Goal: Task Accomplishment & Management: Manage account settings

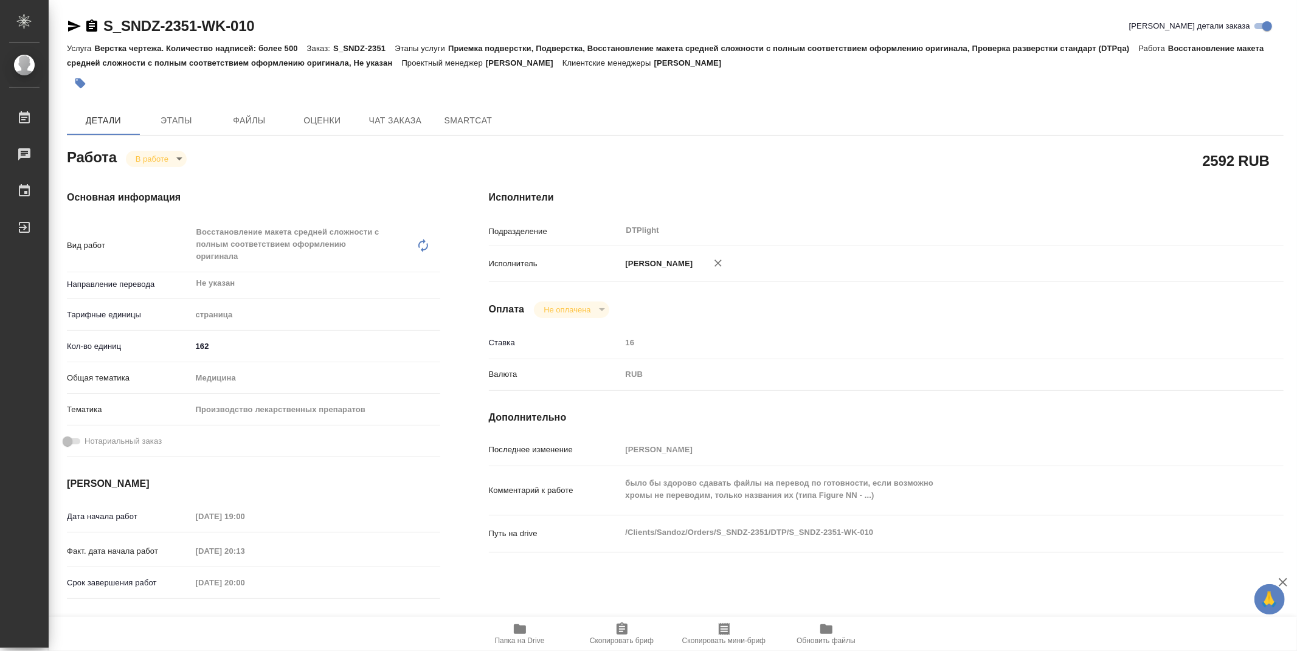
click at [520, 628] on icon "button" at bounding box center [520, 629] width 12 height 10
click at [72, 22] on icon "button" at bounding box center [74, 26] width 15 height 15
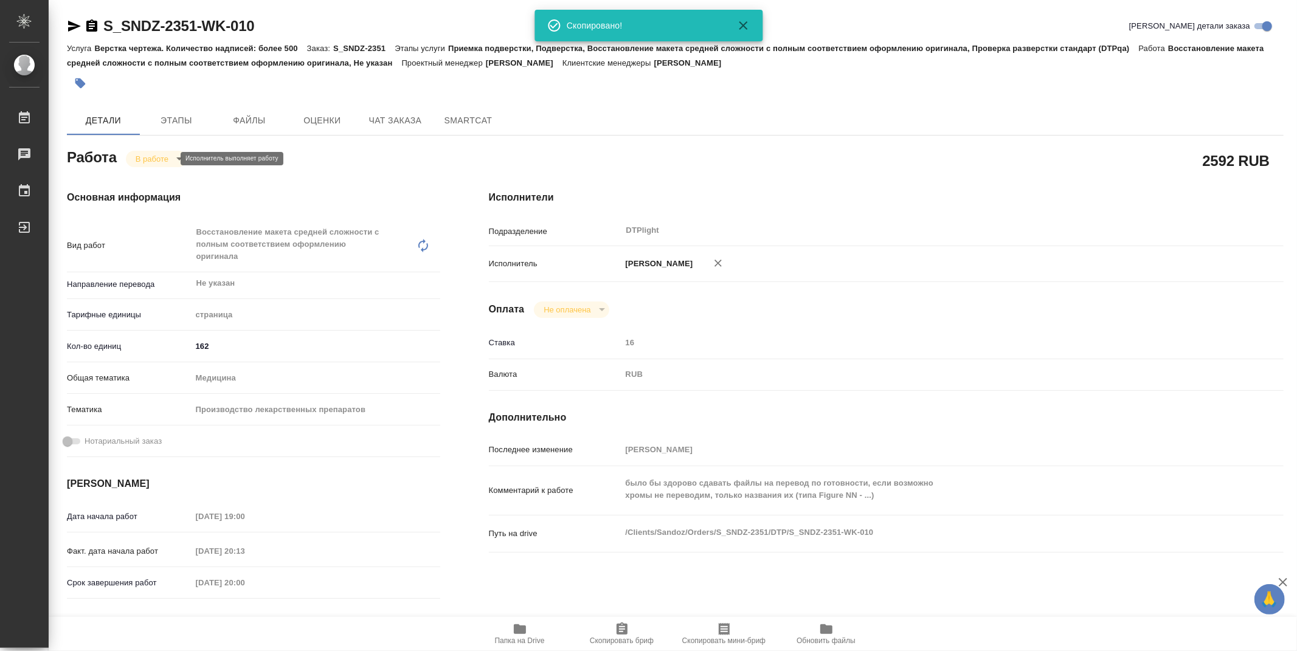
click at [156, 156] on body "🙏 .cls-1 fill:#fff; AWATERA Zubakova Viktoriya Работы 0 Чаты График Выйти S_SND…" at bounding box center [648, 325] width 1297 height 651
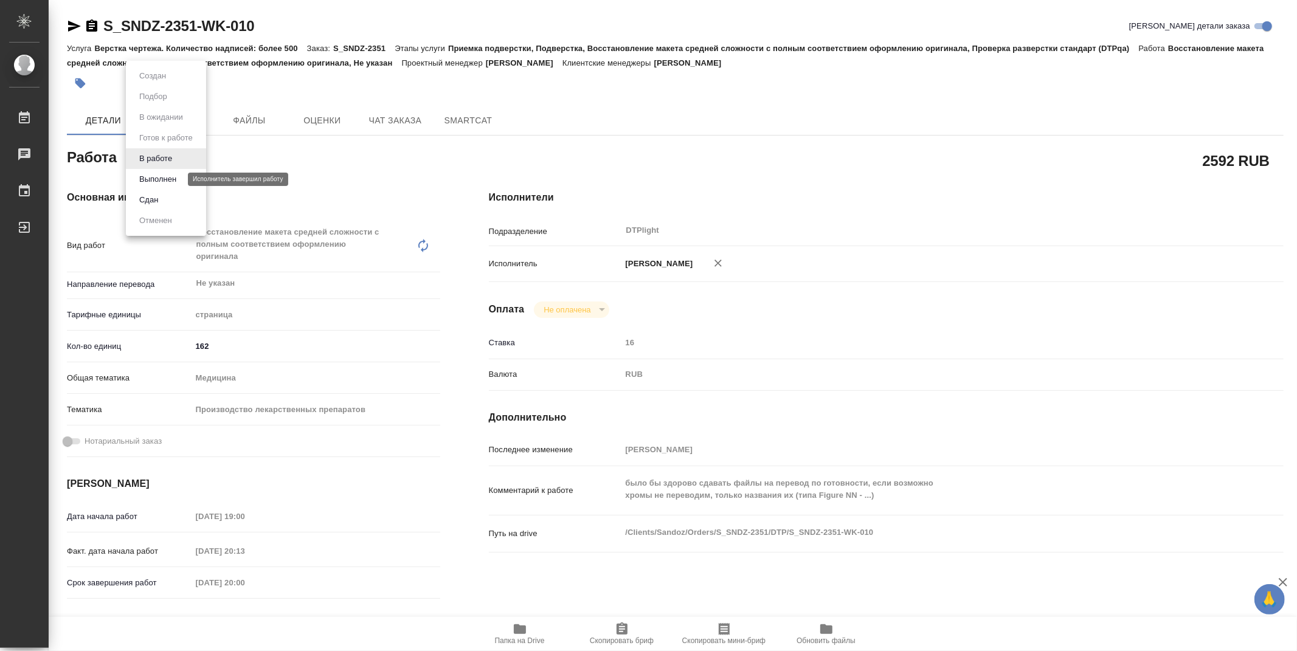
click at [159, 179] on button "Выполнен" at bounding box center [158, 179] width 44 height 13
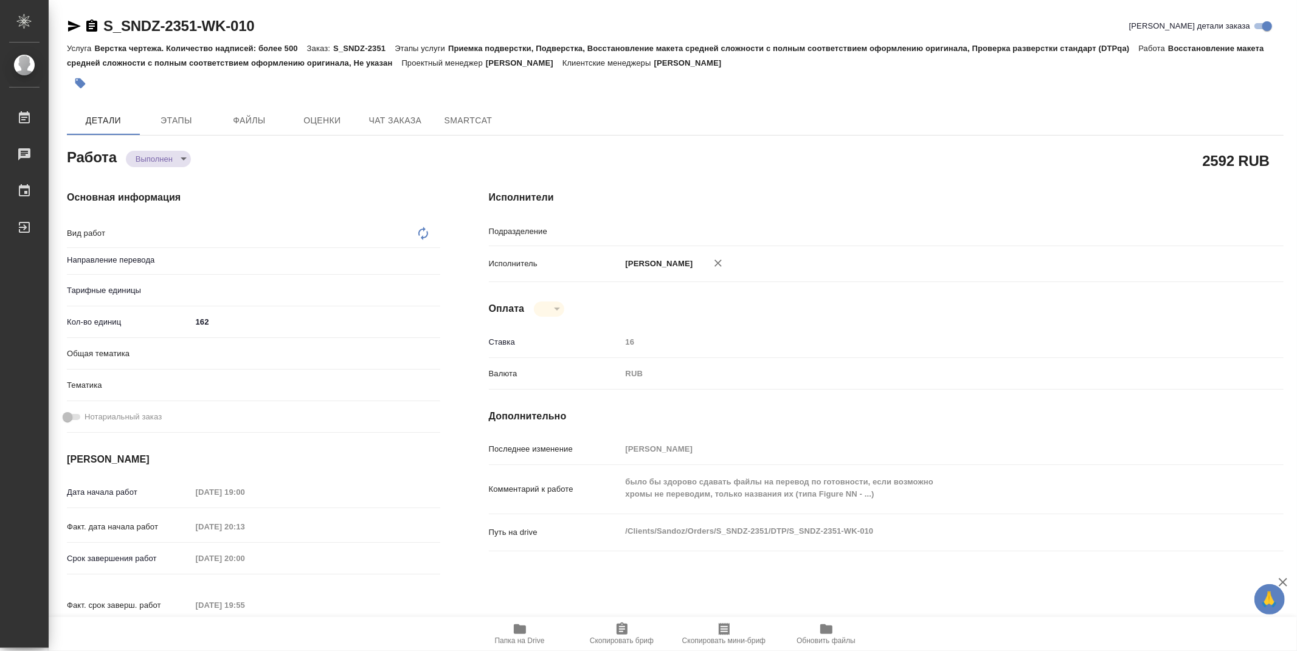
type textarea "x"
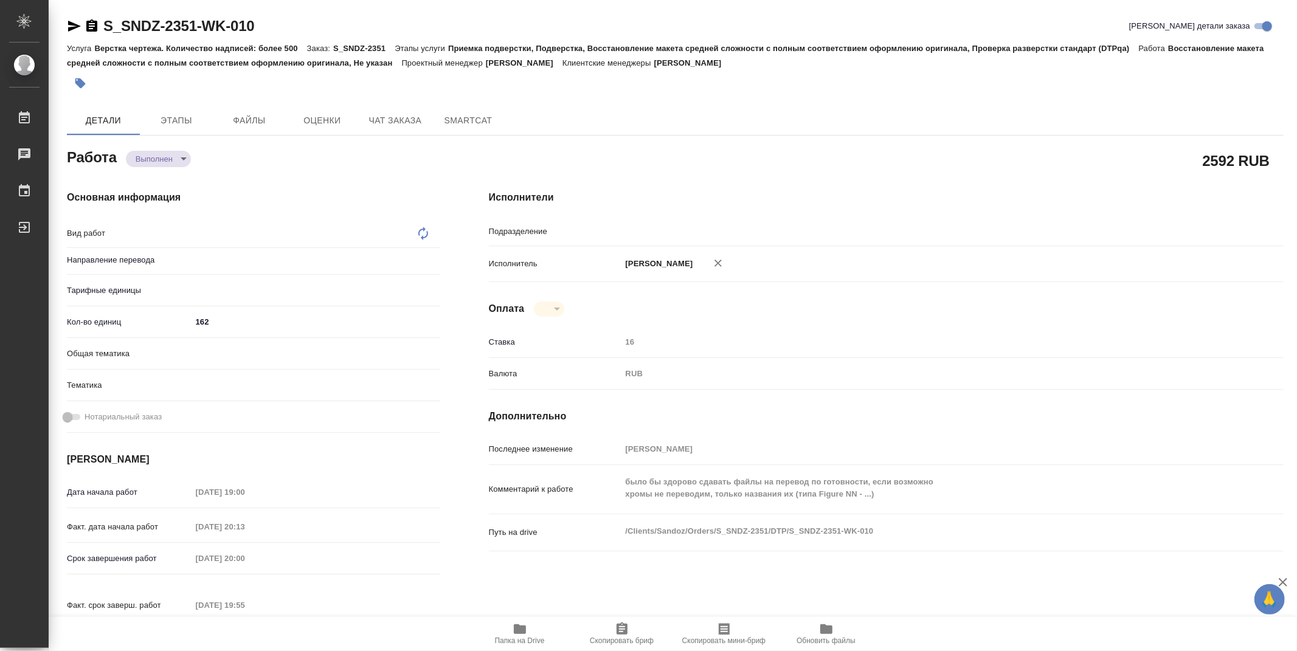
type textarea "x"
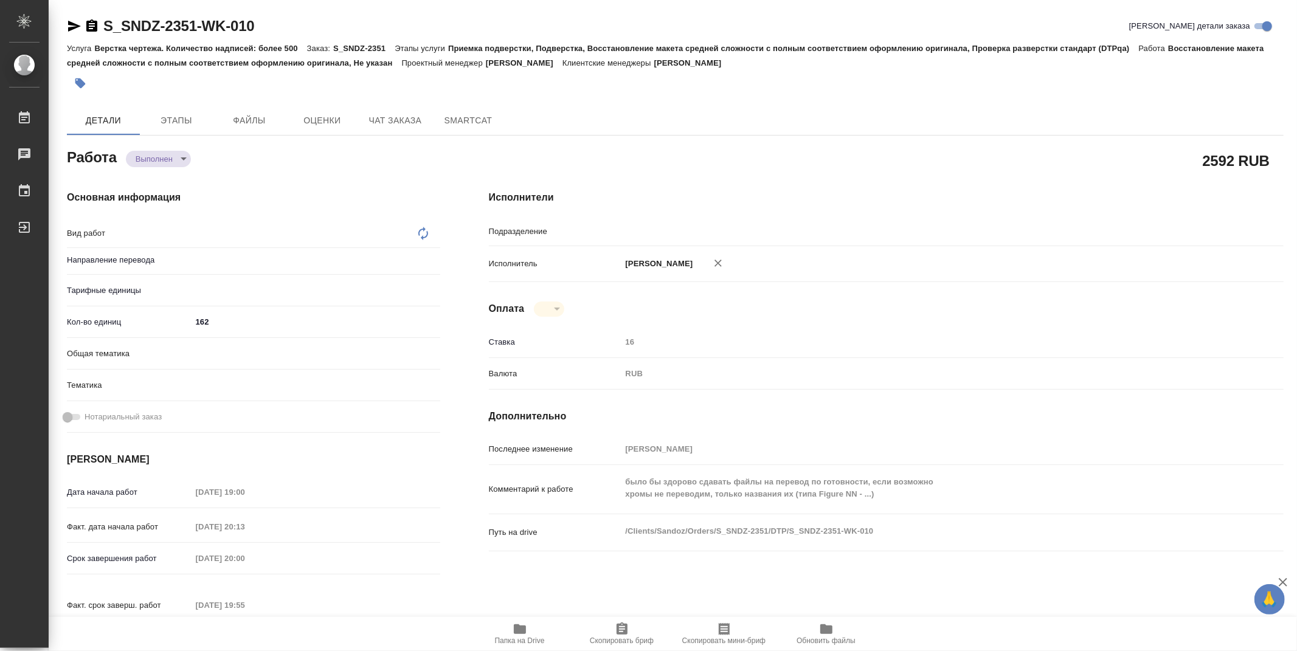
type textarea "x"
type textarea "Восстановление макета средней сложности с полным соответствием оформлению ориги…"
type textarea "x"
type input "DTPlight"
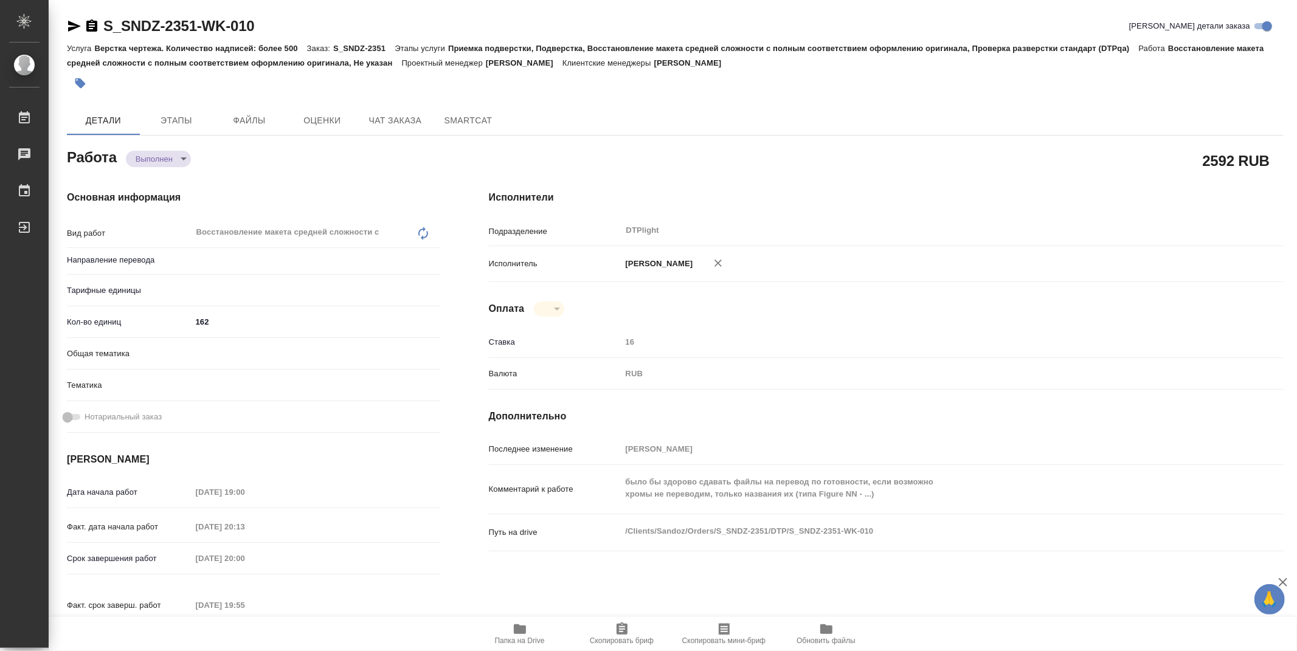
type textarea "x"
type input "Не указан"
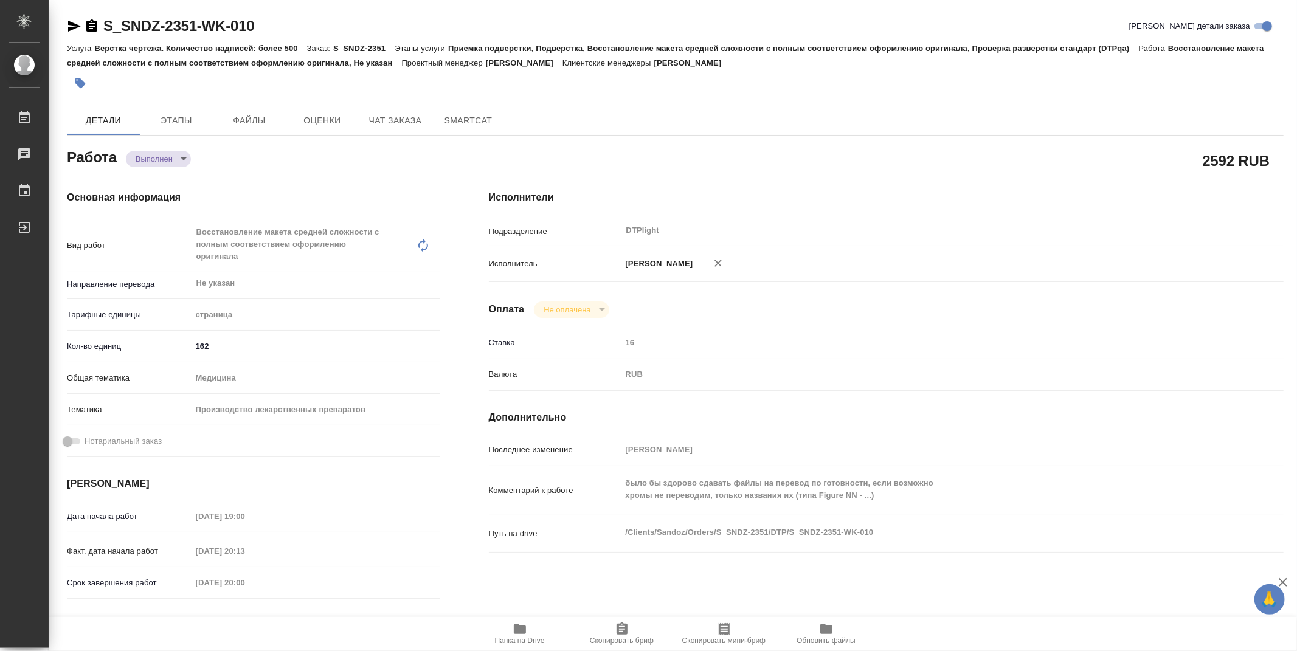
click at [521, 632] on icon "button" at bounding box center [520, 629] width 12 height 10
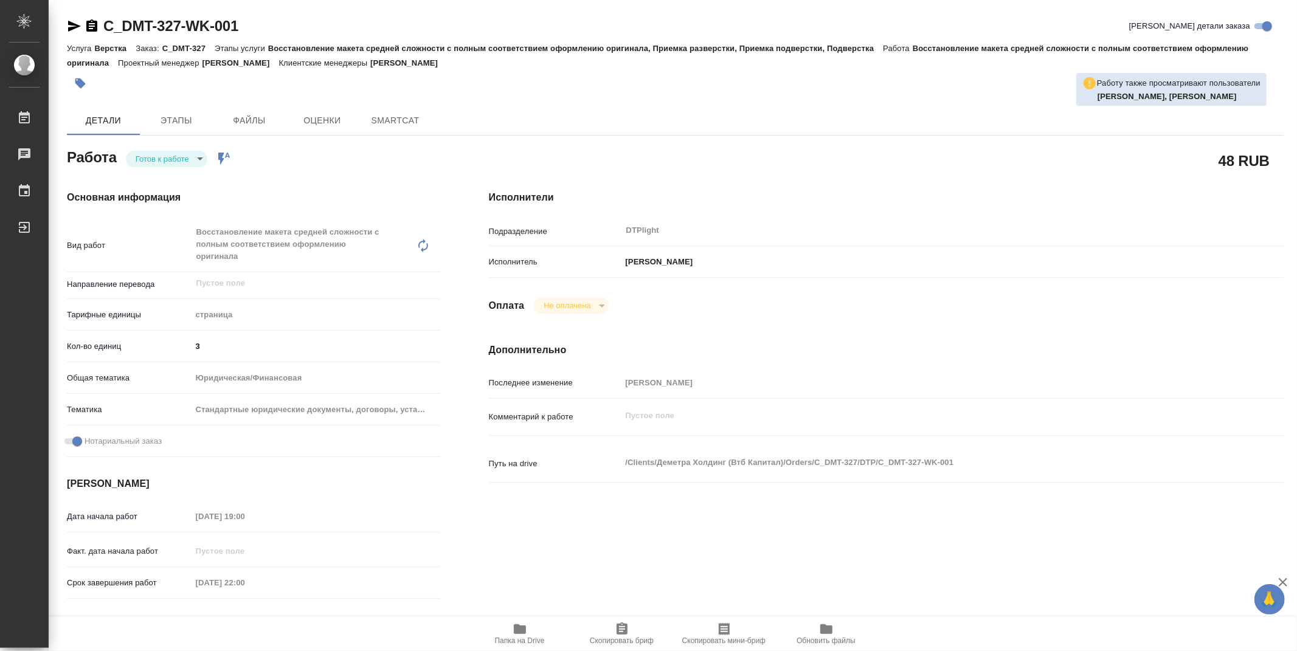
type textarea "x"
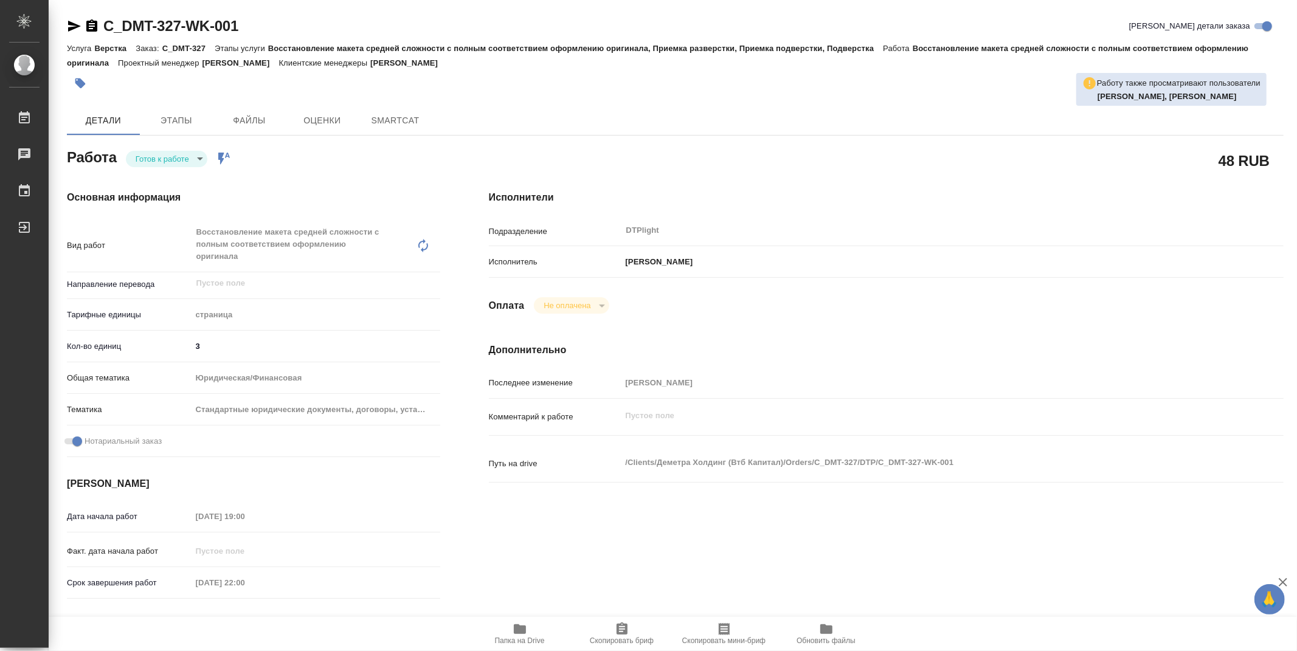
type textarea "x"
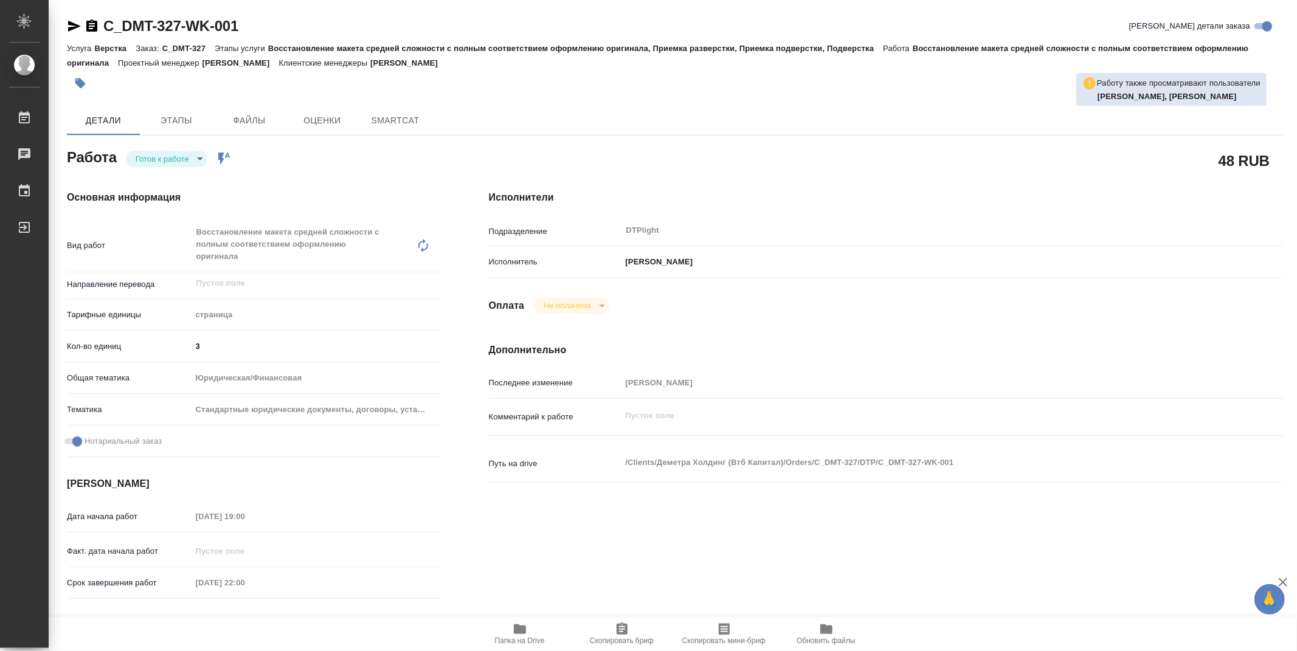
type textarea "x"
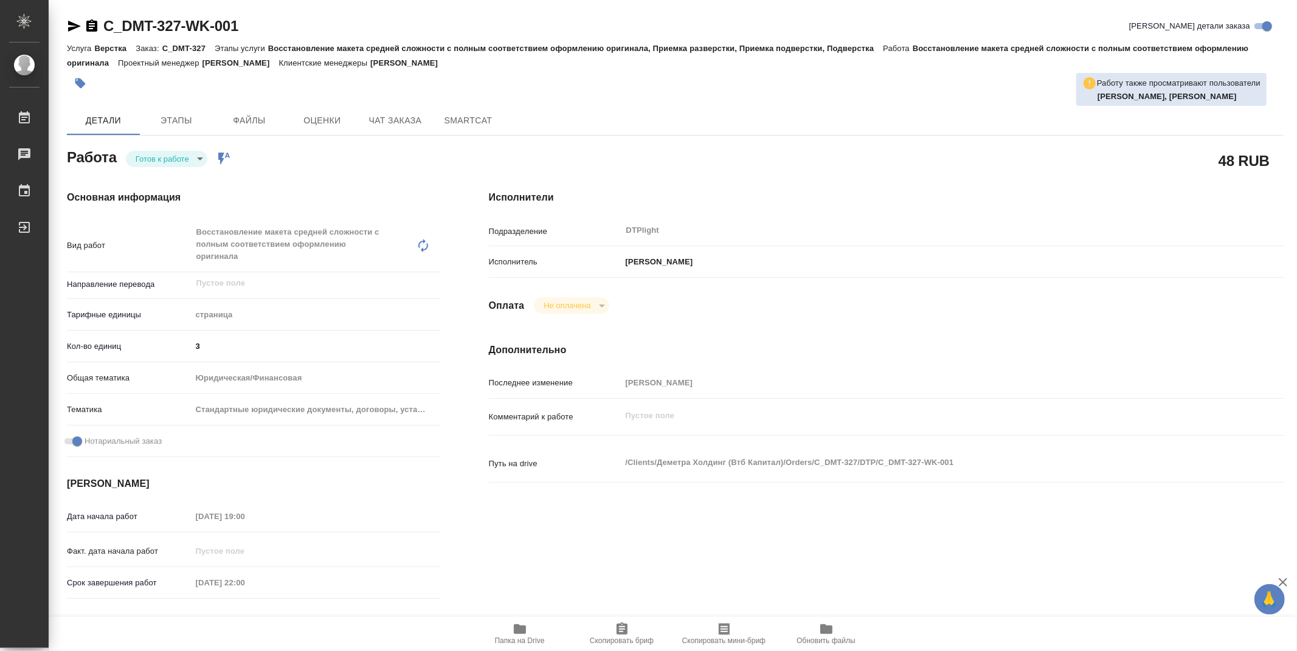
type textarea "x"
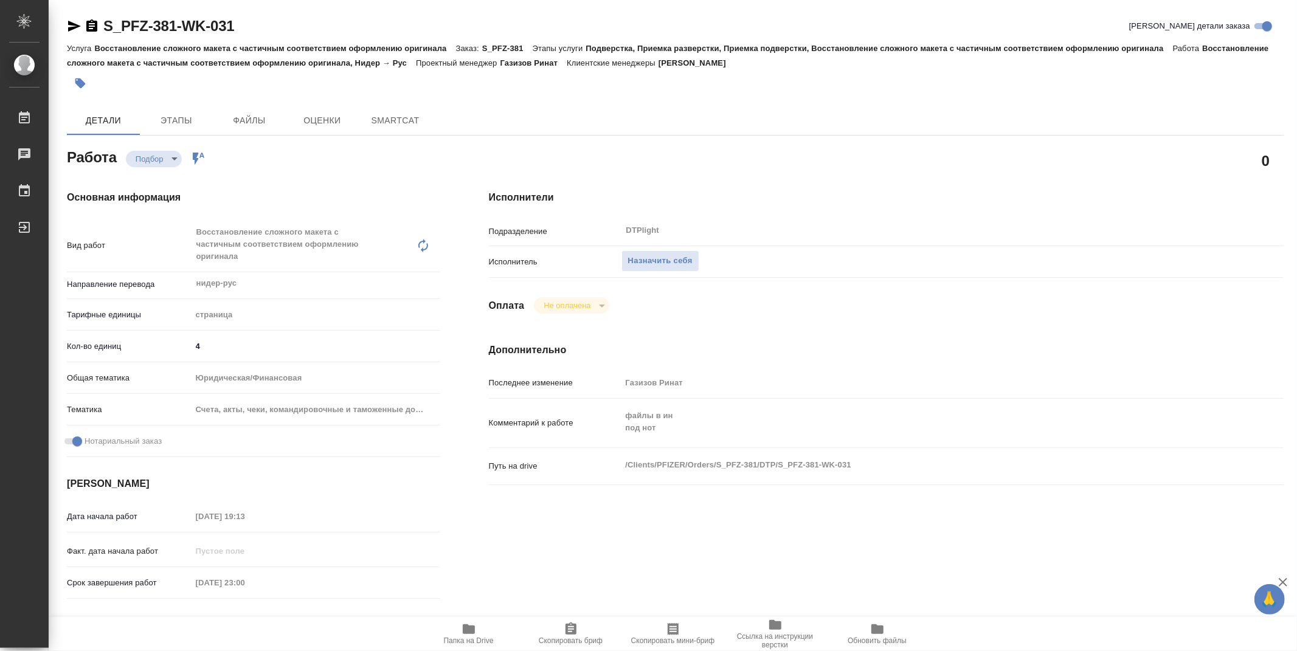
type textarea "x"
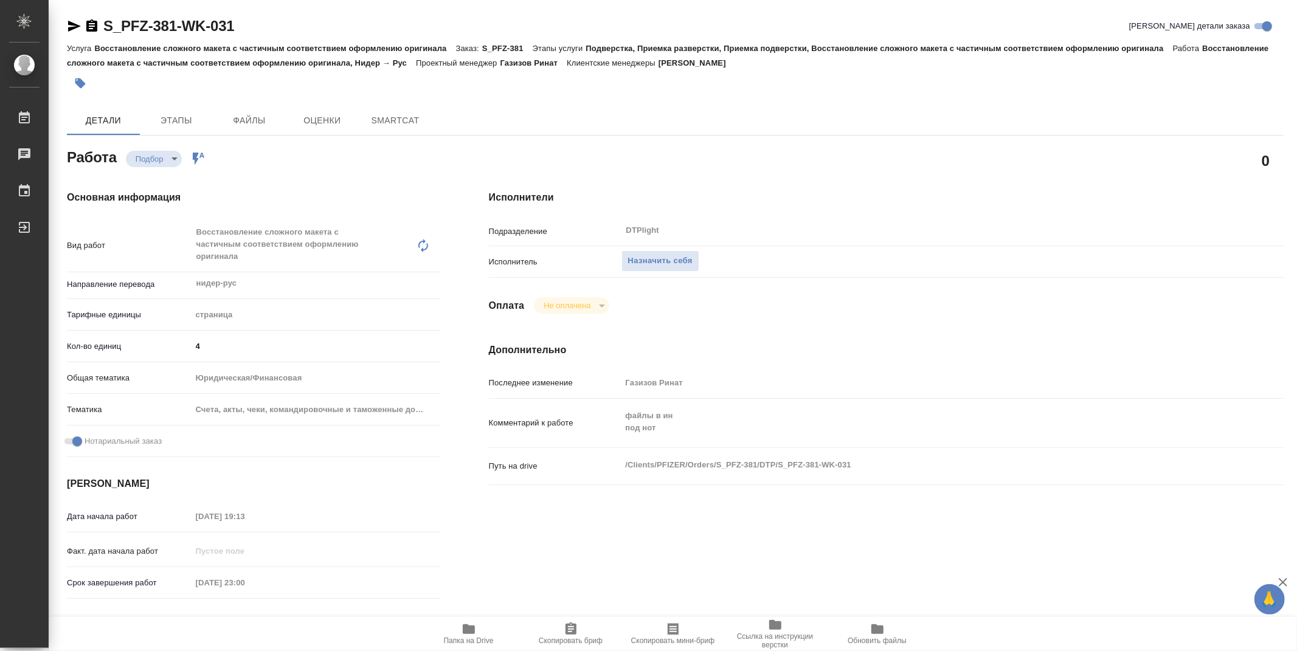
type textarea "x"
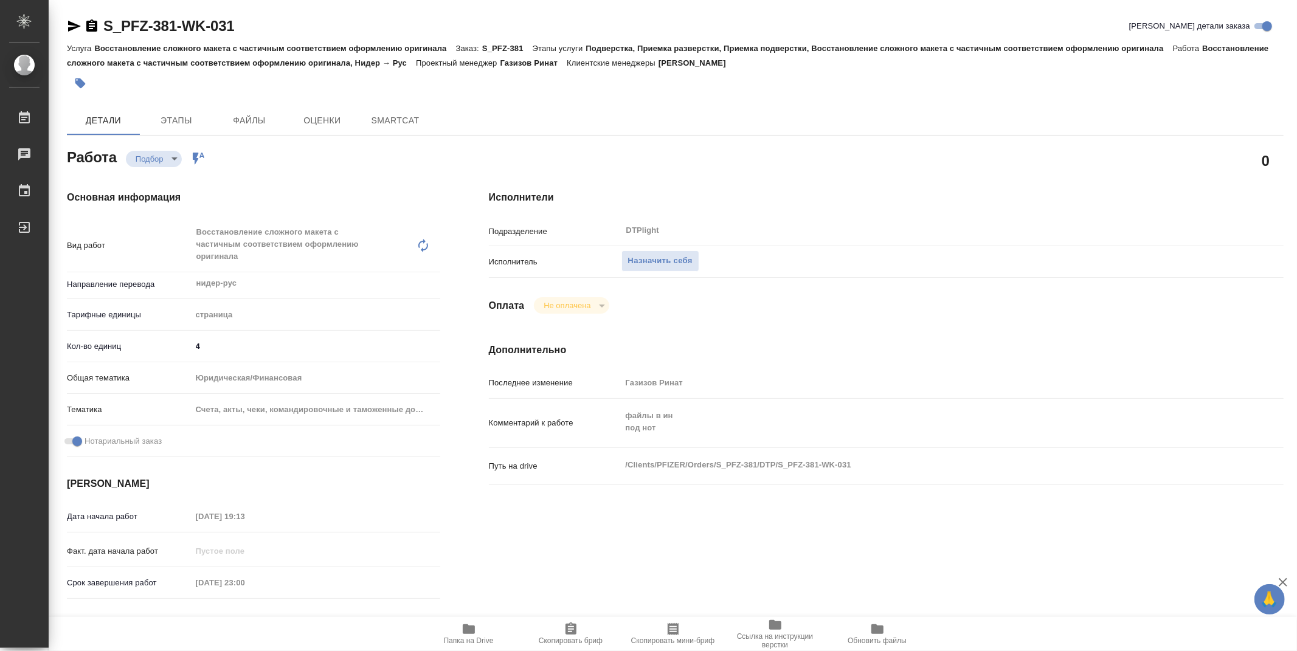
type textarea "x"
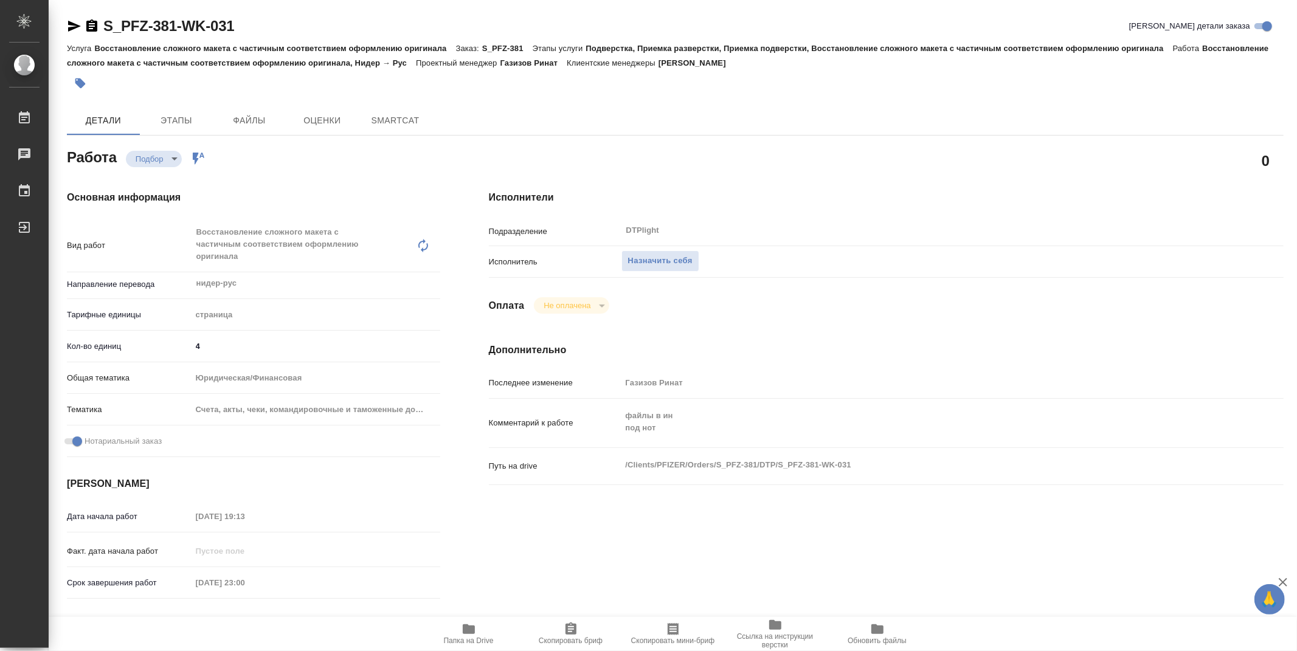
type textarea "x"
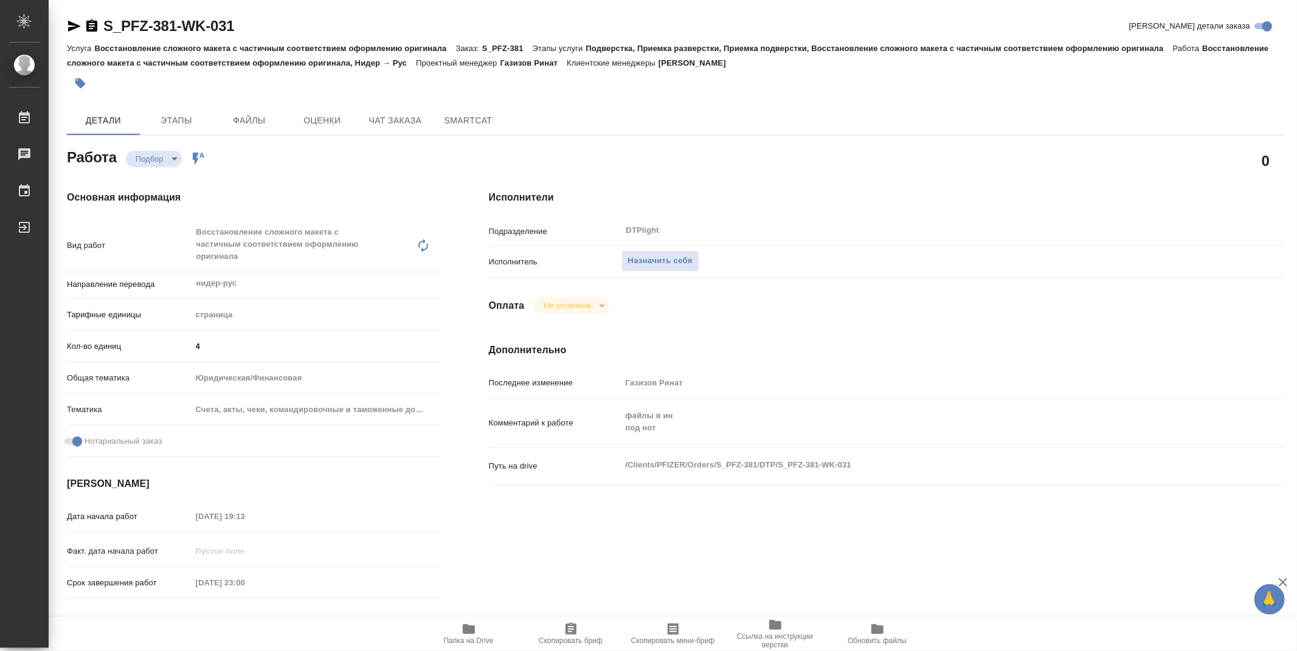
type textarea "x"
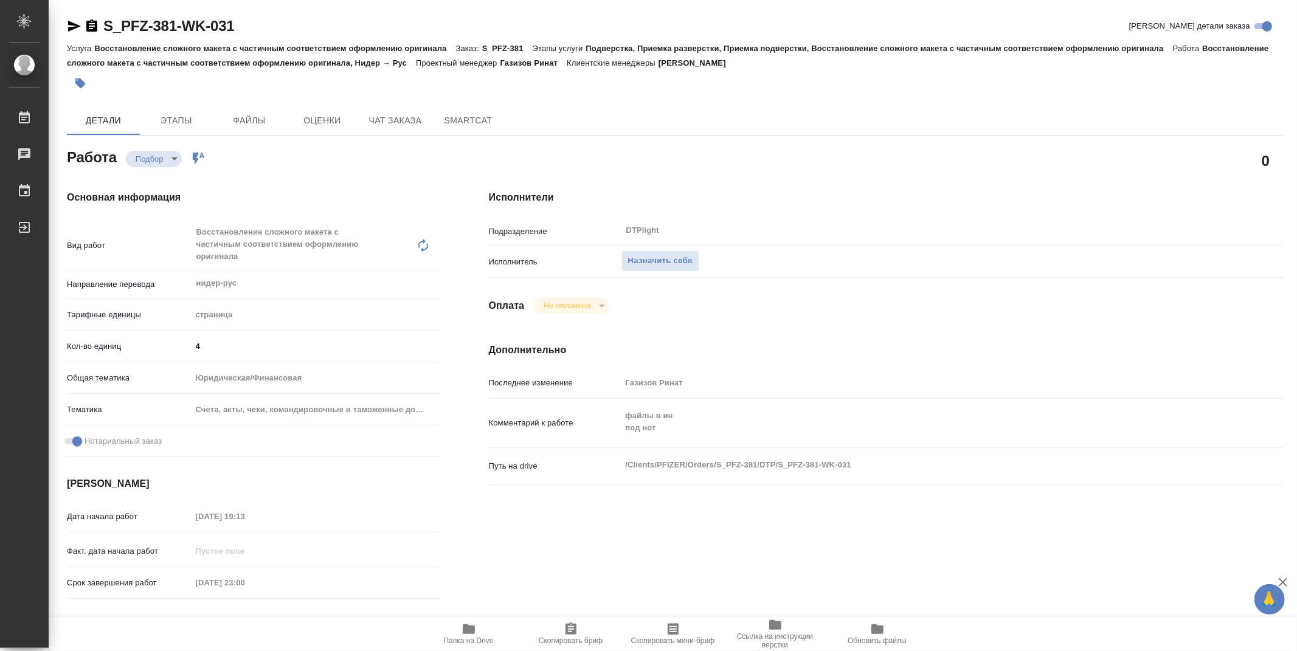
click at [468, 633] on icon "button" at bounding box center [469, 629] width 12 height 10
type textarea "x"
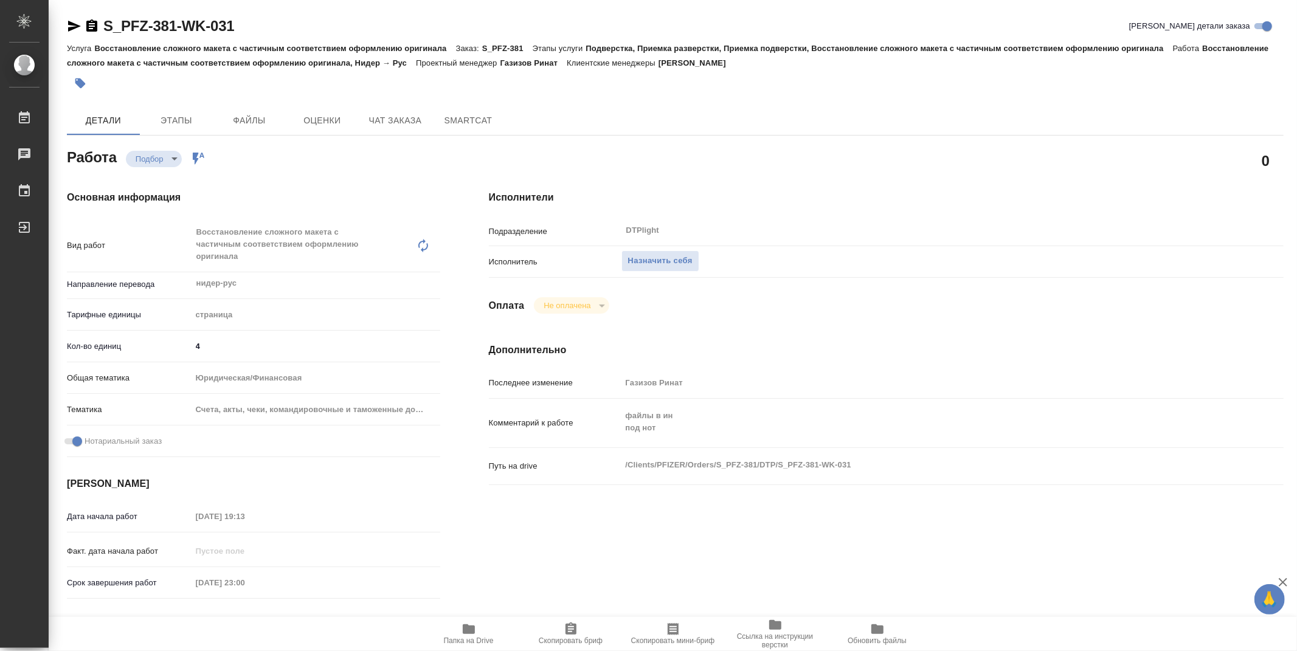
type textarea "x"
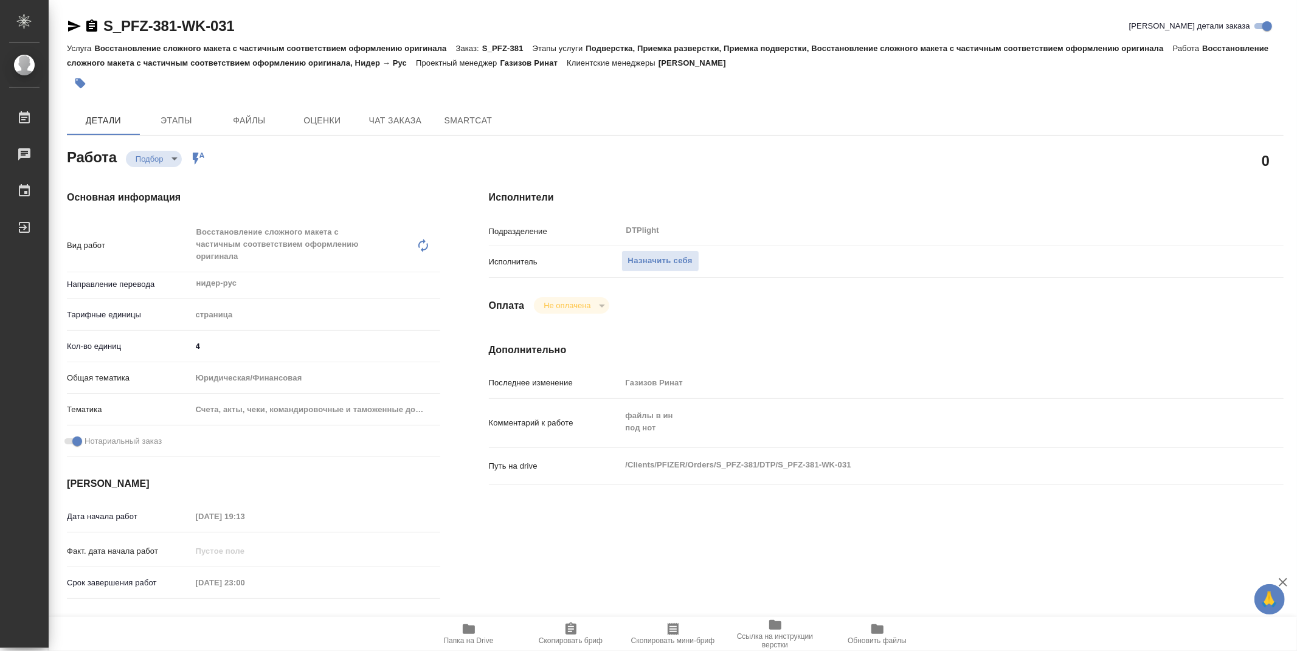
type textarea "x"
click at [760, 143] on div "0" at bounding box center [885, 160] width 843 height 79
type textarea "x"
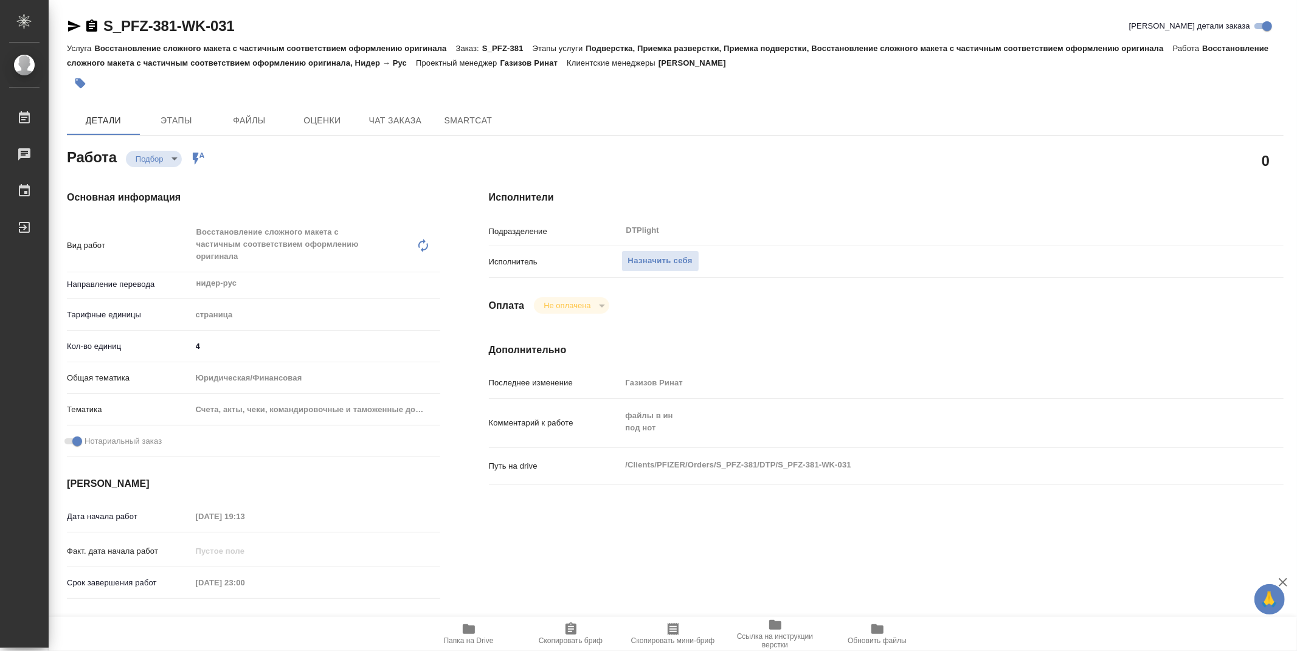
type textarea "x"
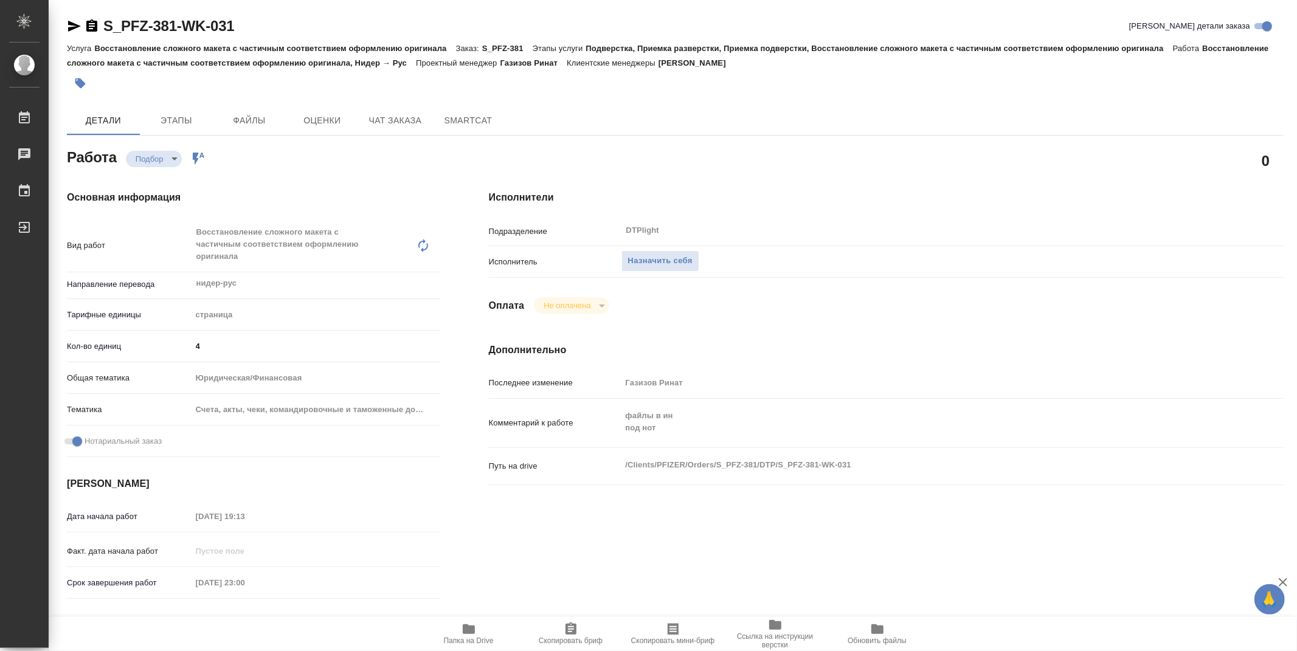
type textarea "x"
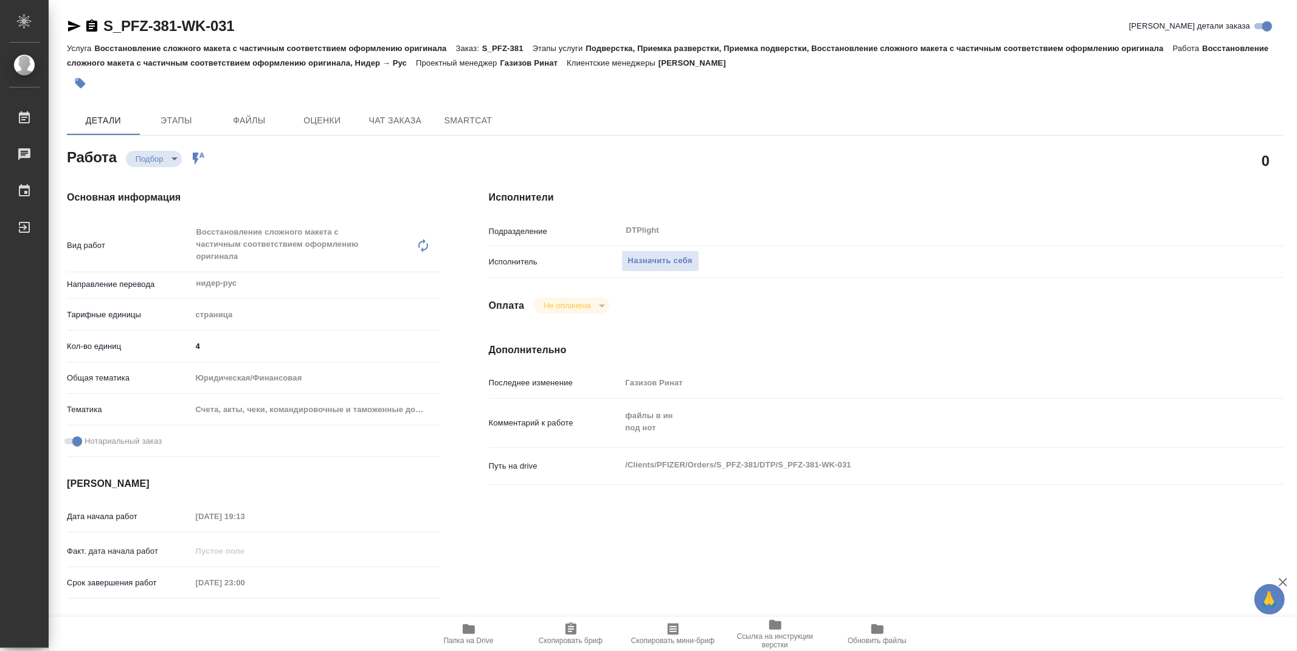
type textarea "x"
click at [658, 263] on span "Назначить себя" at bounding box center [660, 261] width 64 height 14
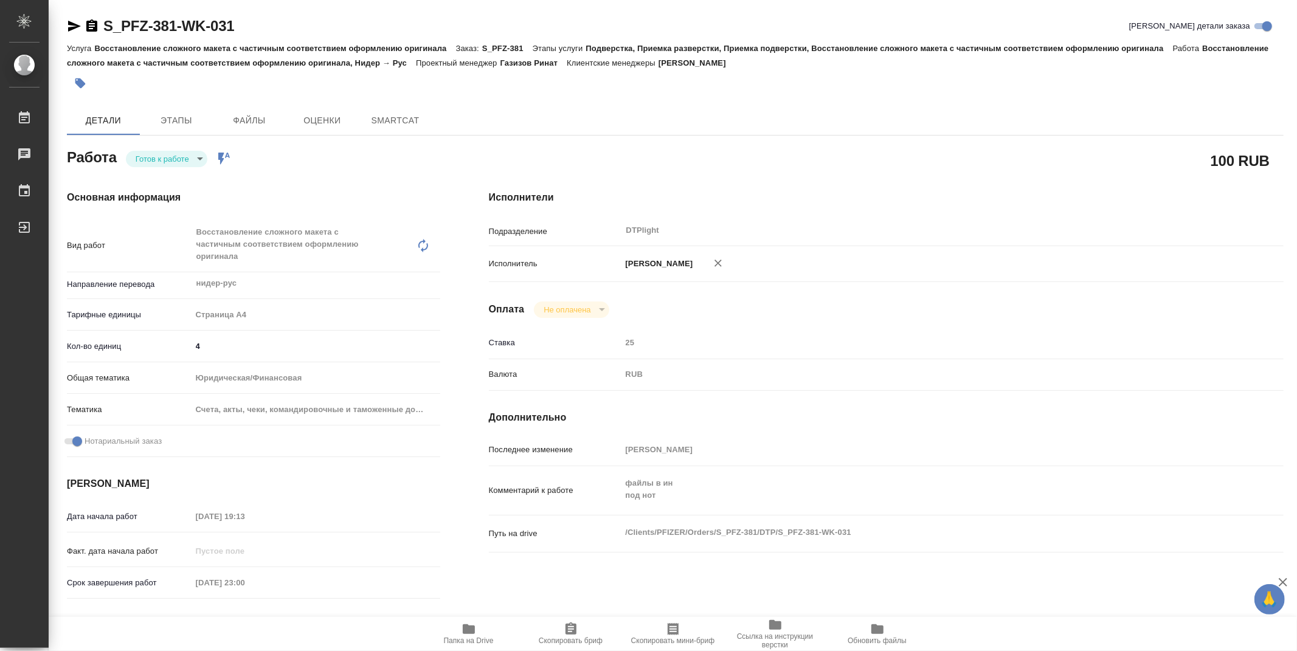
type textarea "x"
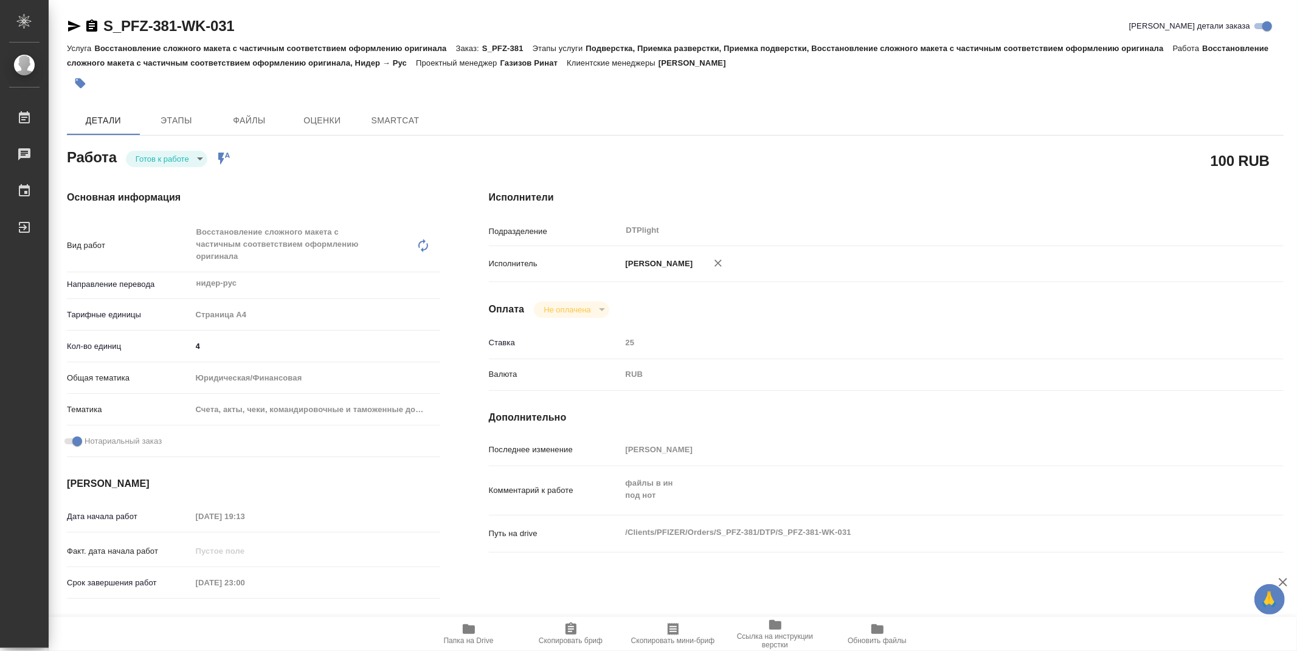
type textarea "x"
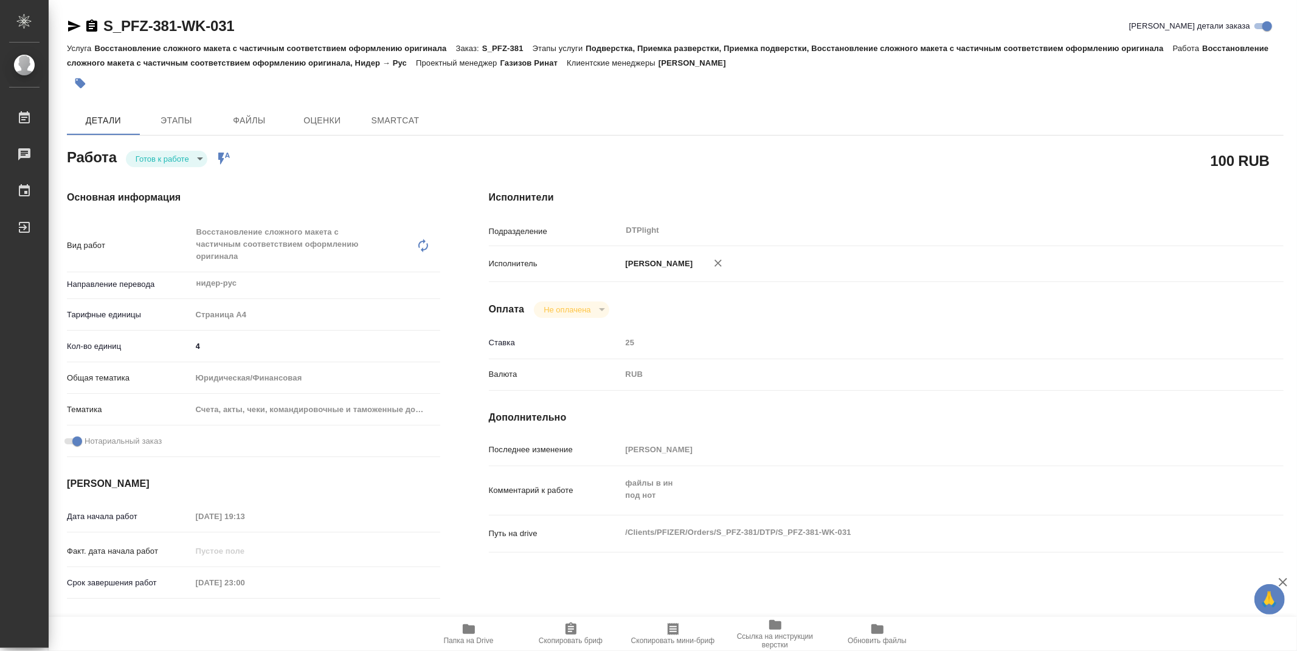
type textarea "x"
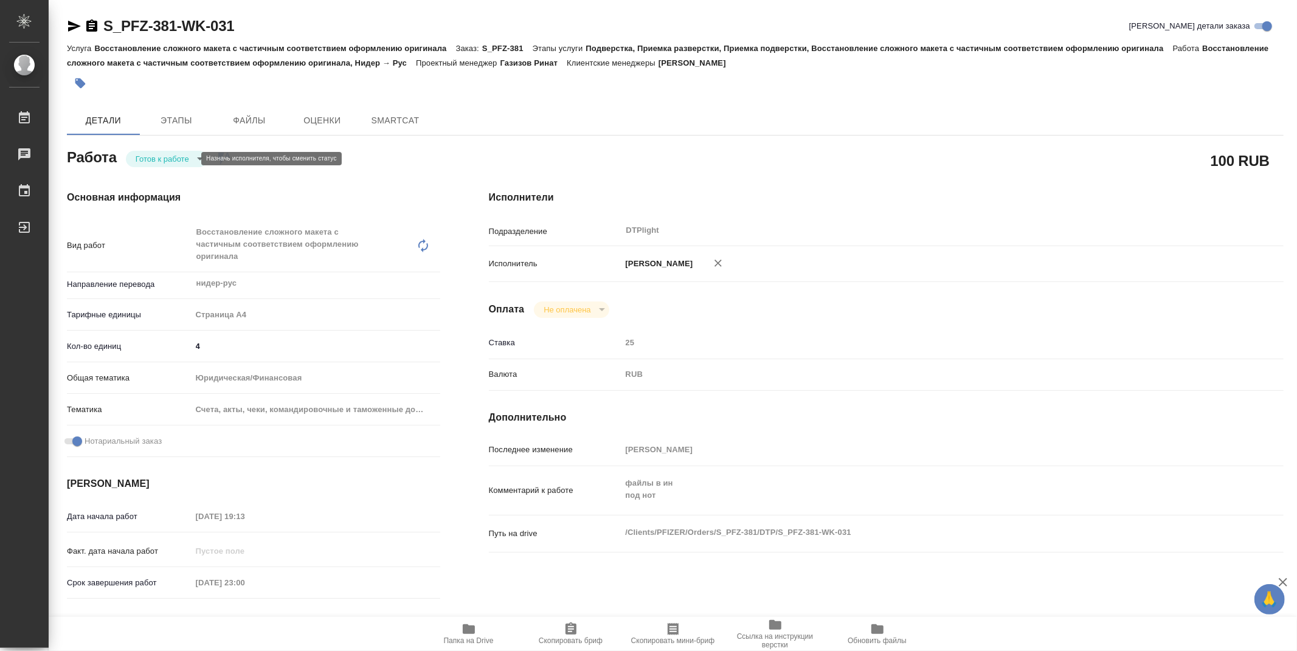
type textarea "x"
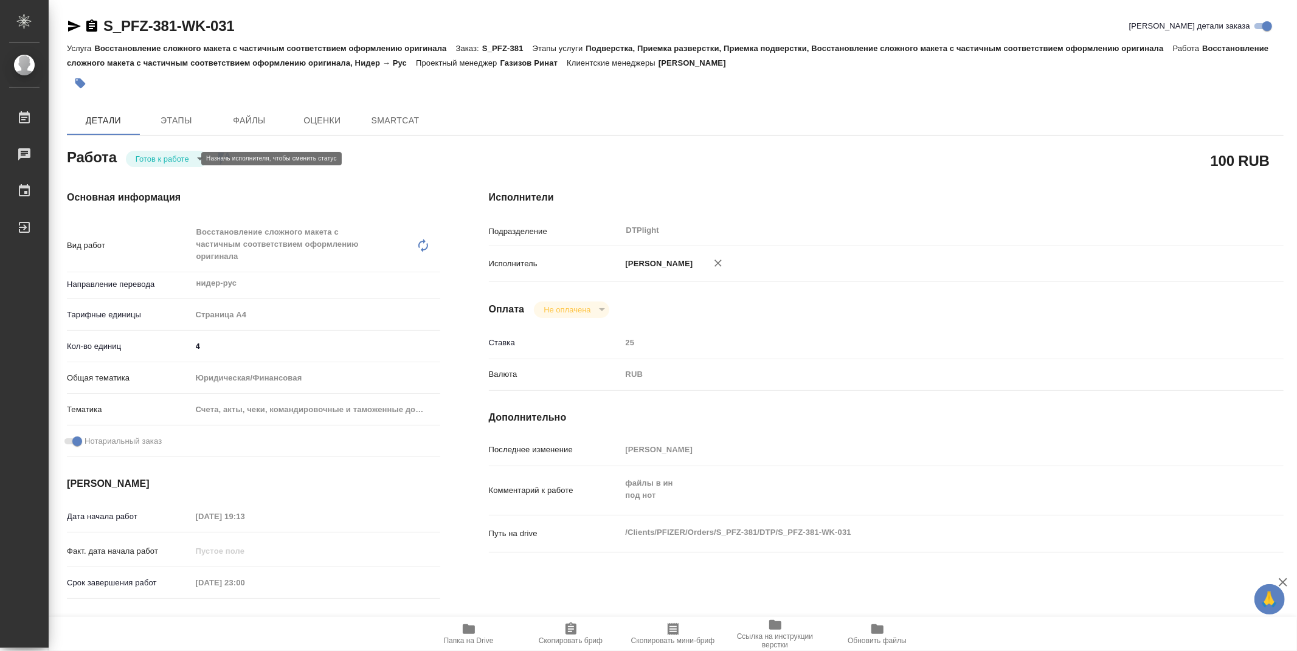
type textarea "x"
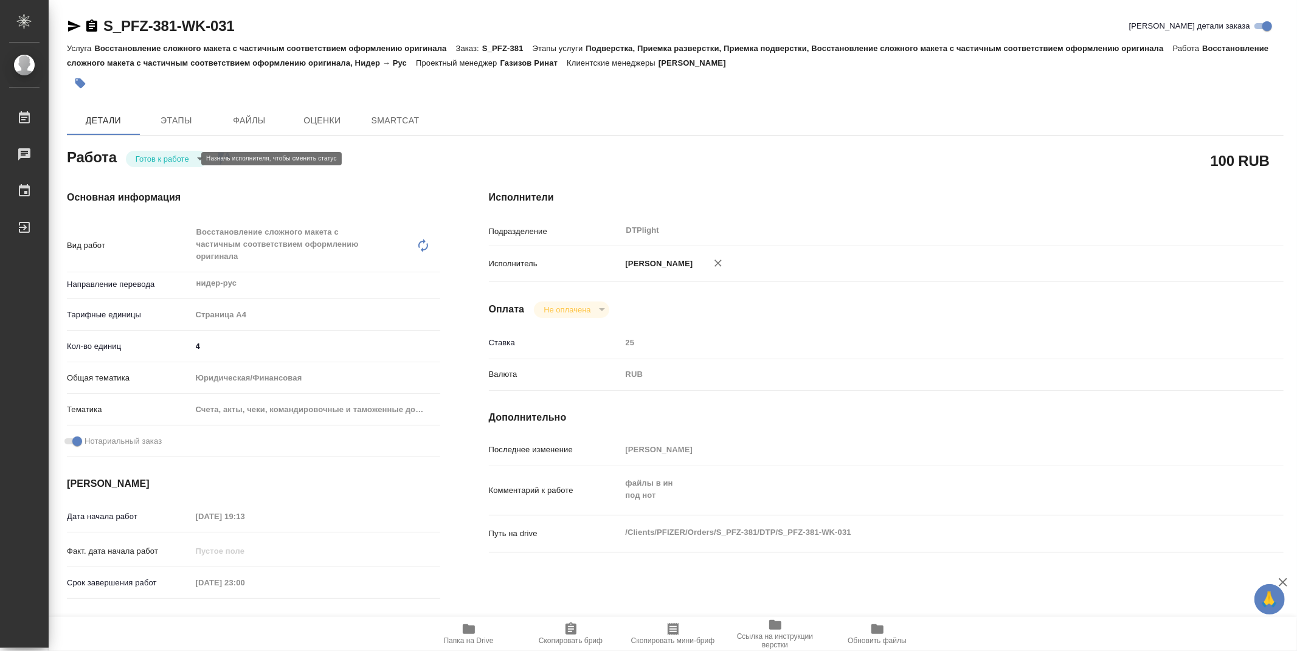
click at [151, 154] on body "🙏 .cls-1 fill:#fff; AWATERA Zubakova Viktoriya Работы Чаты График Выйти S_PFZ-3…" at bounding box center [648, 325] width 1297 height 651
click at [153, 159] on button "В работе" at bounding box center [156, 158] width 40 height 13
type textarea "x"
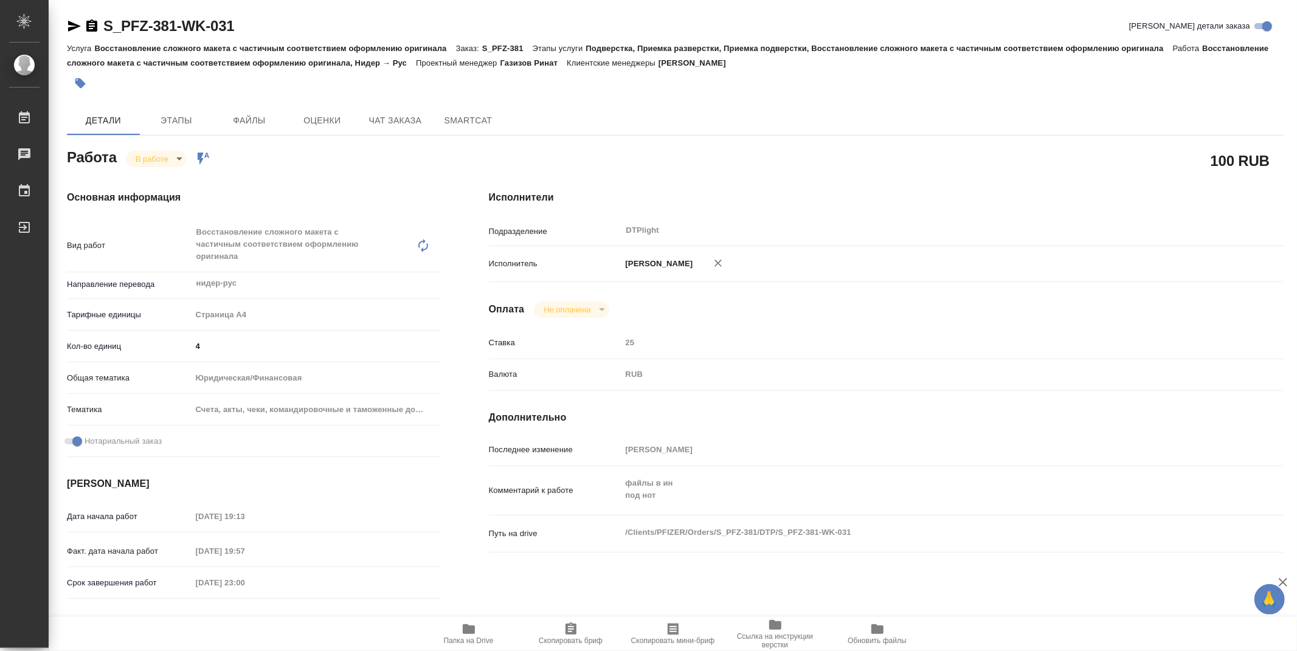
type textarea "x"
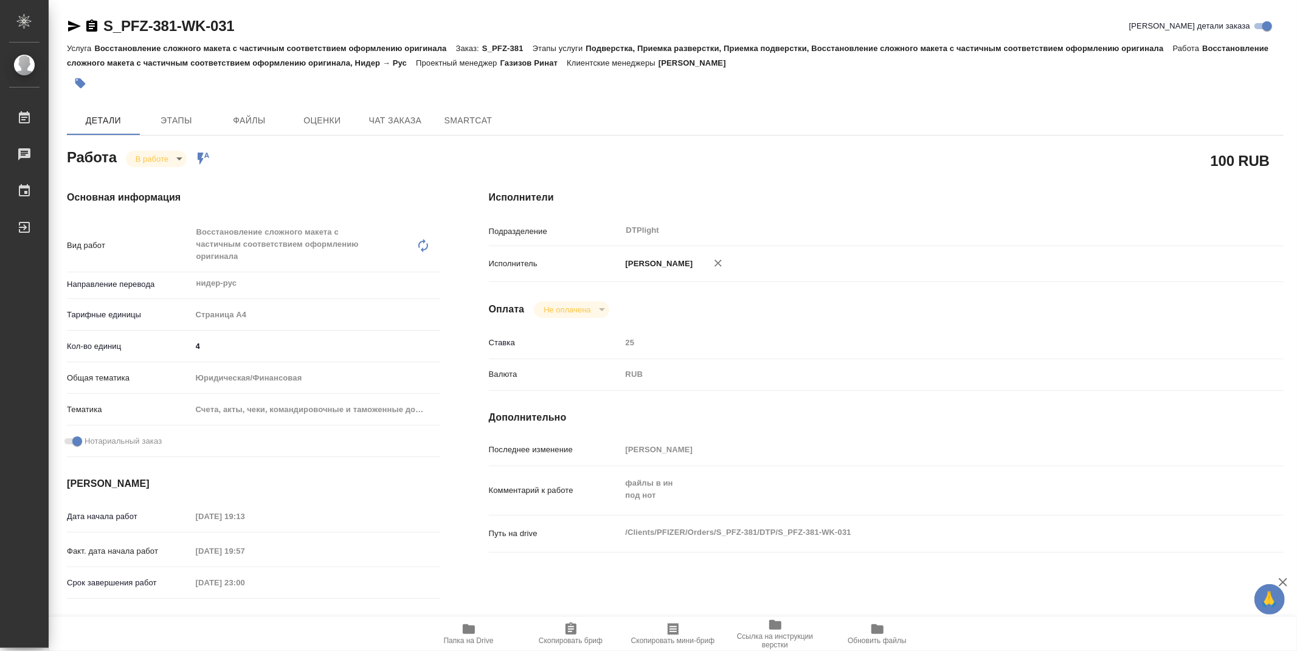
type textarea "x"
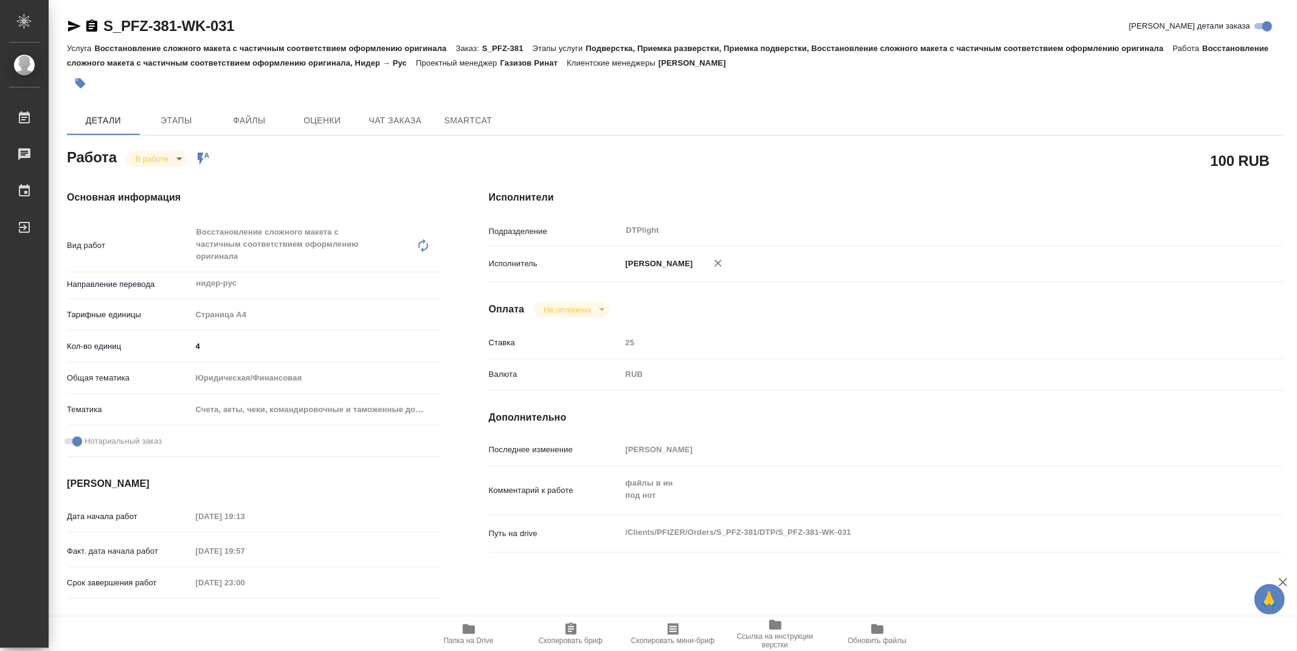
type textarea "x"
drag, startPoint x: 255, startPoint y: 21, endPoint x: 86, endPoint y: 34, distance: 169.5
click at [86, 34] on div "S_PFZ-381-WK-031 Кратко детали заказа" at bounding box center [675, 25] width 1216 height 19
copy link "S_PFZ-381-WK-031"
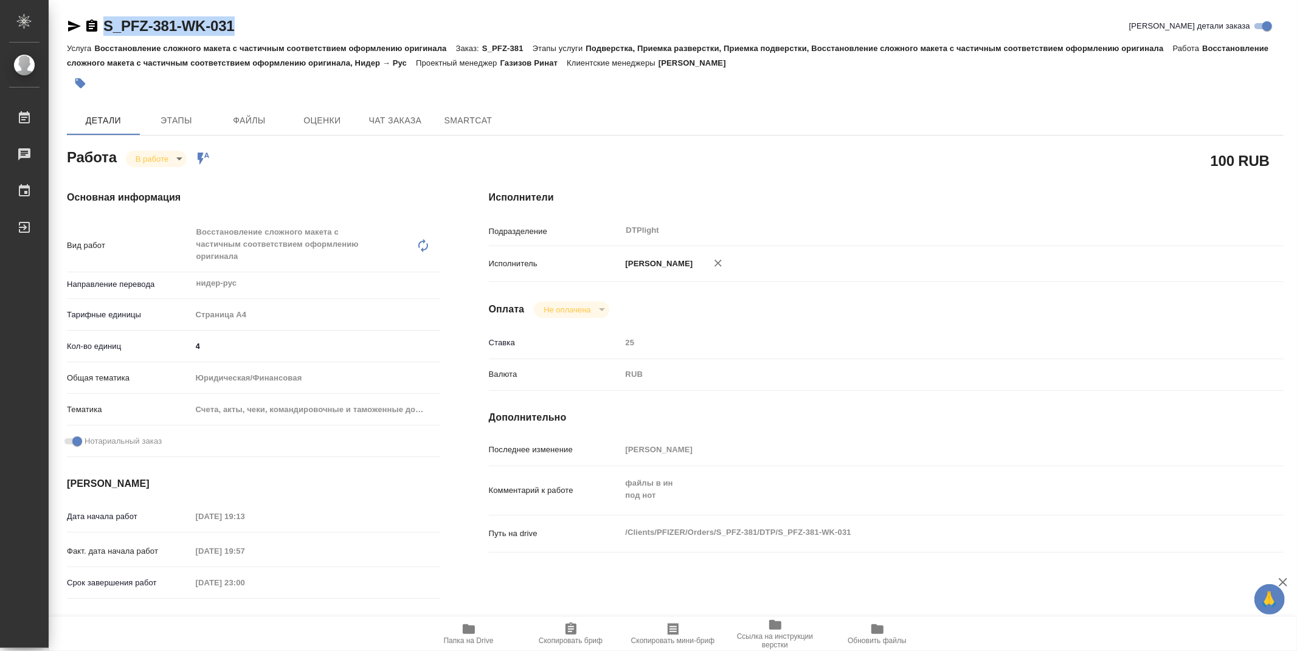
type textarea "x"
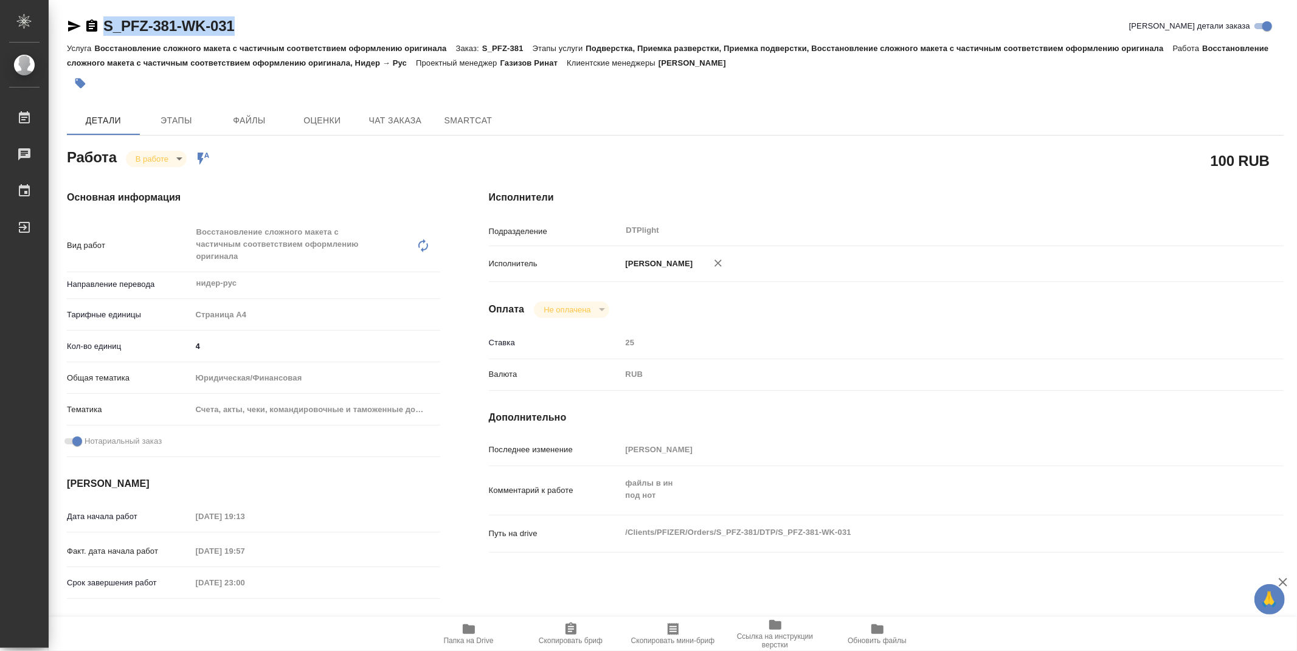
type textarea "x"
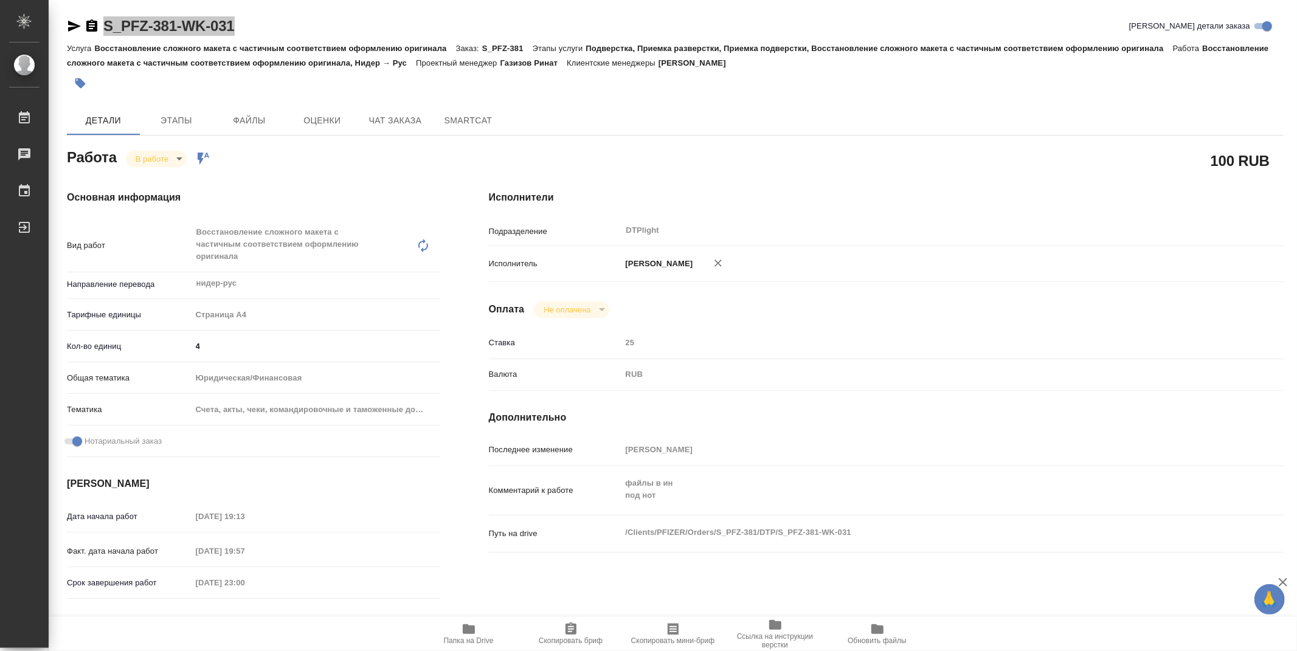
type textarea "x"
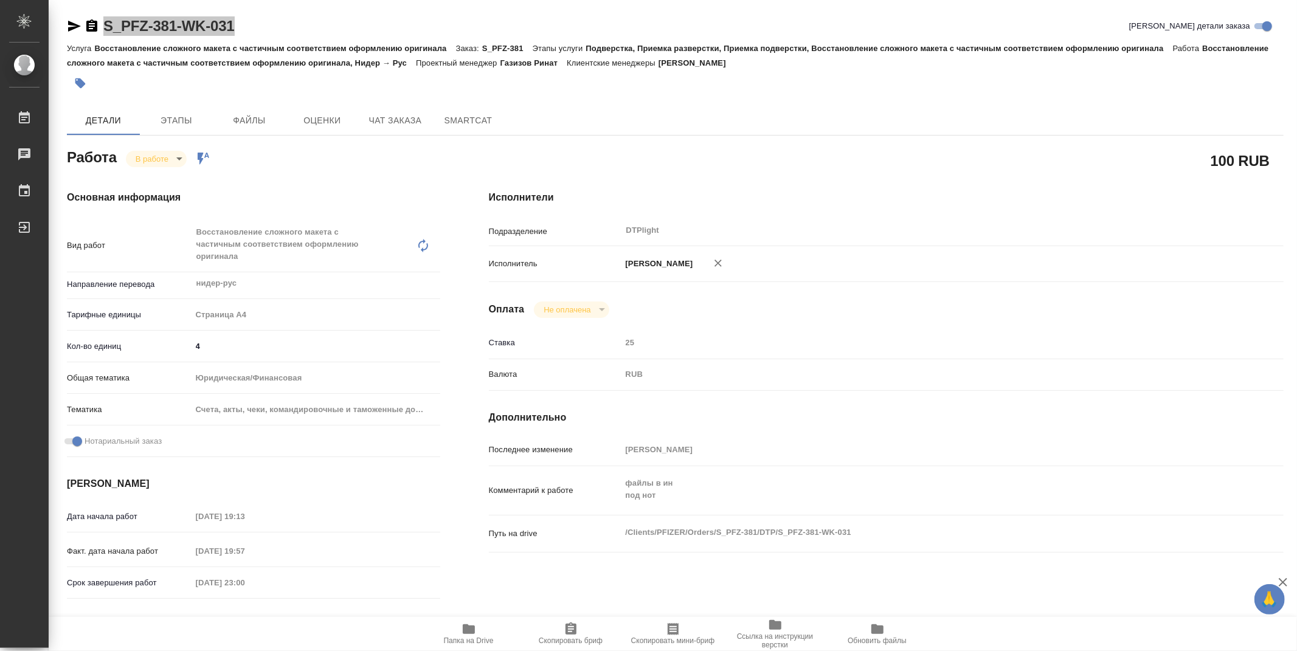
type textarea "x"
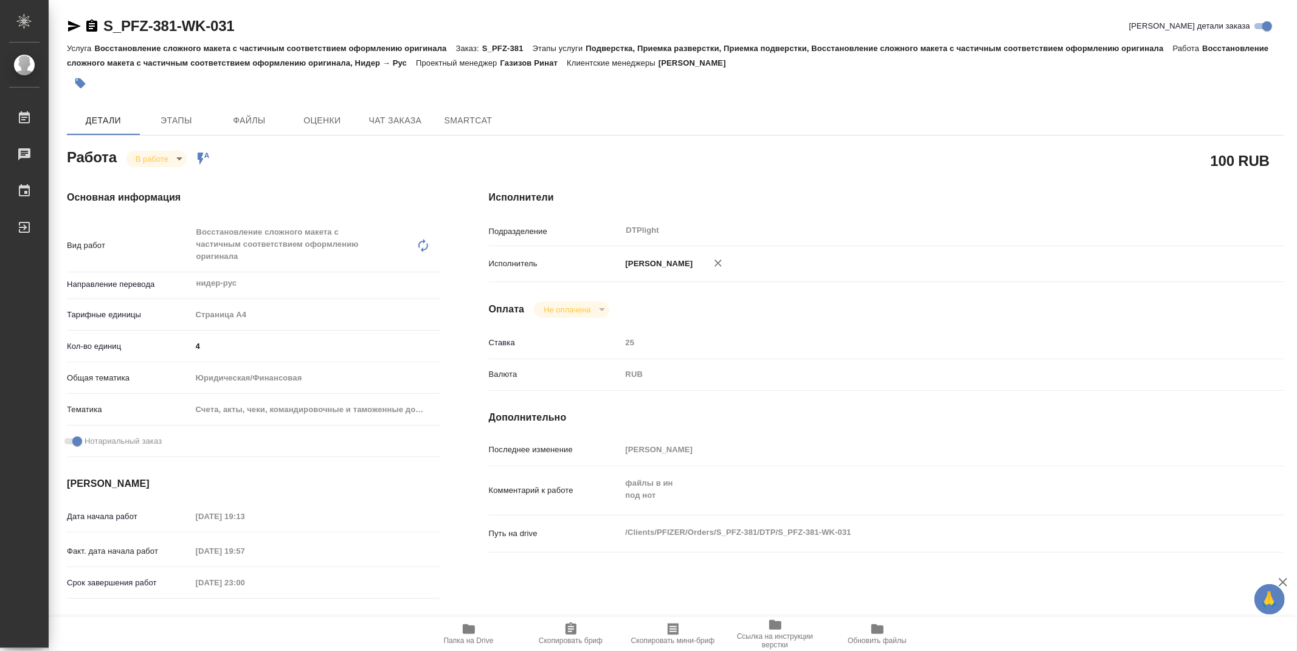
click at [253, 647] on div "Папка на Drive Скопировать бриф Скопировать мини-бриф Ссылка на инструкции верс…" at bounding box center [673, 634] width 1248 height 34
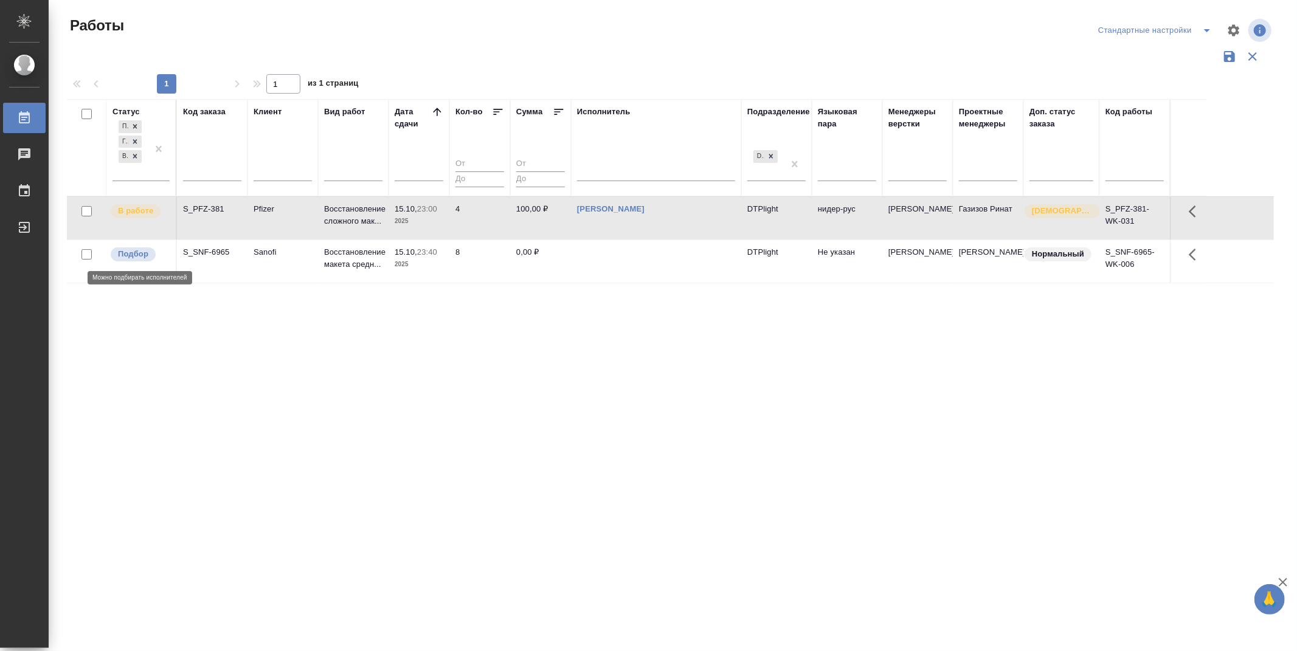
click at [137, 253] on p "Подбор" at bounding box center [133, 254] width 30 height 12
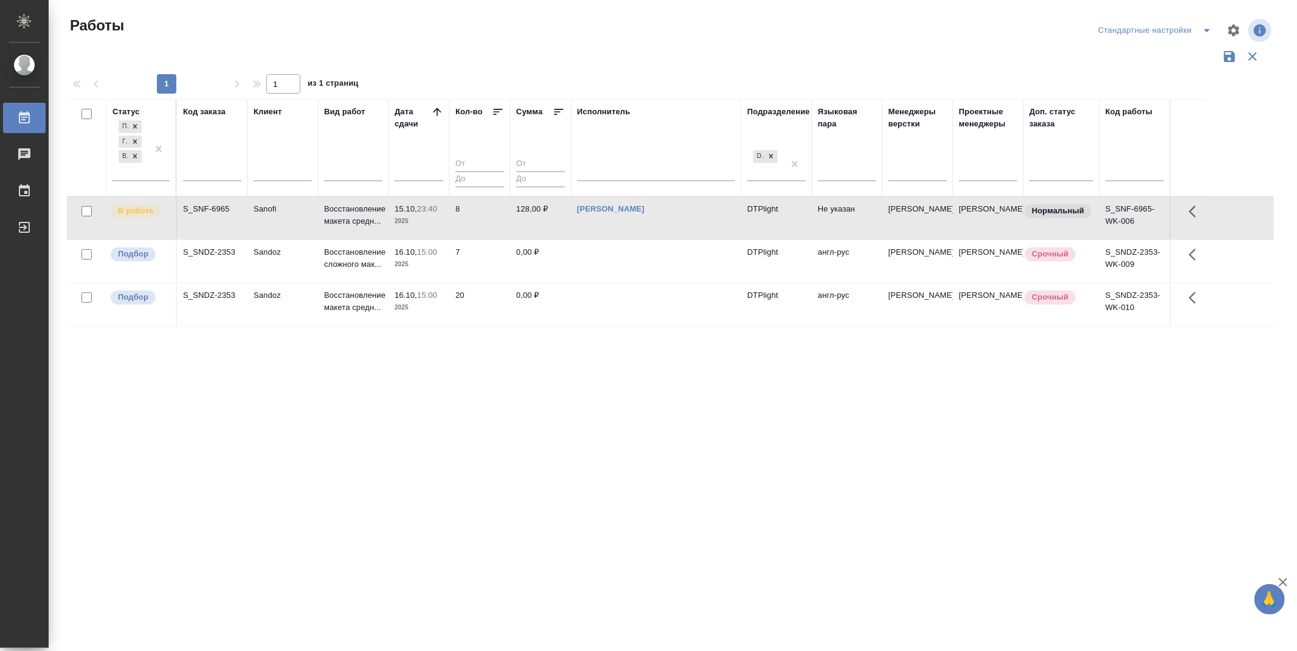
click at [778, 432] on div "Статус Подбор Готов к работе В работе Код заказа Клиент Вид работ [PERSON_NAME]…" at bounding box center [670, 318] width 1207 height 438
click at [131, 303] on p "Подбор" at bounding box center [133, 297] width 30 height 12
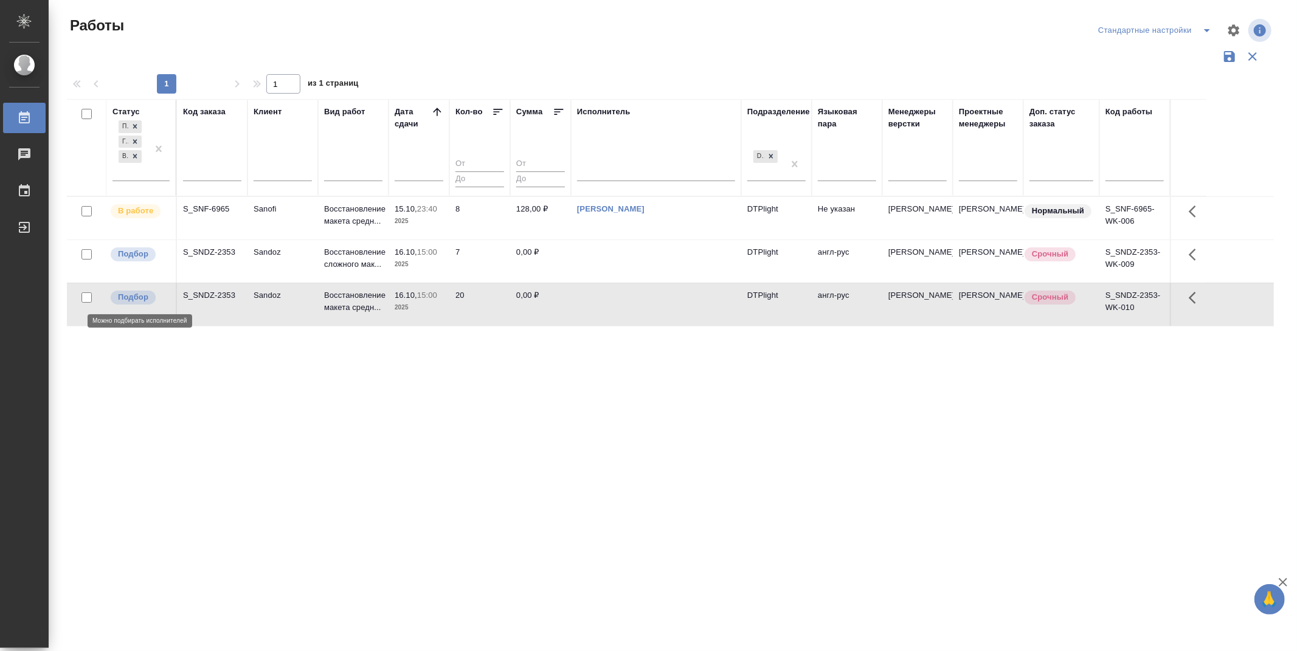
click at [131, 303] on p "Подбор" at bounding box center [133, 297] width 30 height 12
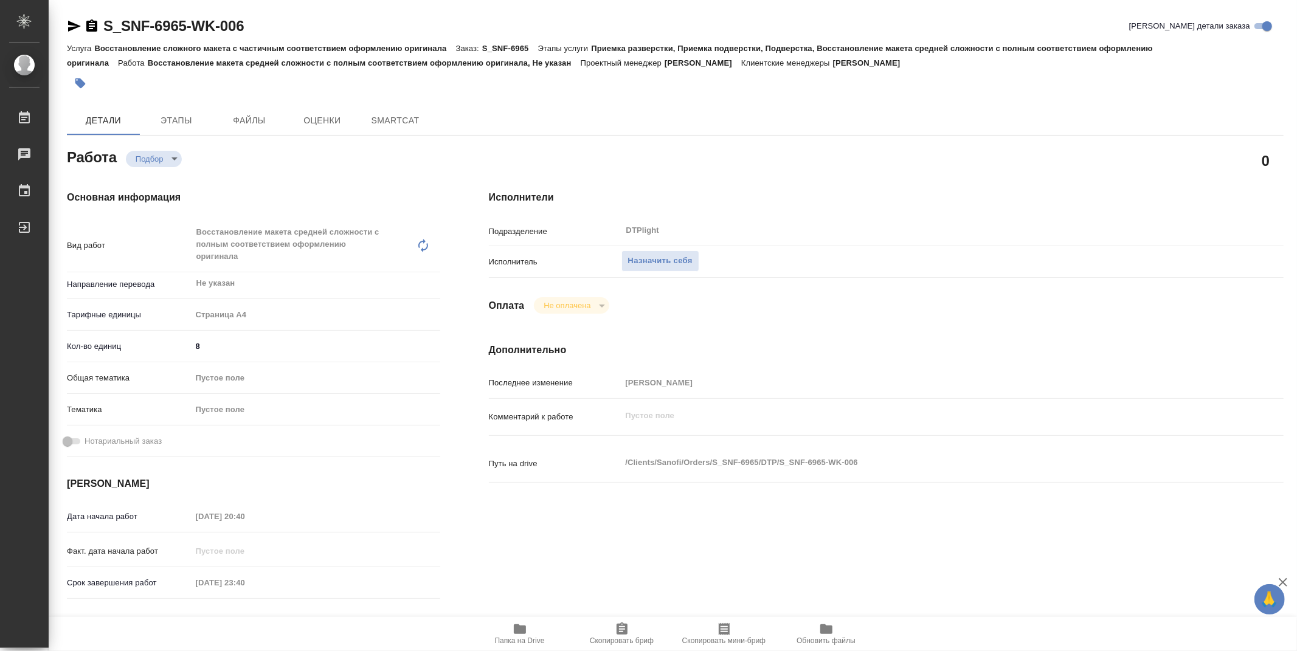
type textarea "x"
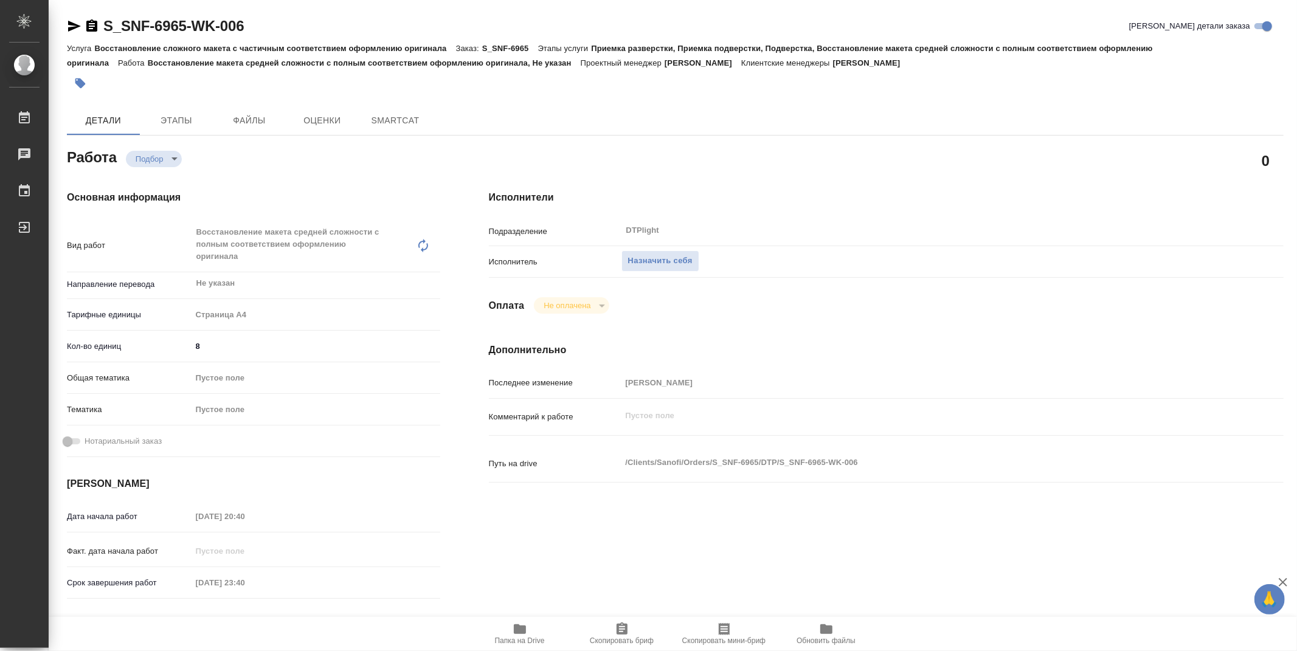
type textarea "x"
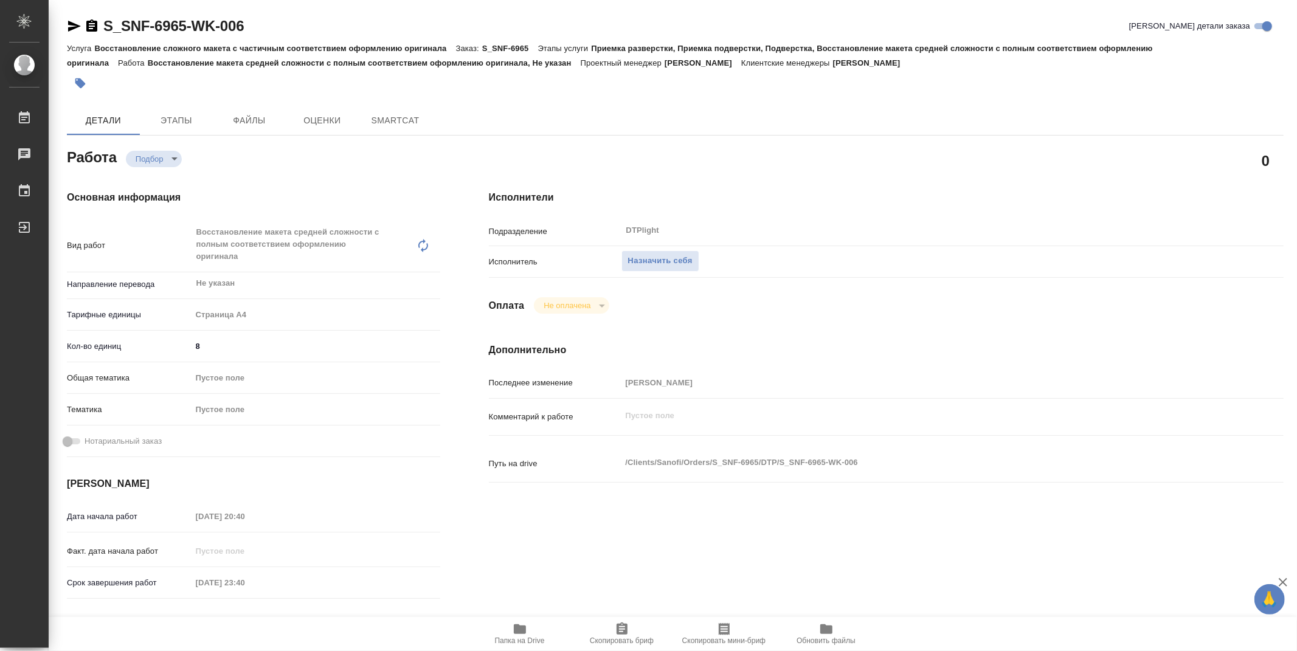
type textarea "x"
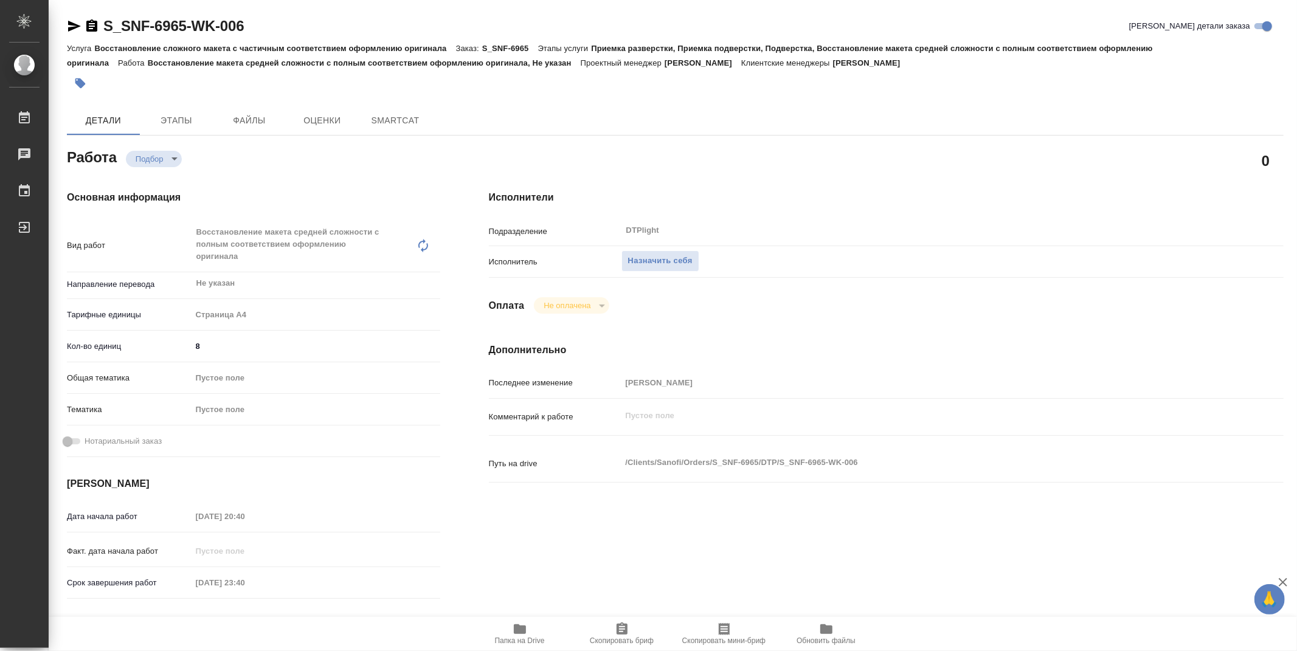
type textarea "x"
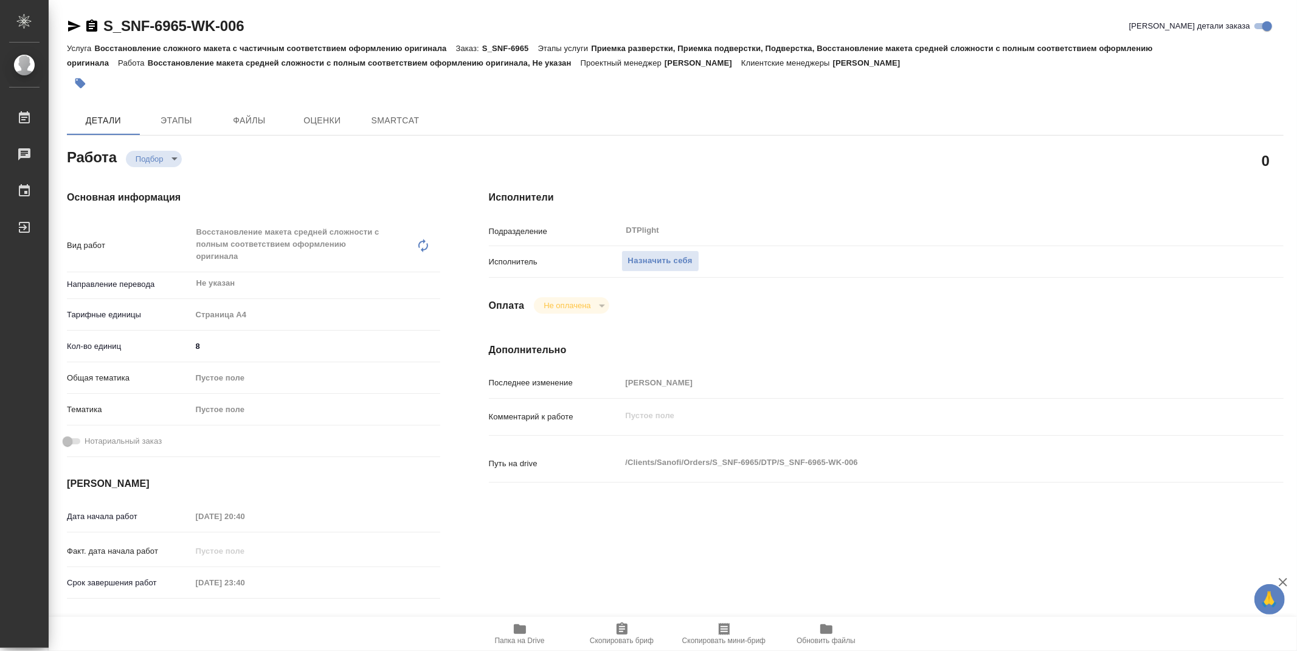
type textarea "x"
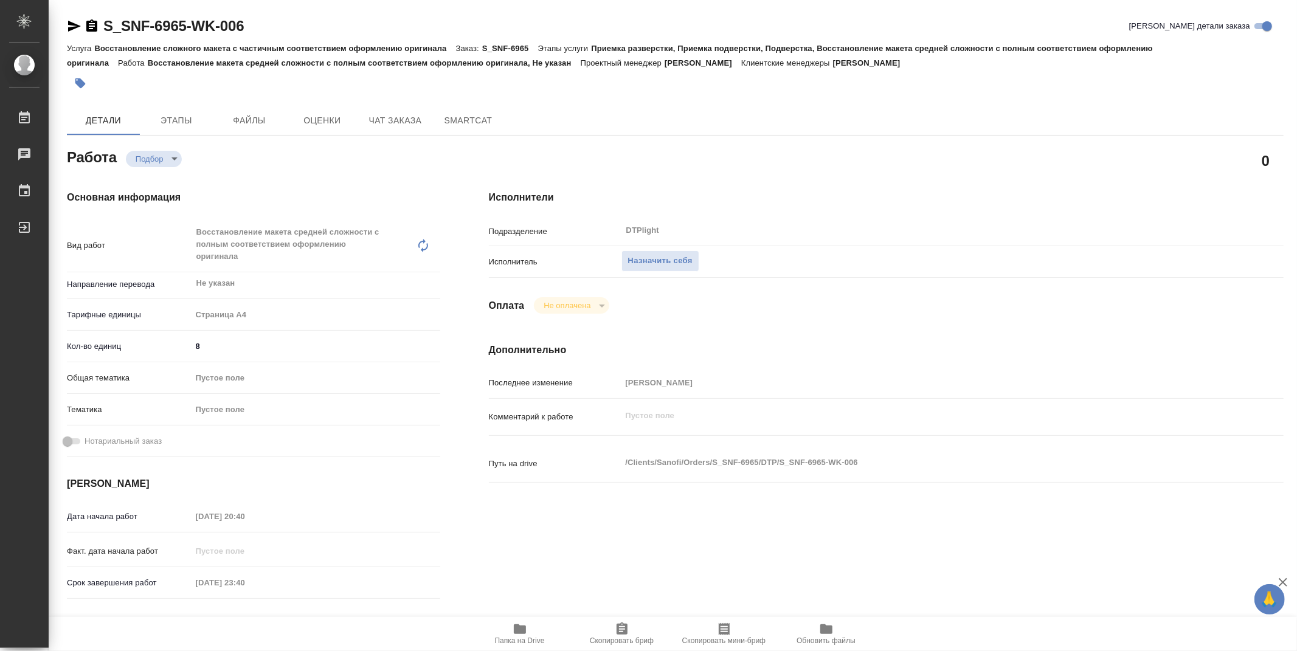
click at [588, 118] on div "Детали Этапы Файлы Оценки Чат заказа SmartCat" at bounding box center [675, 120] width 1216 height 29
type textarea "x"
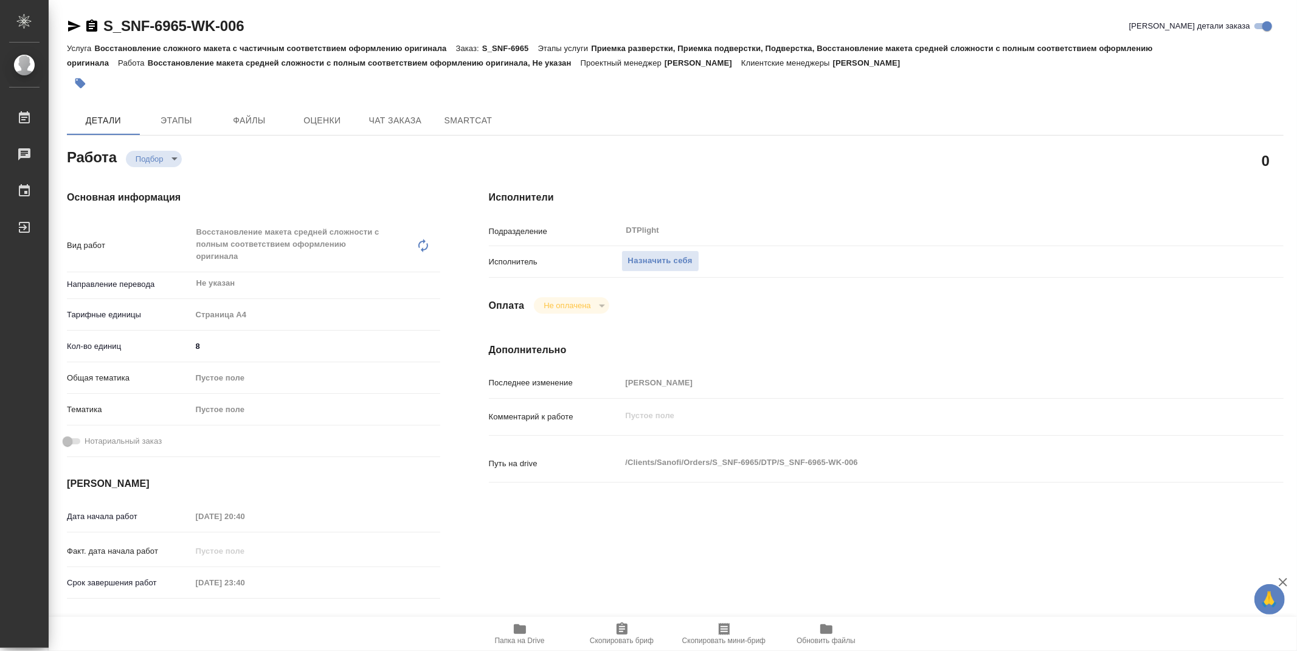
type textarea "x"
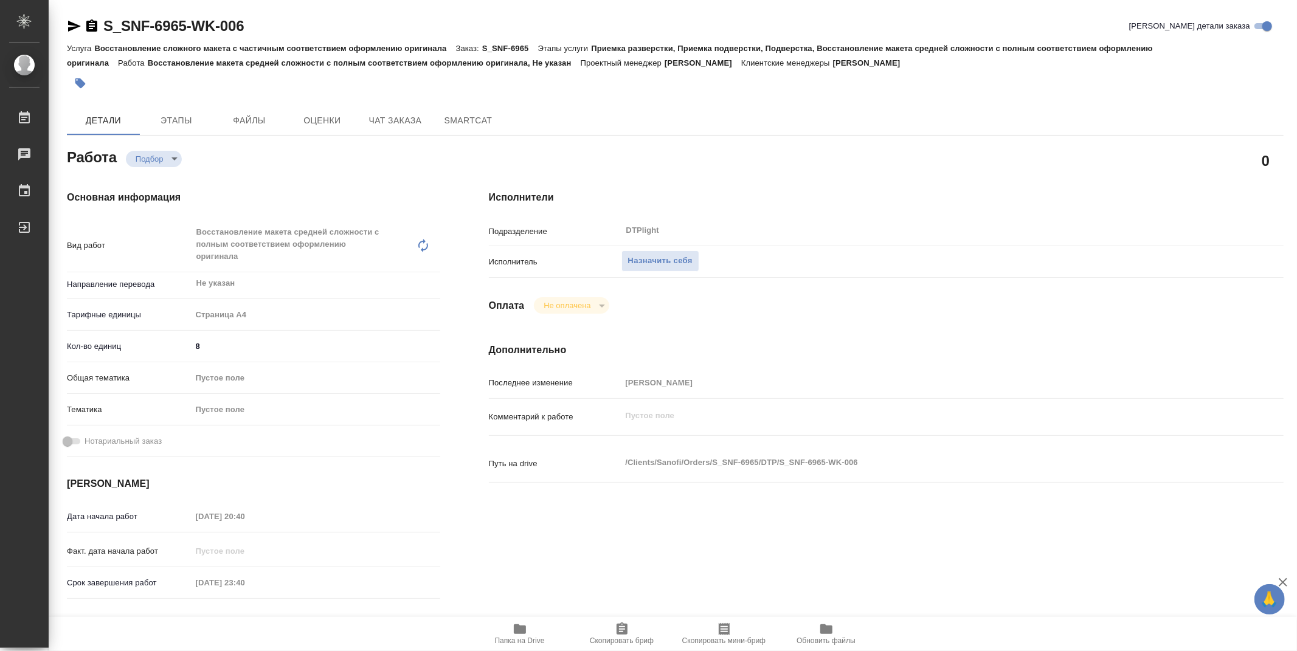
type textarea "x"
click at [513, 621] on button "Папка на Drive" at bounding box center [520, 634] width 102 height 34
click at [676, 262] on span "Назначить себя" at bounding box center [660, 261] width 64 height 14
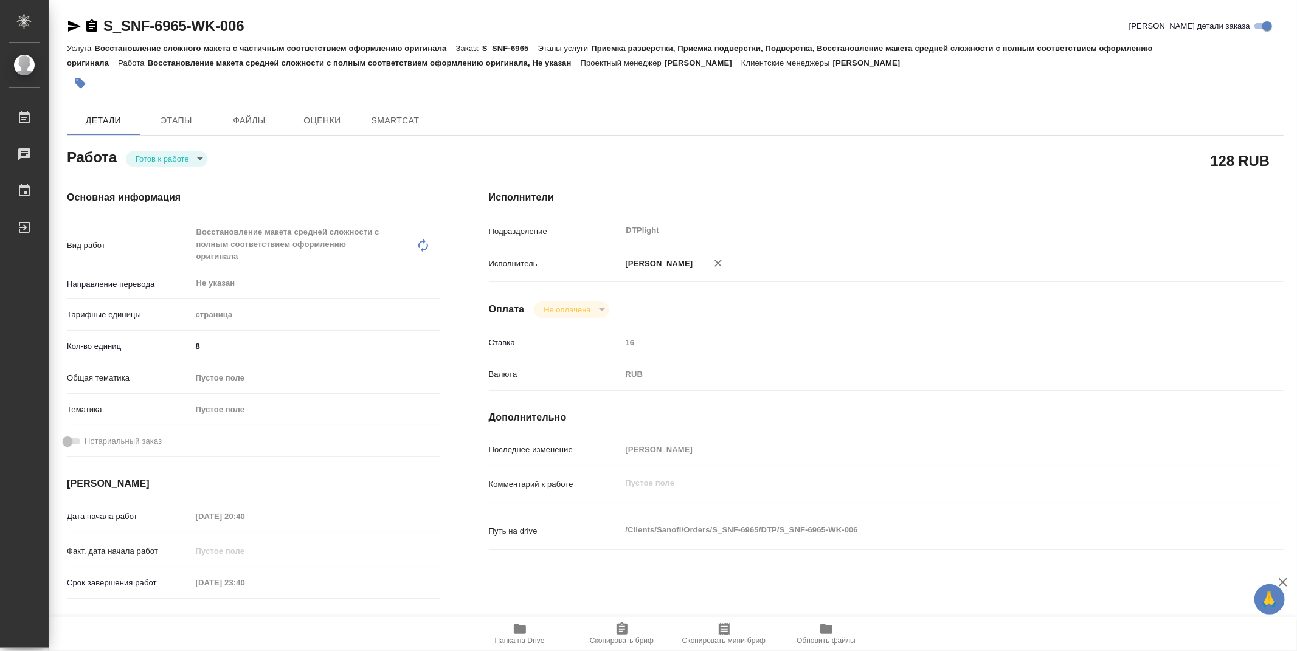
type textarea "x"
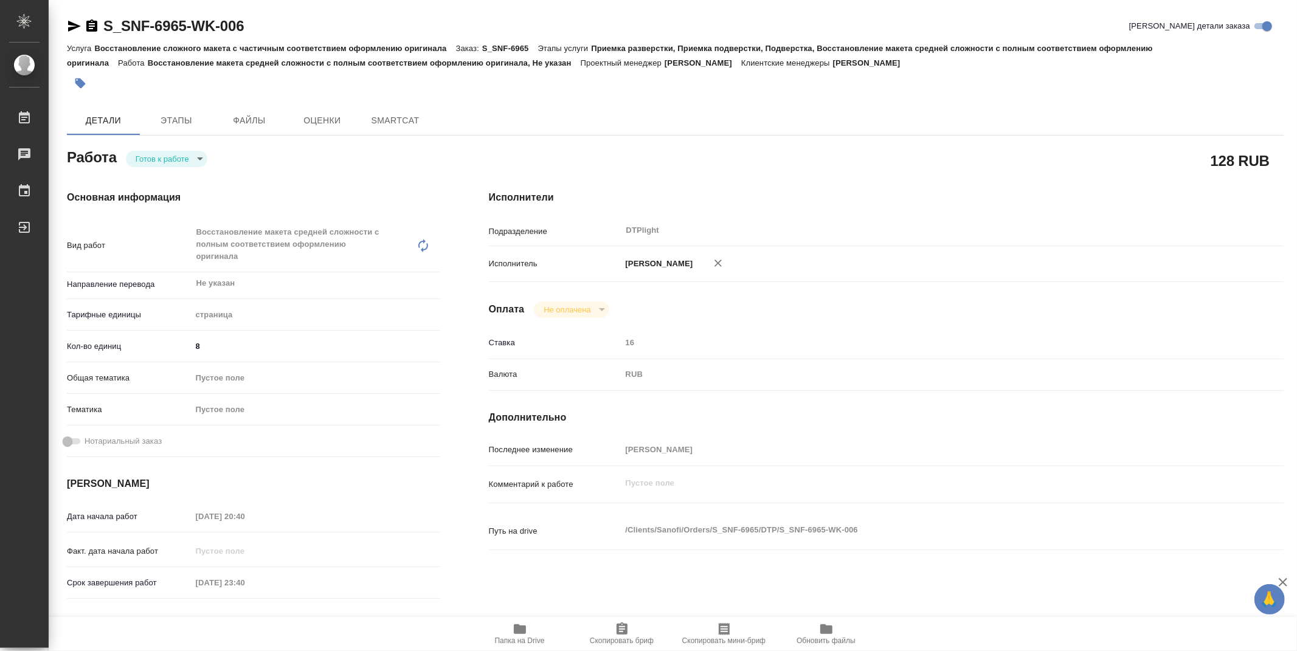
type textarea "x"
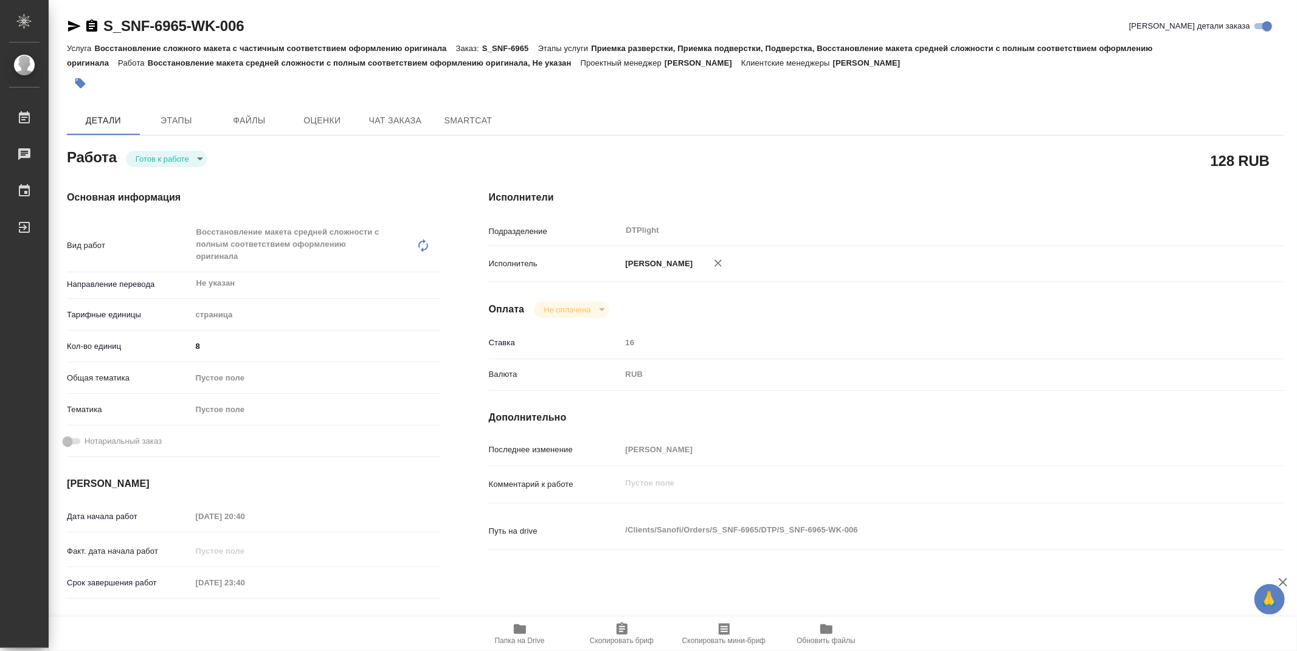
type textarea "x"
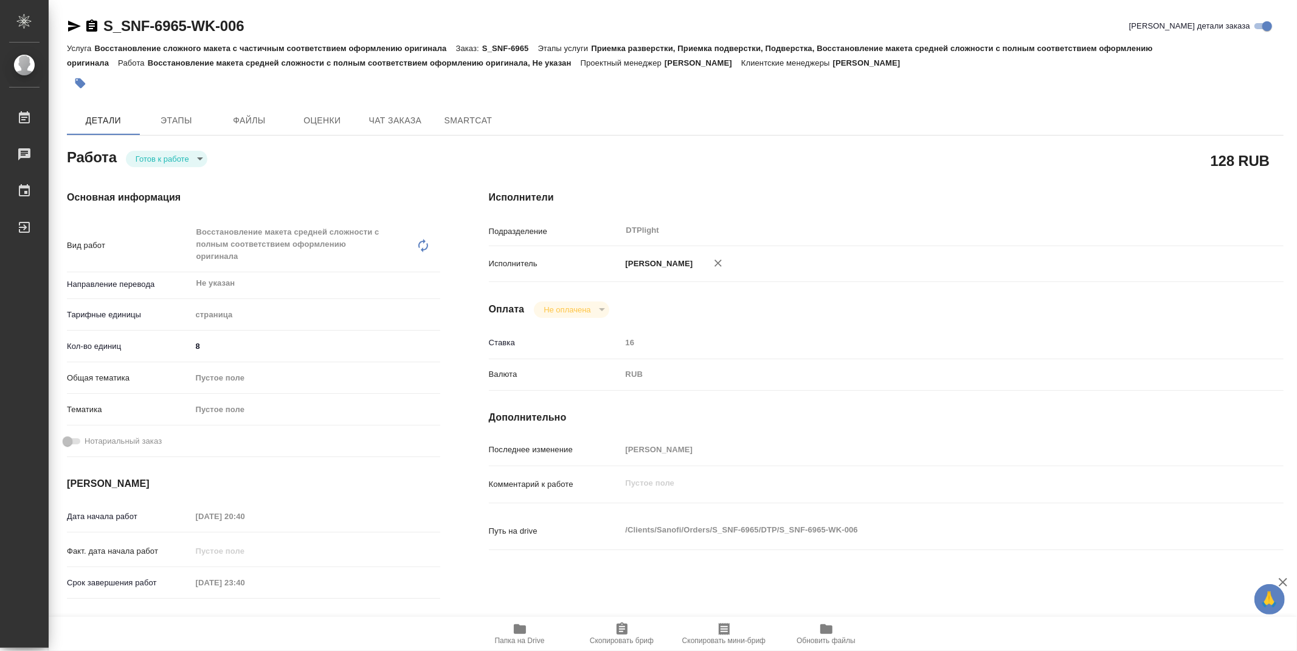
type textarea "x"
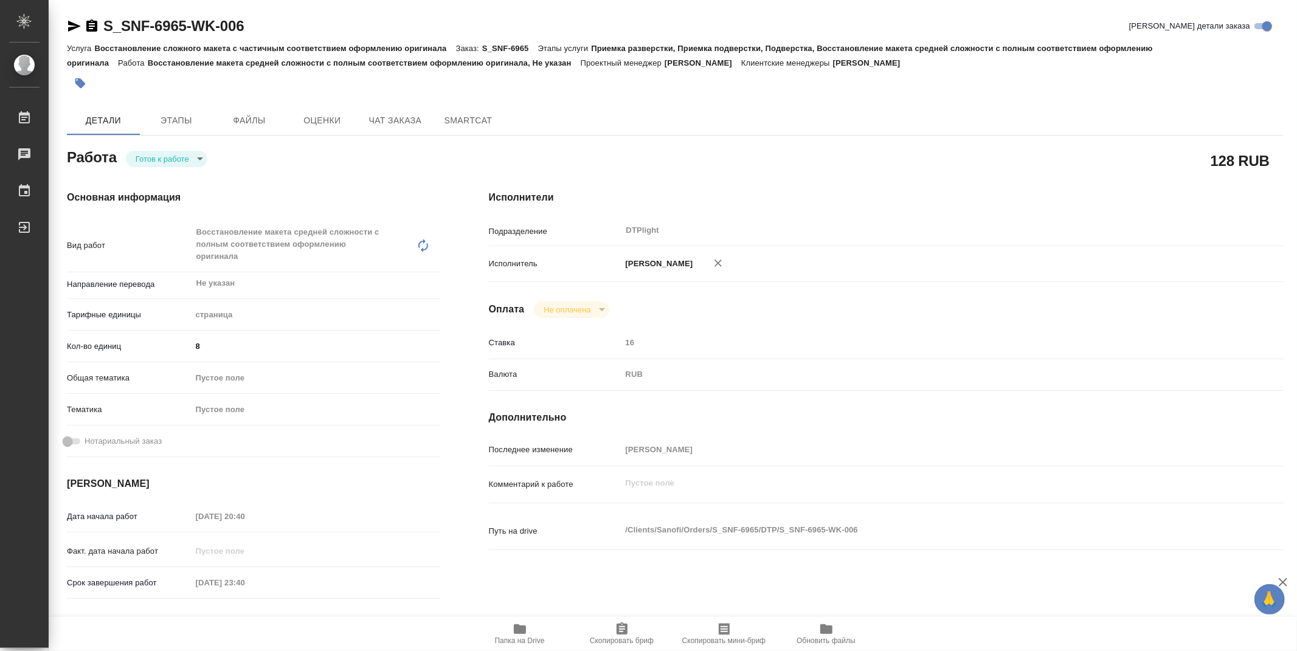
type textarea "x"
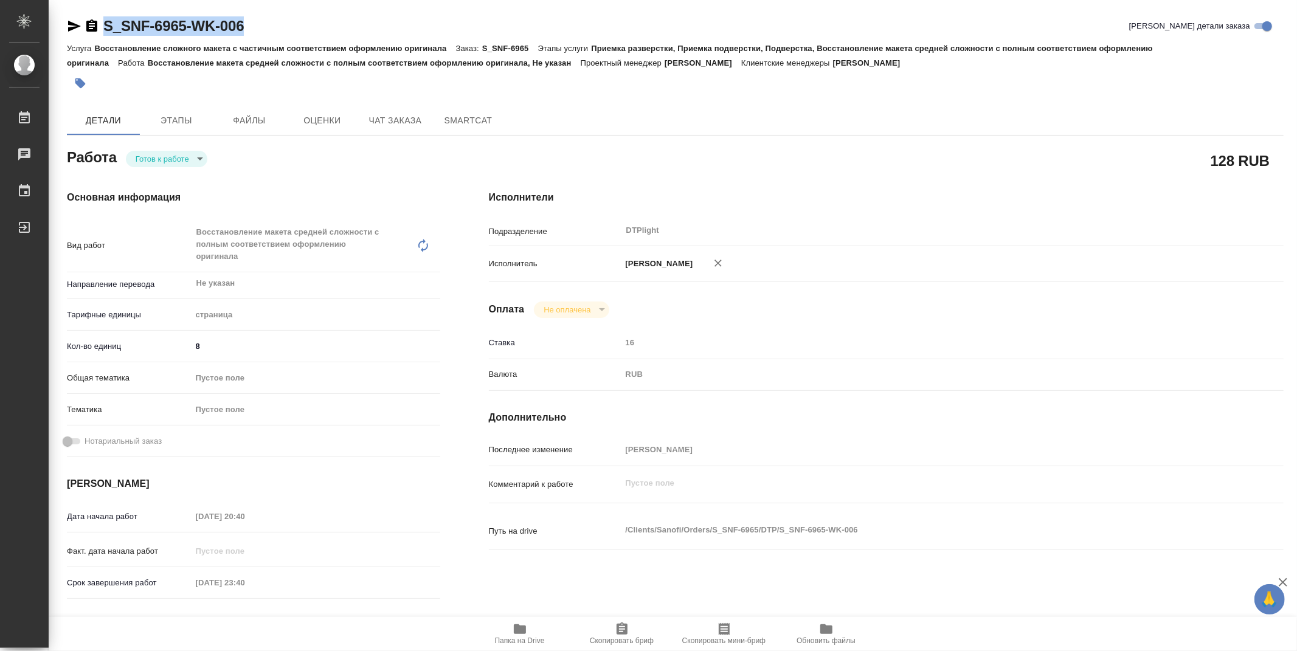
drag, startPoint x: 281, startPoint y: 23, endPoint x: 92, endPoint y: 22, distance: 188.4
click at [92, 22] on div "S_SNF-6965-WK-006 Кратко детали заказа" at bounding box center [675, 25] width 1216 height 19
type textarea "x"
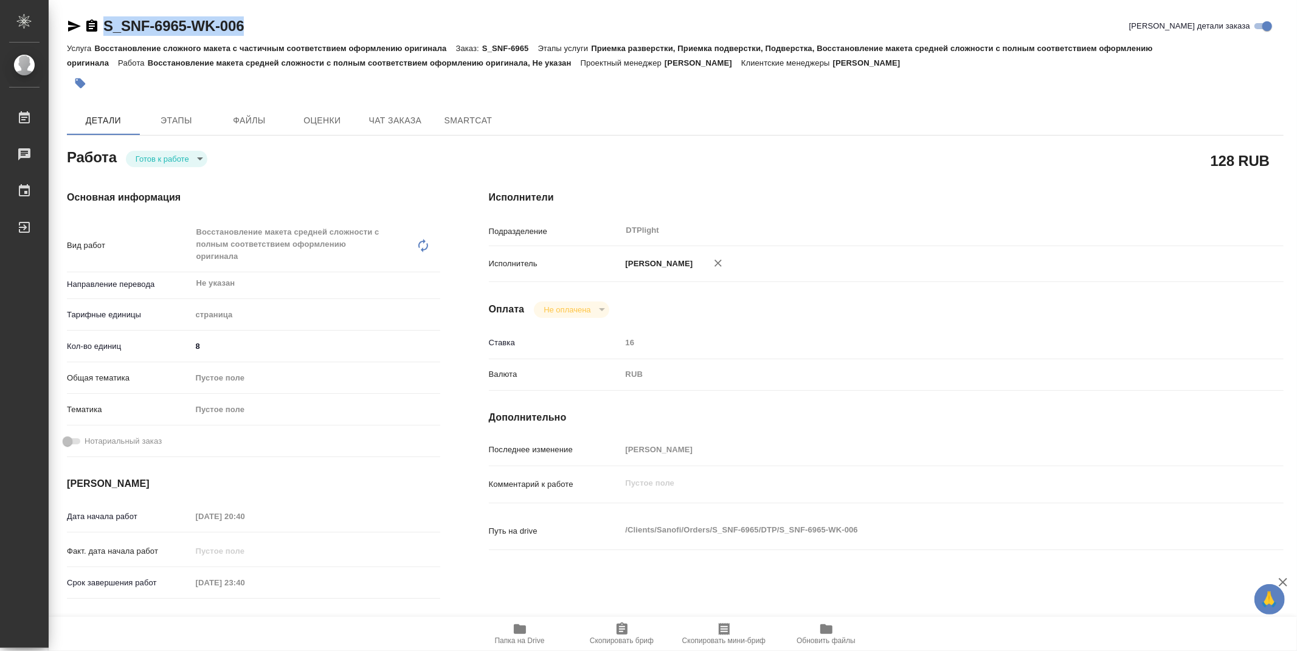
type textarea "x"
copy link "S_SNF-6965-WK-006"
click at [181, 152] on body "🙏 .cls-1 fill:#fff; AWATERA Zubakova Viktoriya Работы Чаты График Выйти S_SNF-6…" at bounding box center [648, 325] width 1297 height 651
type textarea "x"
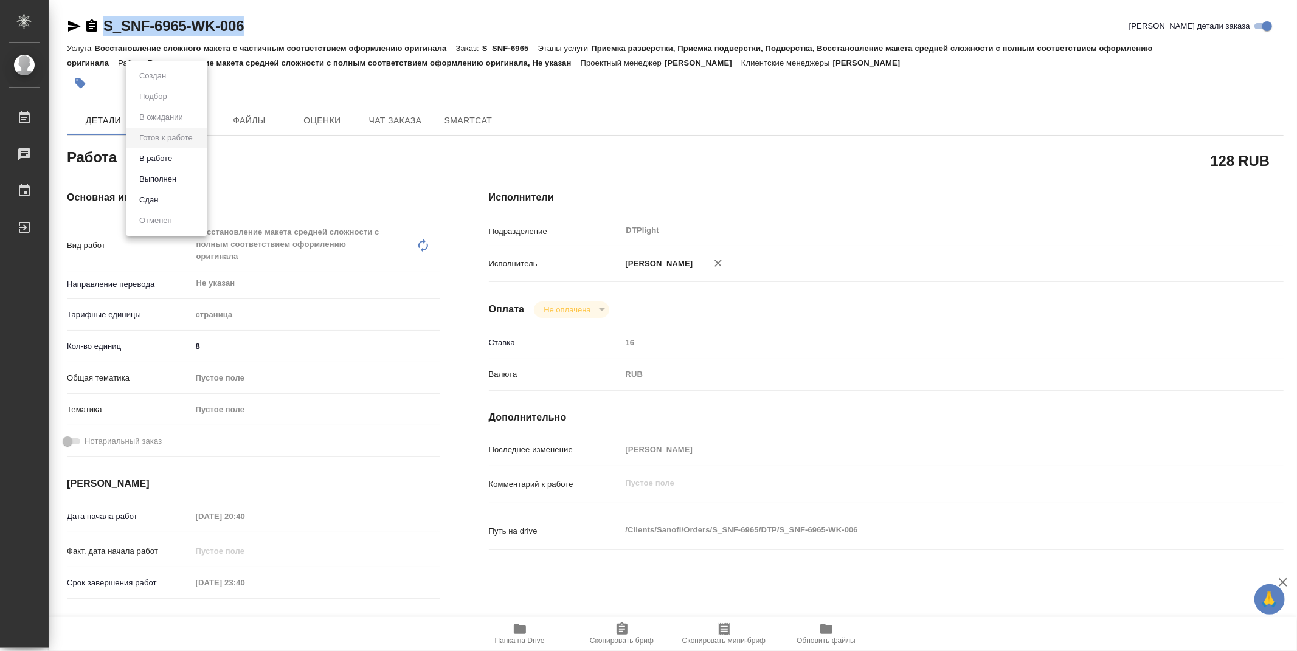
type textarea "x"
click at [178, 161] on li "В работе" at bounding box center [166, 158] width 81 height 21
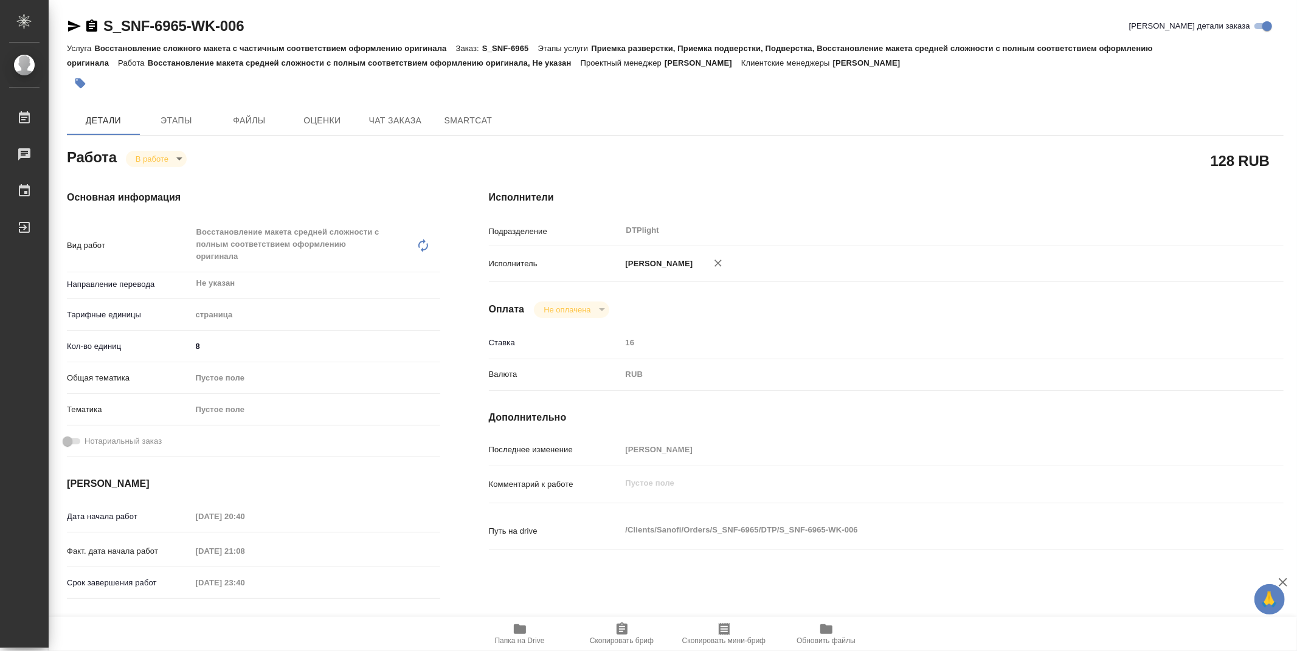
type textarea "x"
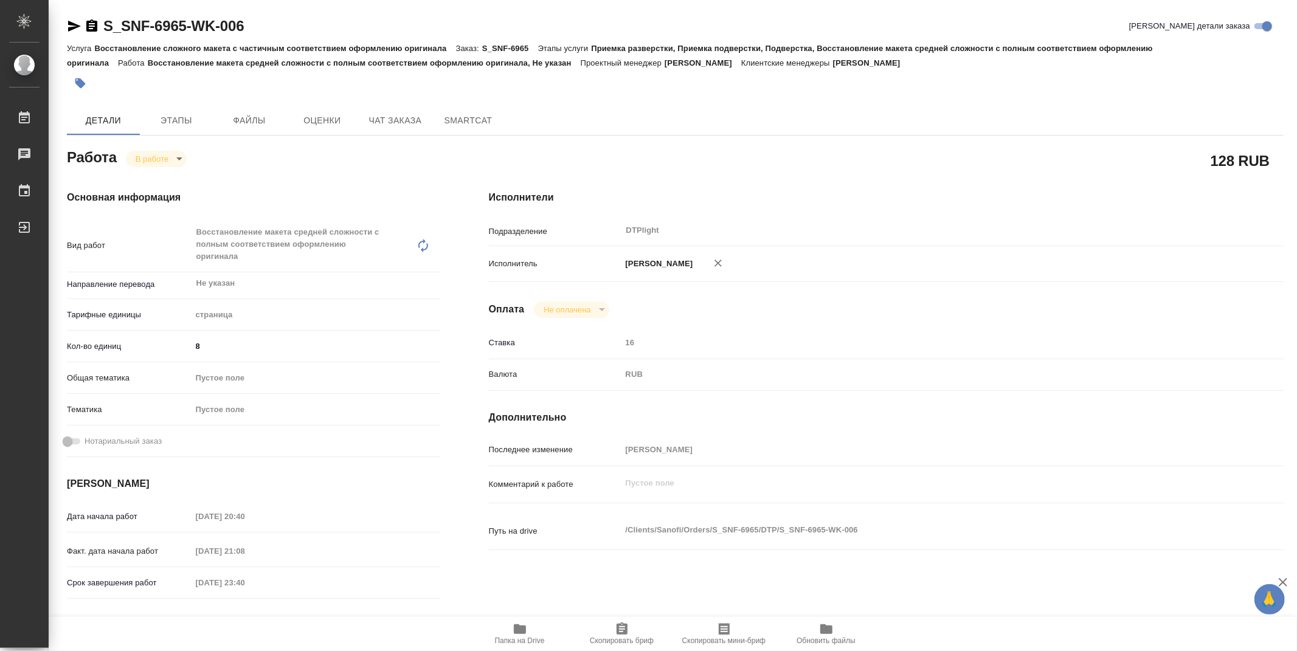
type textarea "x"
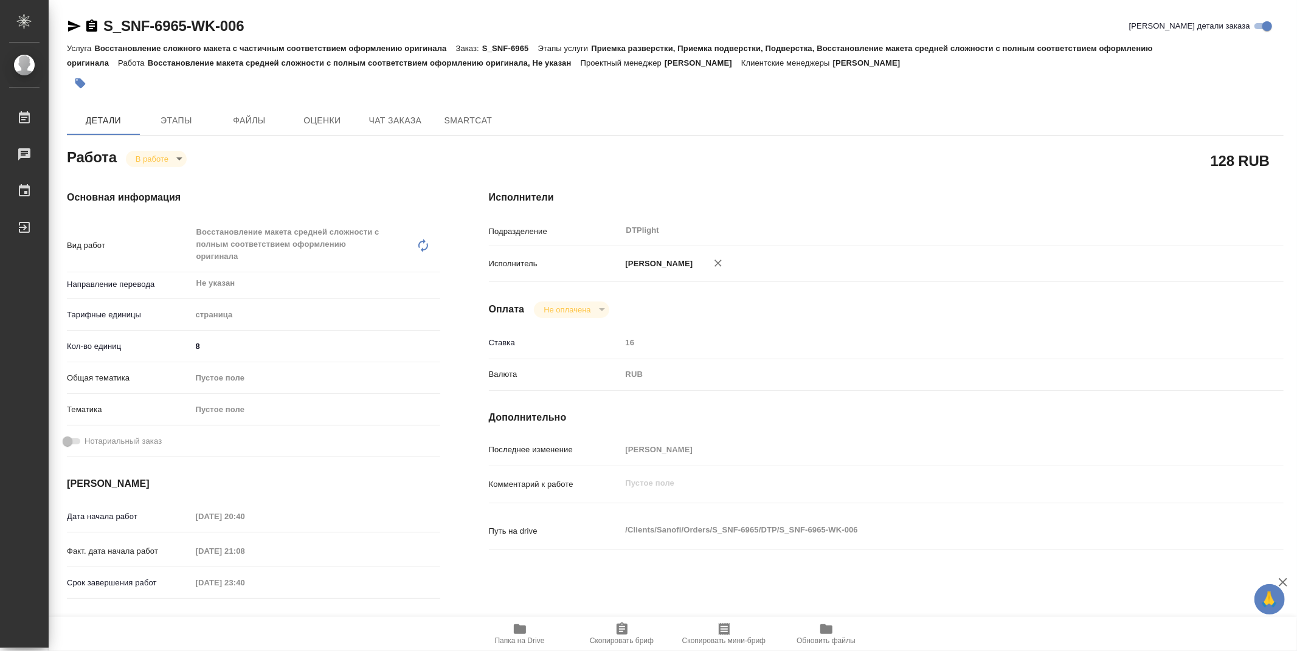
type textarea "x"
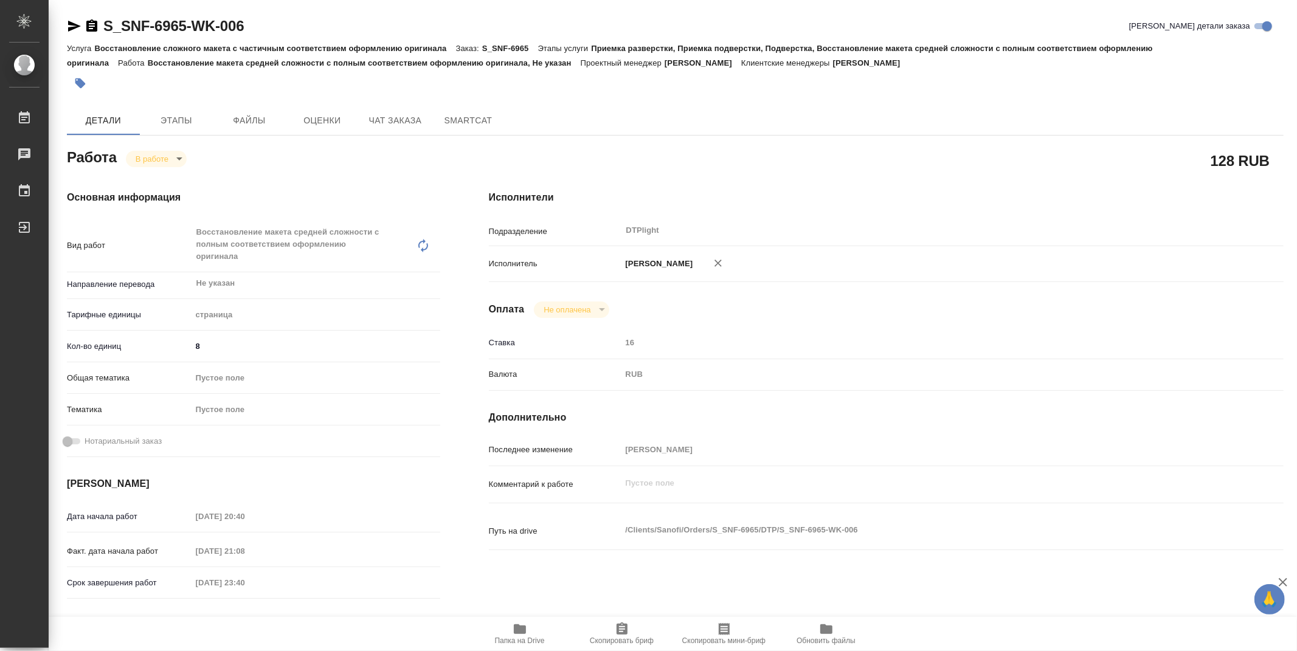
click at [750, 155] on div "128 RUB" at bounding box center [886, 160] width 794 height 30
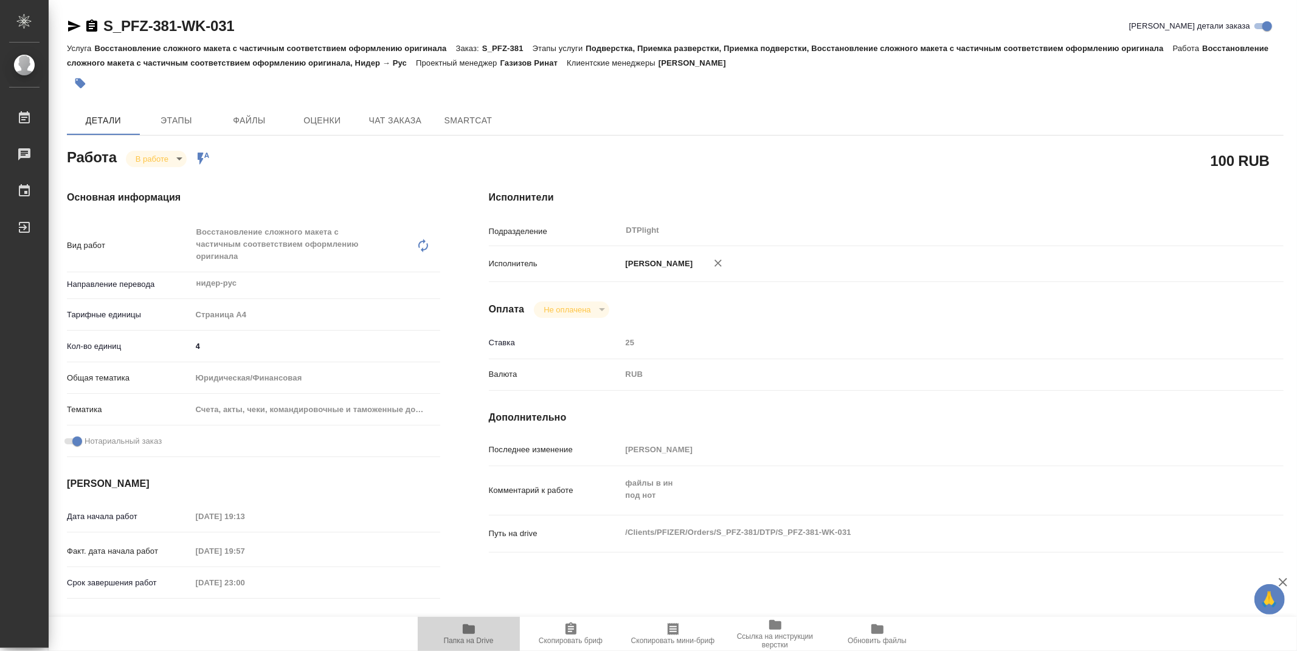
click at [466, 632] on icon "button" at bounding box center [469, 629] width 12 height 10
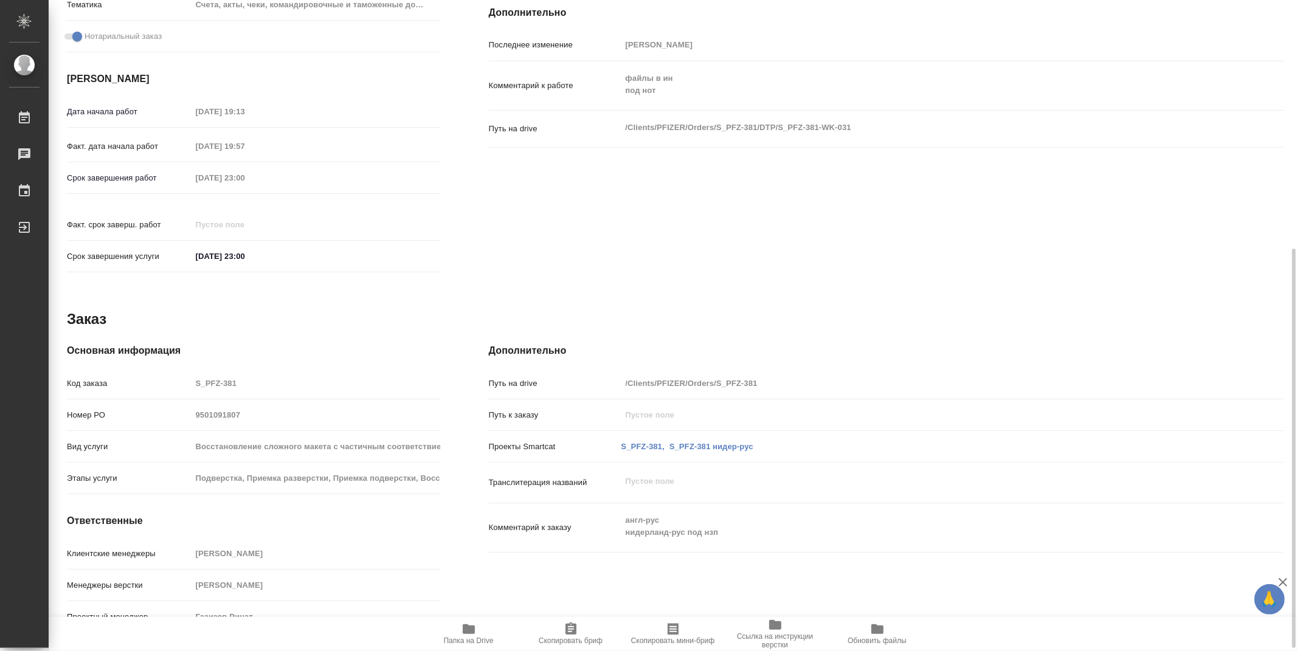
scroll to position [135, 0]
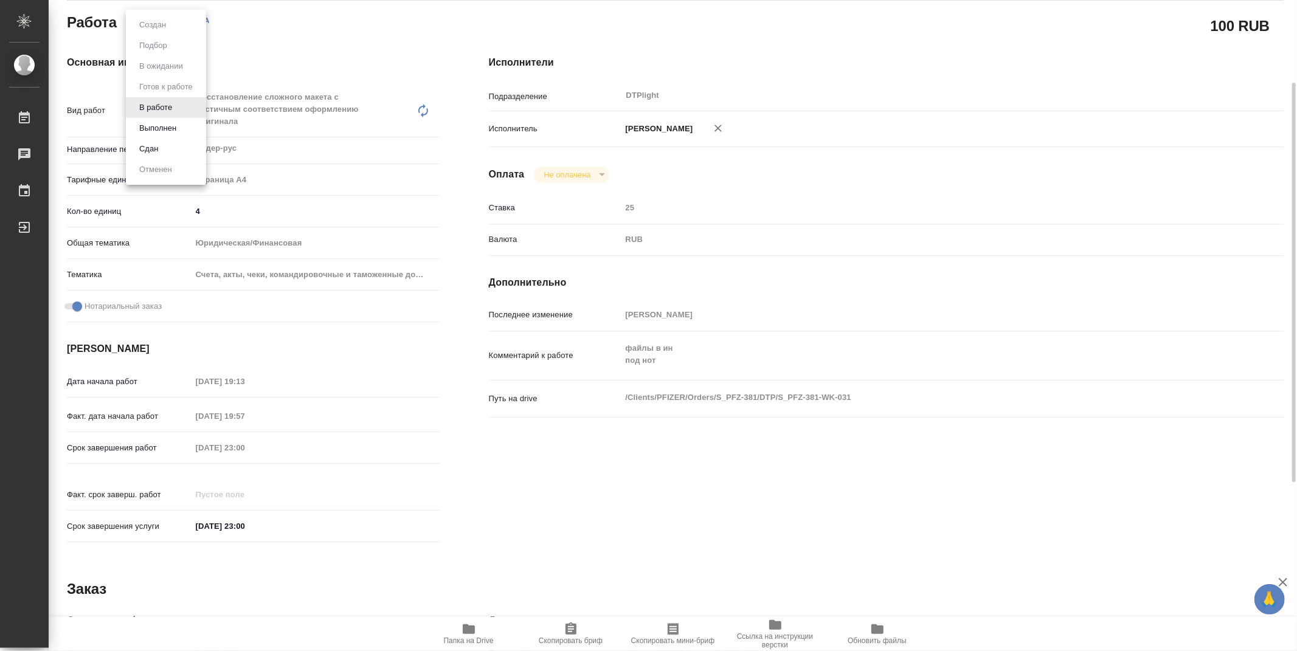
click at [148, 17] on body "🙏 .cls-1 fill:#fff; AWATERA Zubakova Viktoriya Работы 0 Чаты График Выйти S_PFZ…" at bounding box center [648, 325] width 1297 height 651
click at [184, 125] on li "Выполнен" at bounding box center [166, 128] width 80 height 21
type textarea "x"
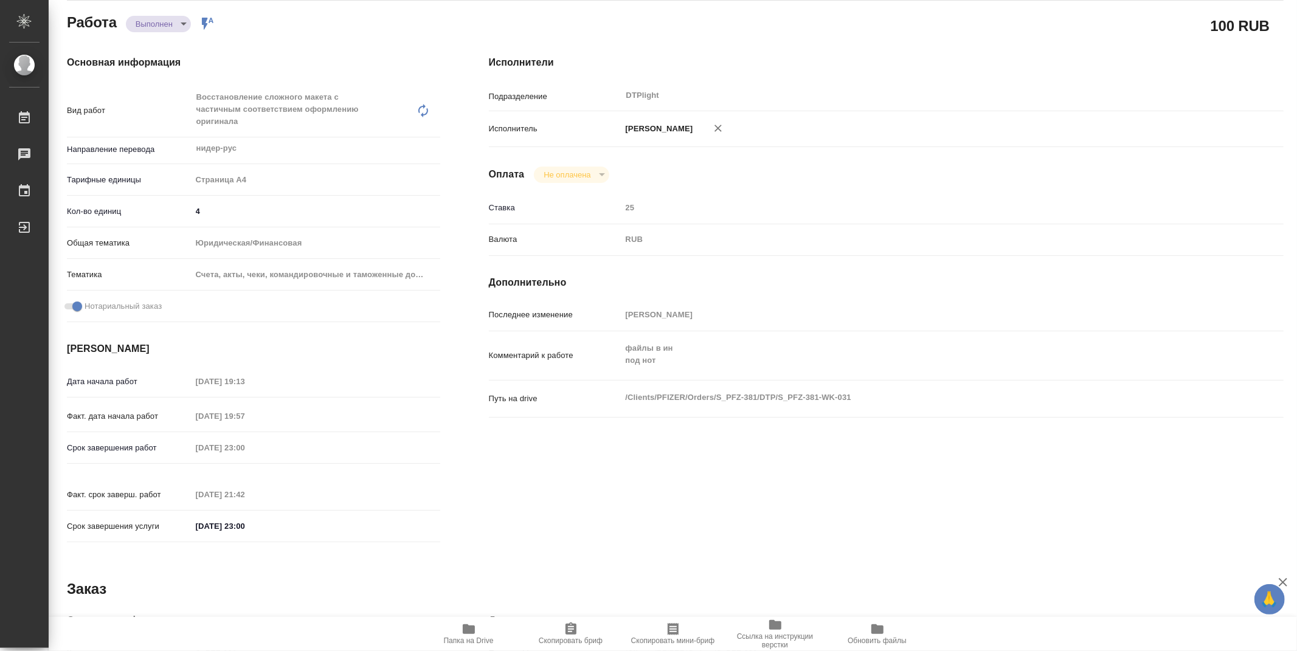
type textarea "x"
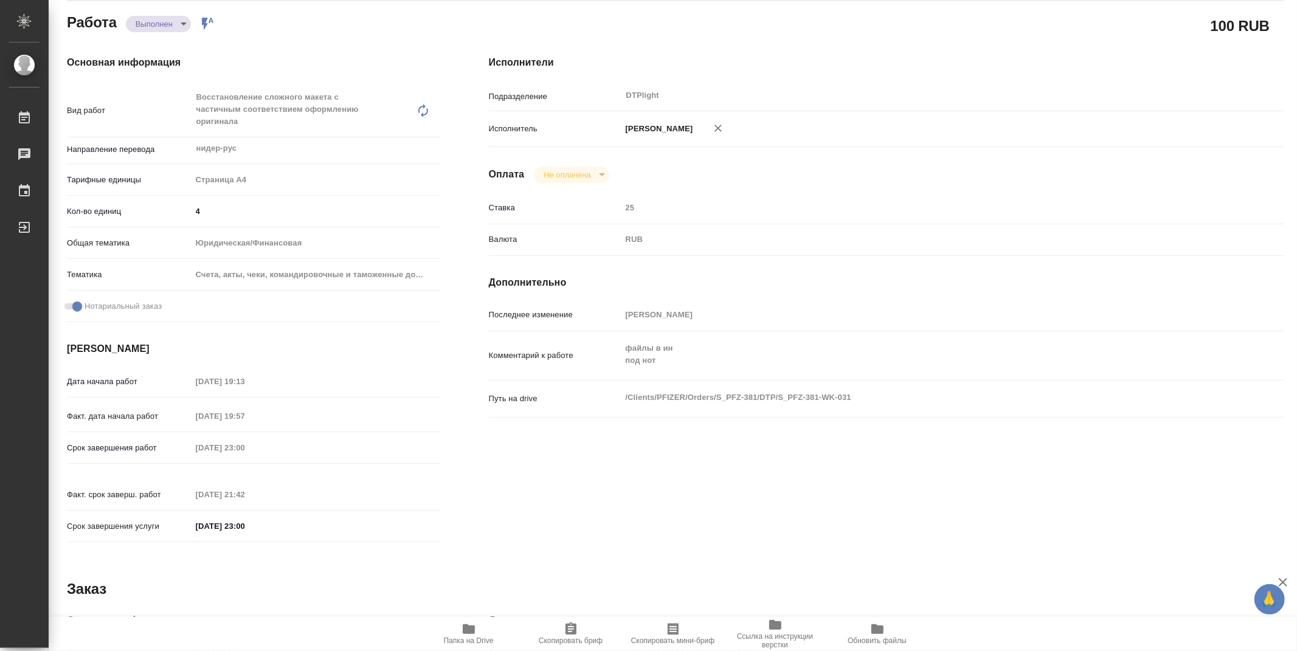
type textarea "x"
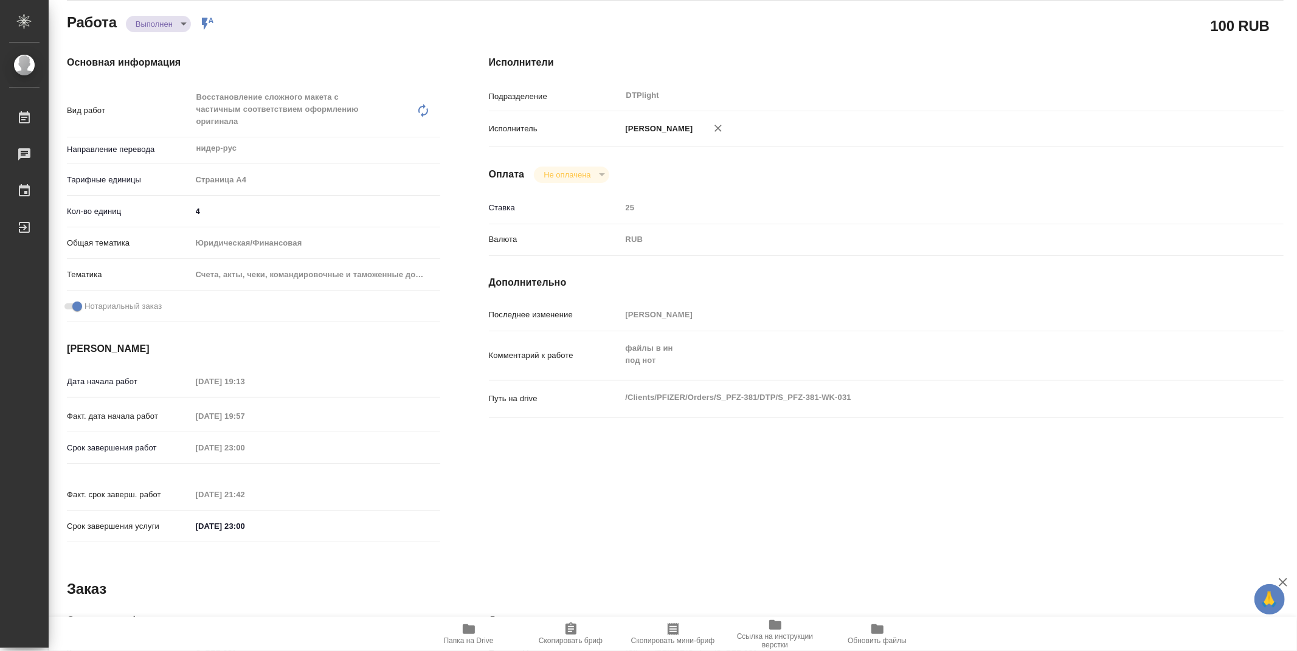
type textarea "x"
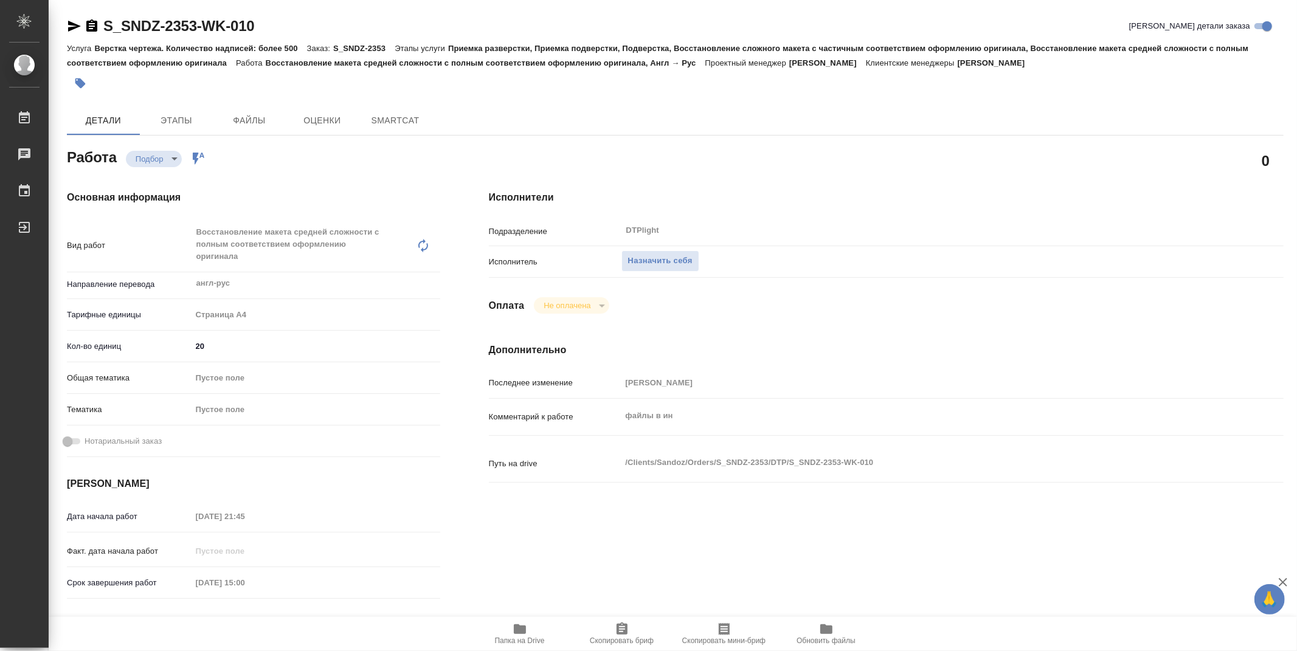
type textarea "x"
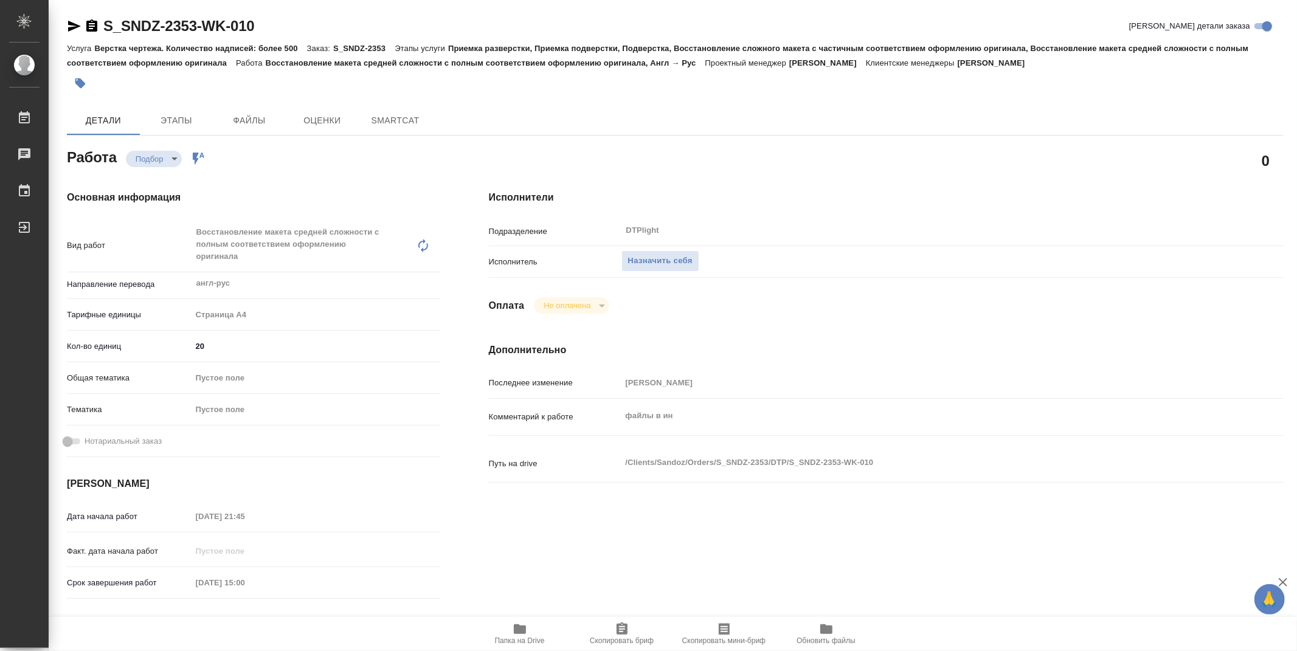
type textarea "x"
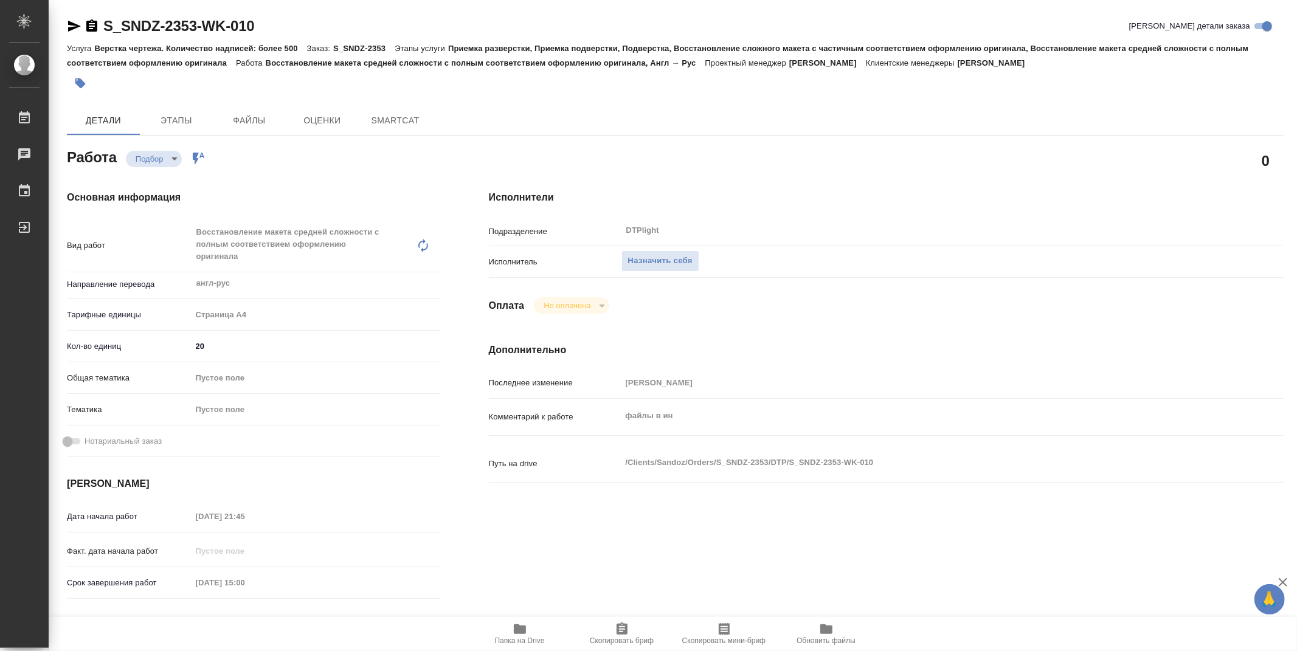
type textarea "x"
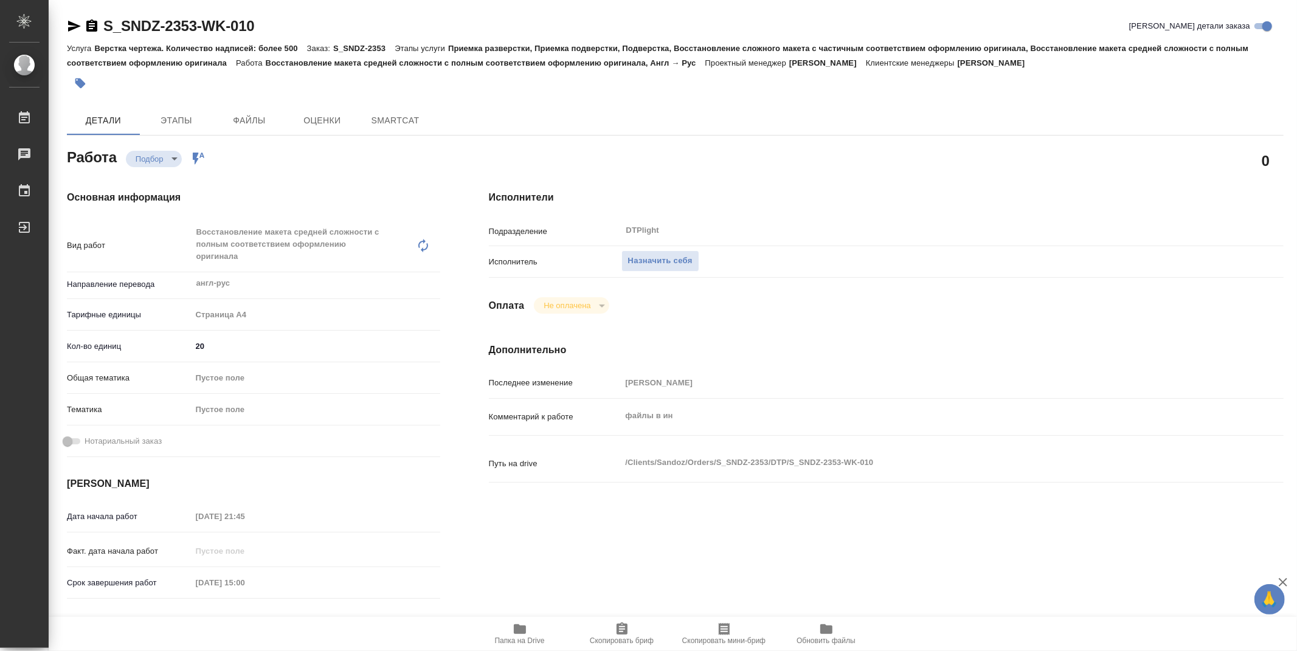
type textarea "x"
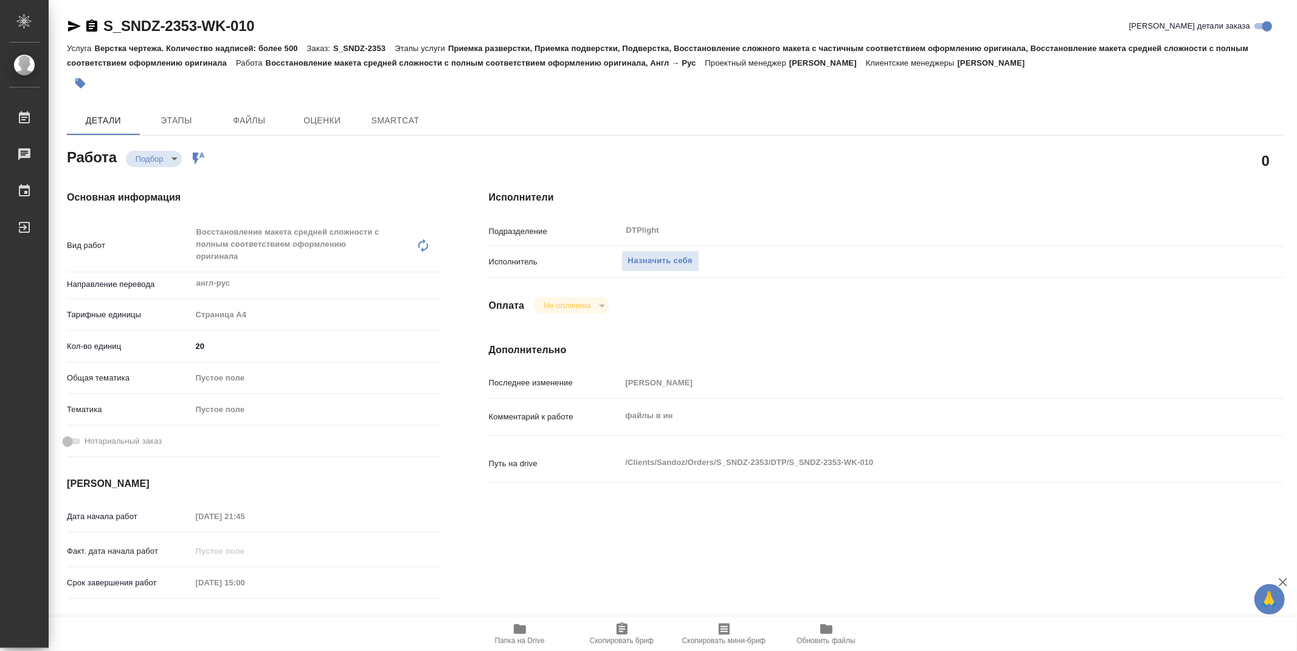
type textarea "x"
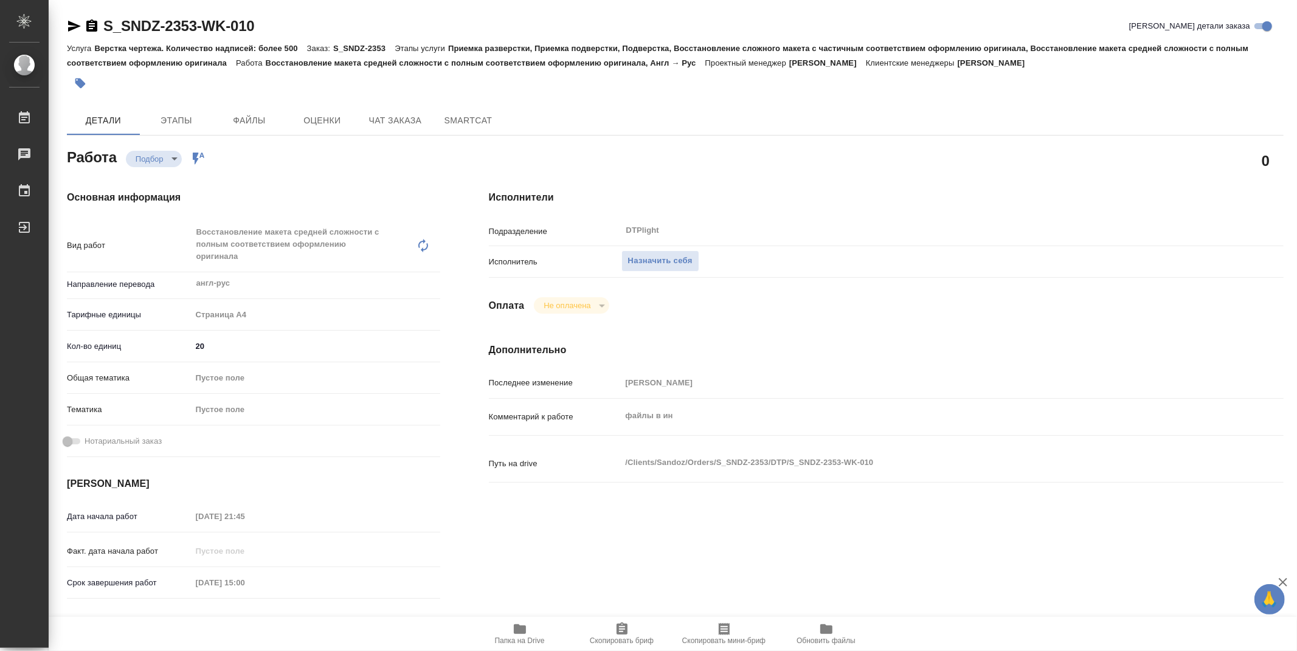
type textarea "x"
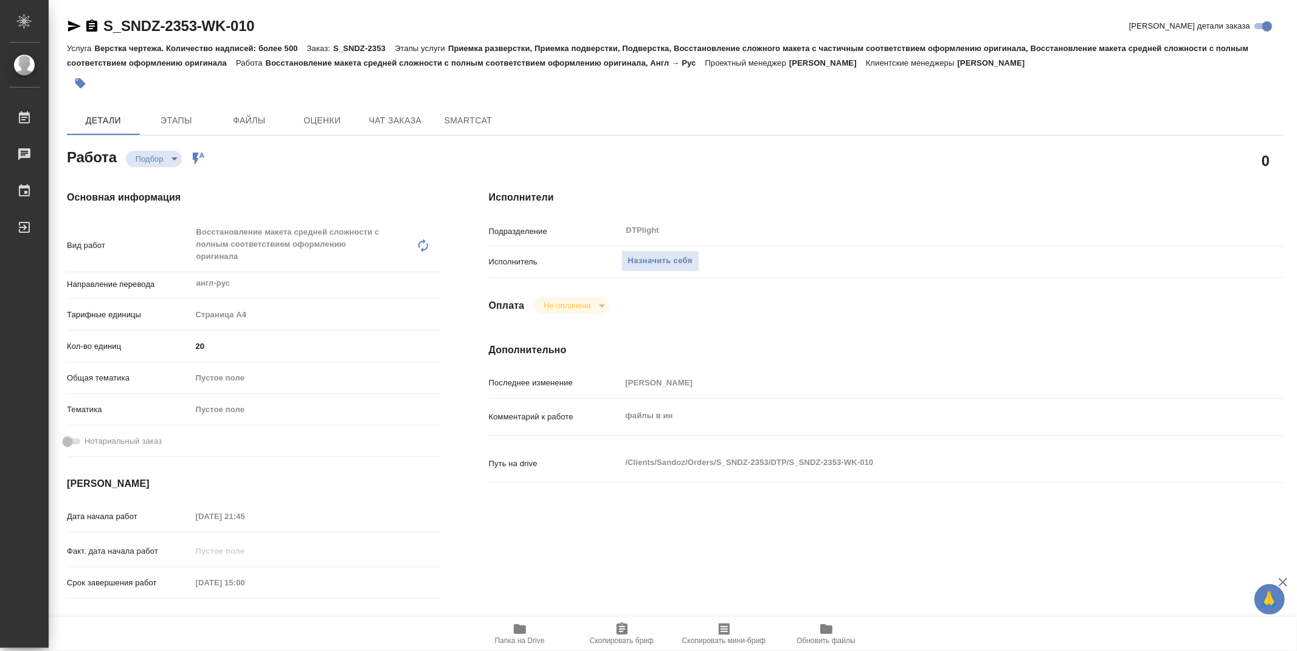
type textarea "x"
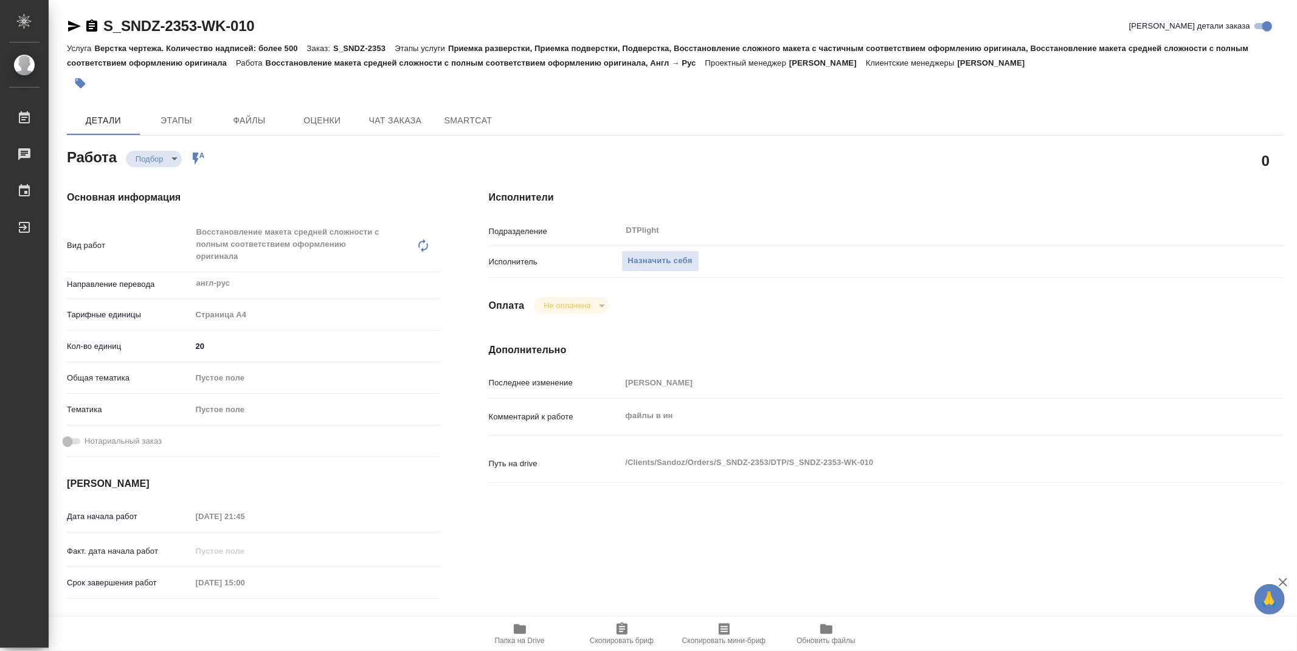
click at [529, 629] on span "Папка на Drive" at bounding box center [520, 633] width 88 height 23
click at [754, 122] on div "Детали Этапы Файлы Оценки Чат заказа SmartCat" at bounding box center [675, 120] width 1216 height 29
click at [683, 258] on span "Назначить себя" at bounding box center [660, 261] width 64 height 14
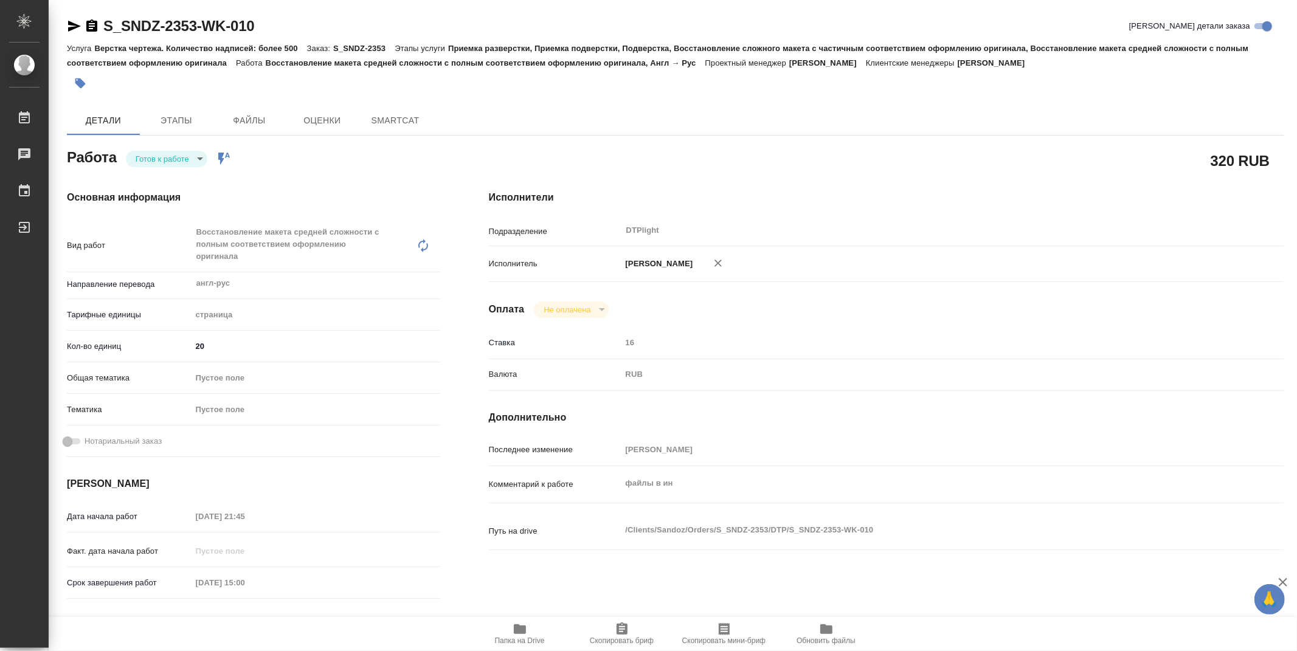
type textarea "x"
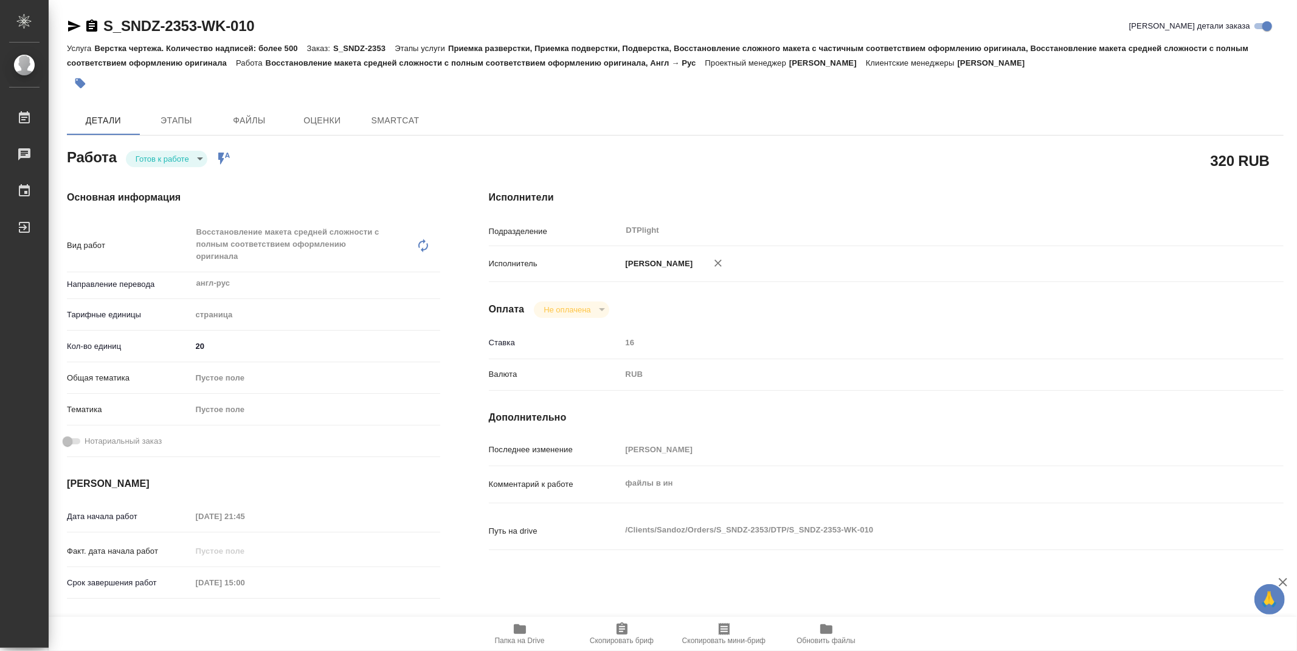
type textarea "x"
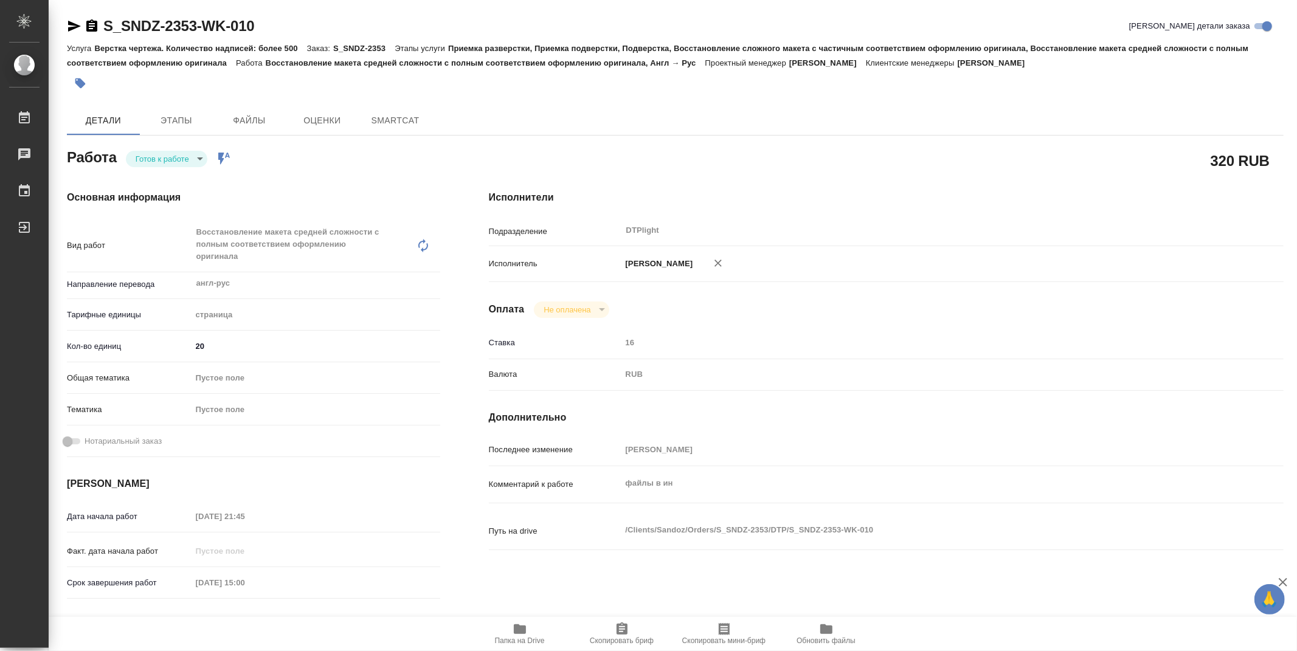
type textarea "x"
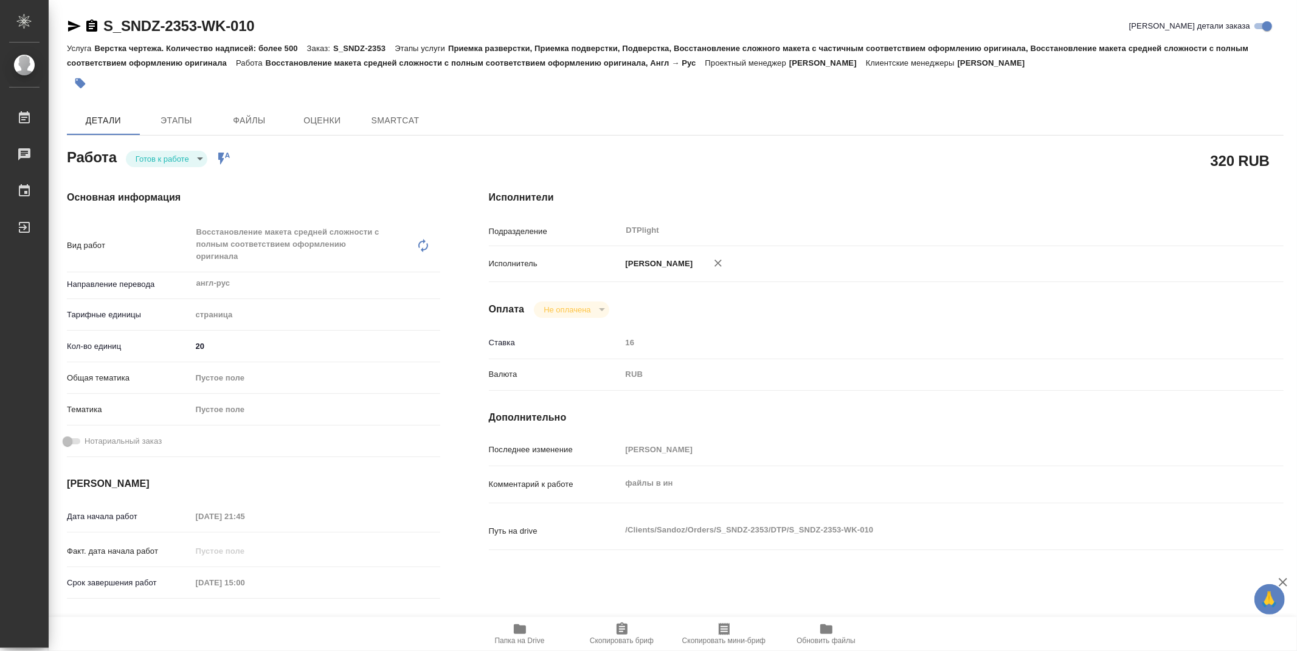
click at [179, 160] on body "🙏 .cls-1 fill:#fff; AWATERA [PERSON_NAME] Viktoriya Работы Чаты График Выйти S_…" at bounding box center [648, 325] width 1297 height 651
type textarea "x"
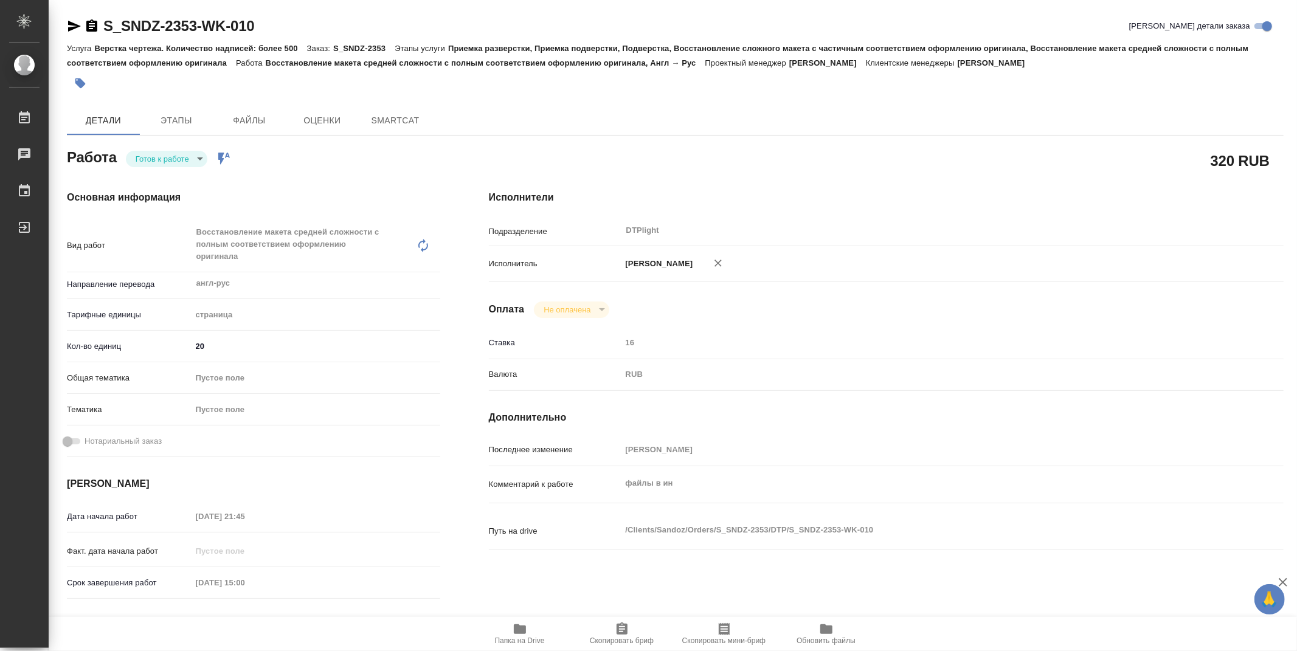
type textarea "x"
click at [173, 157] on button "В работе" at bounding box center [156, 158] width 40 height 13
type textarea "x"
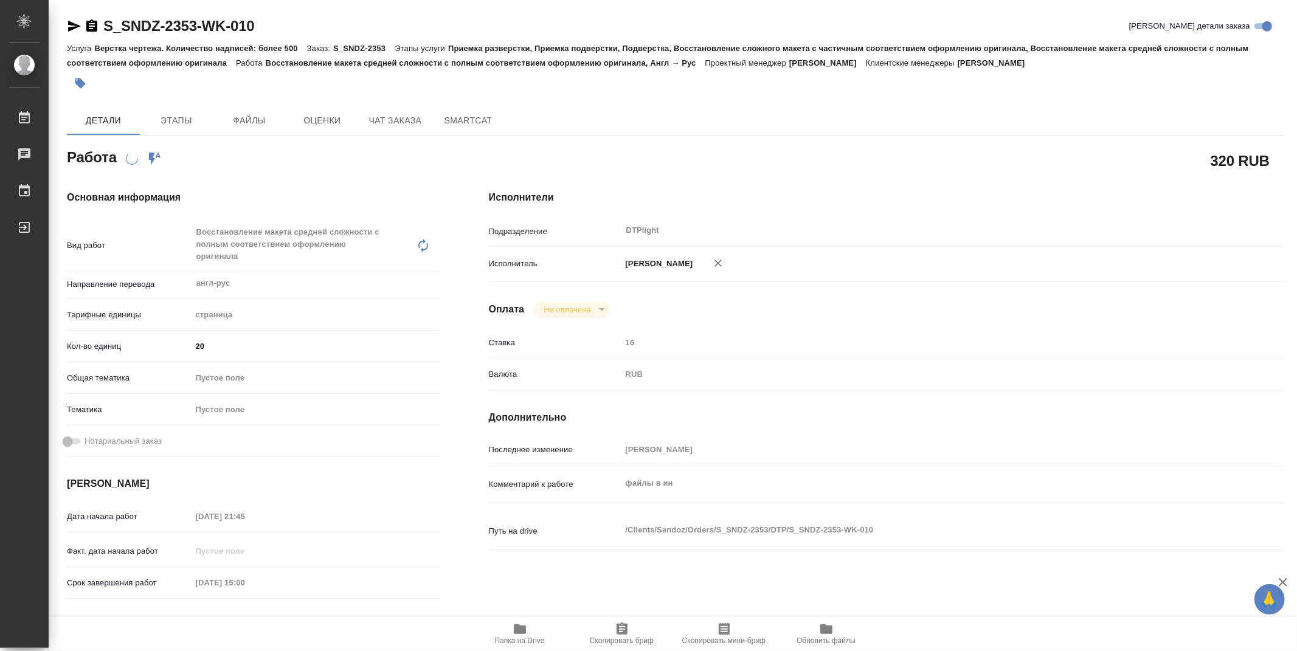
type textarea "x"
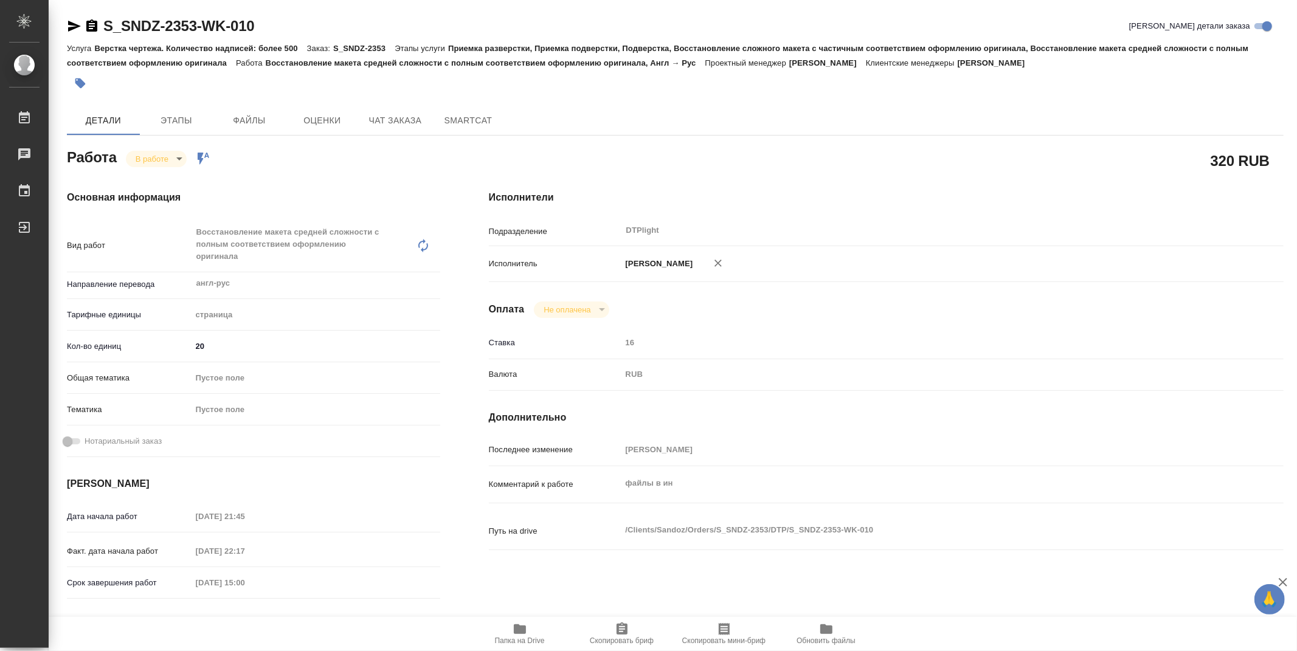
type textarea "x"
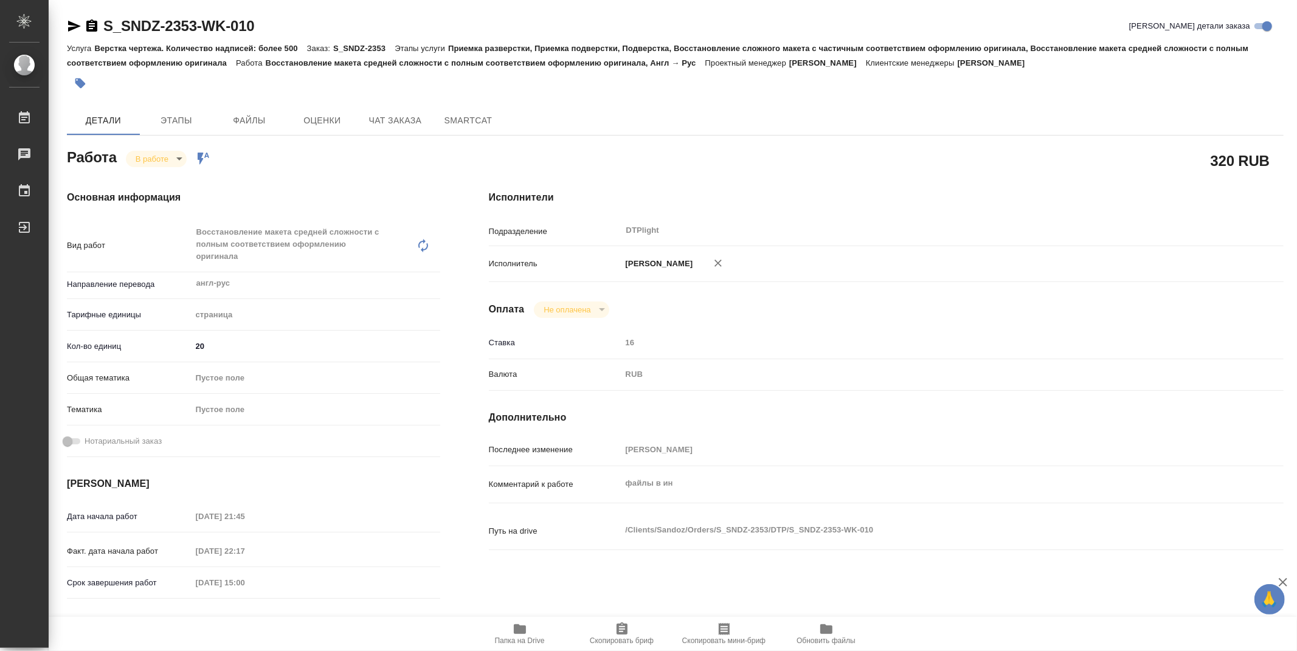
type textarea "x"
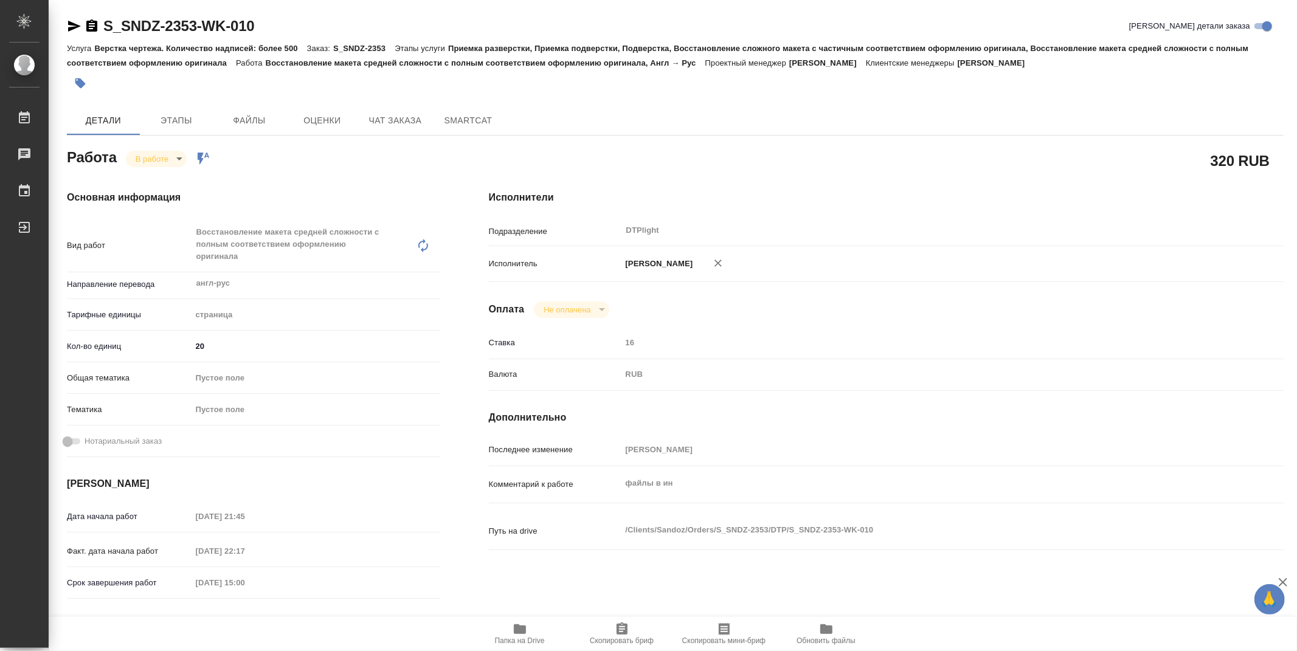
type textarea "x"
drag, startPoint x: 274, startPoint y: 25, endPoint x: 106, endPoint y: 25, distance: 168.4
click at [106, 25] on div "S_SNDZ-2353-WK-010 [PERSON_NAME] детали заказа" at bounding box center [675, 25] width 1216 height 19
type textarea "x"
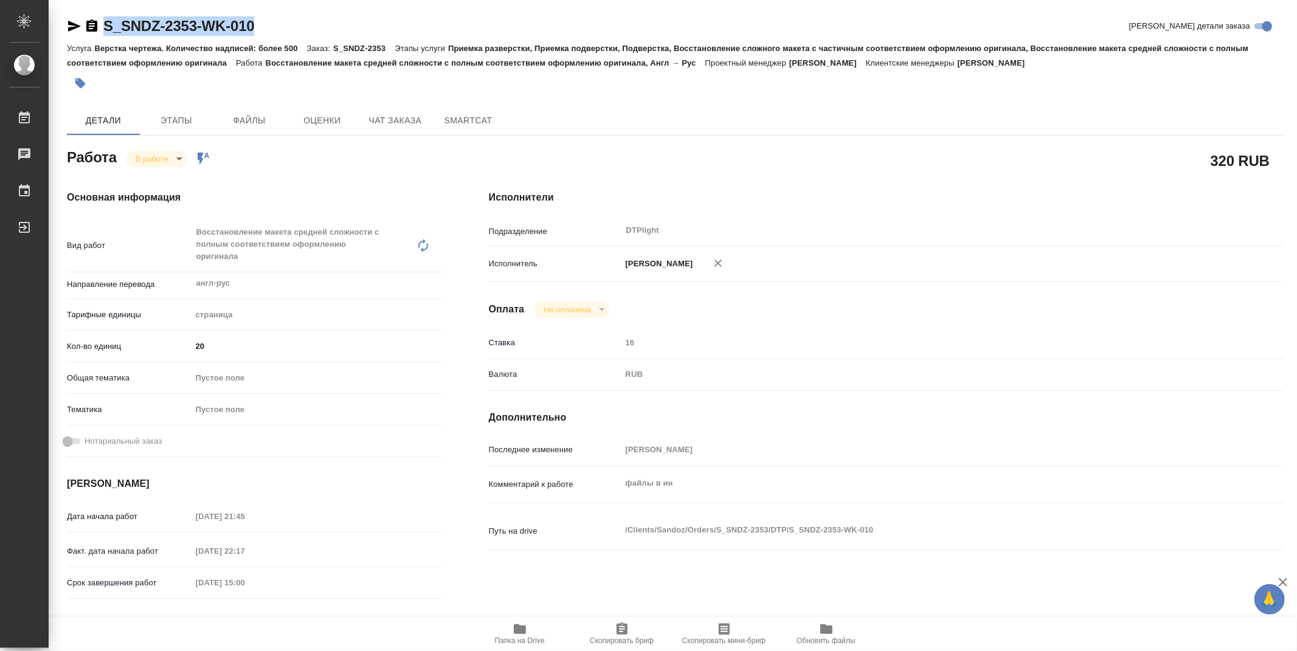
type textarea "x"
copy link "S_SNDZ-2353-WK-010"
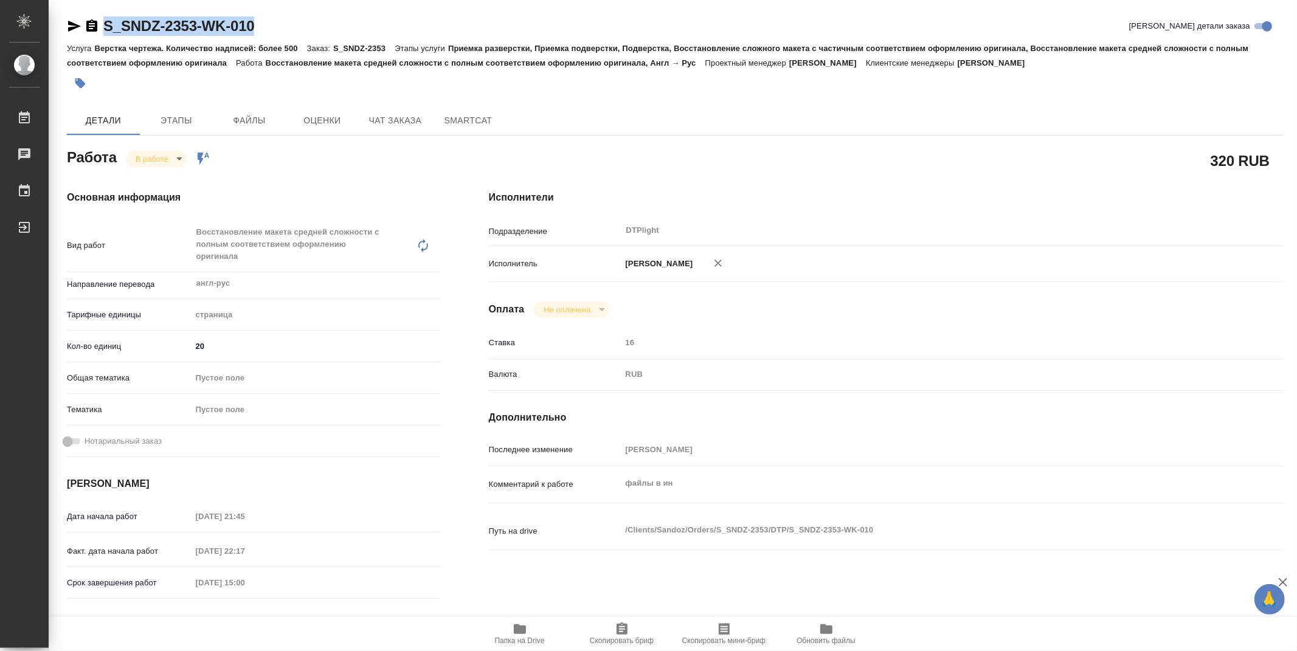
type textarea "x"
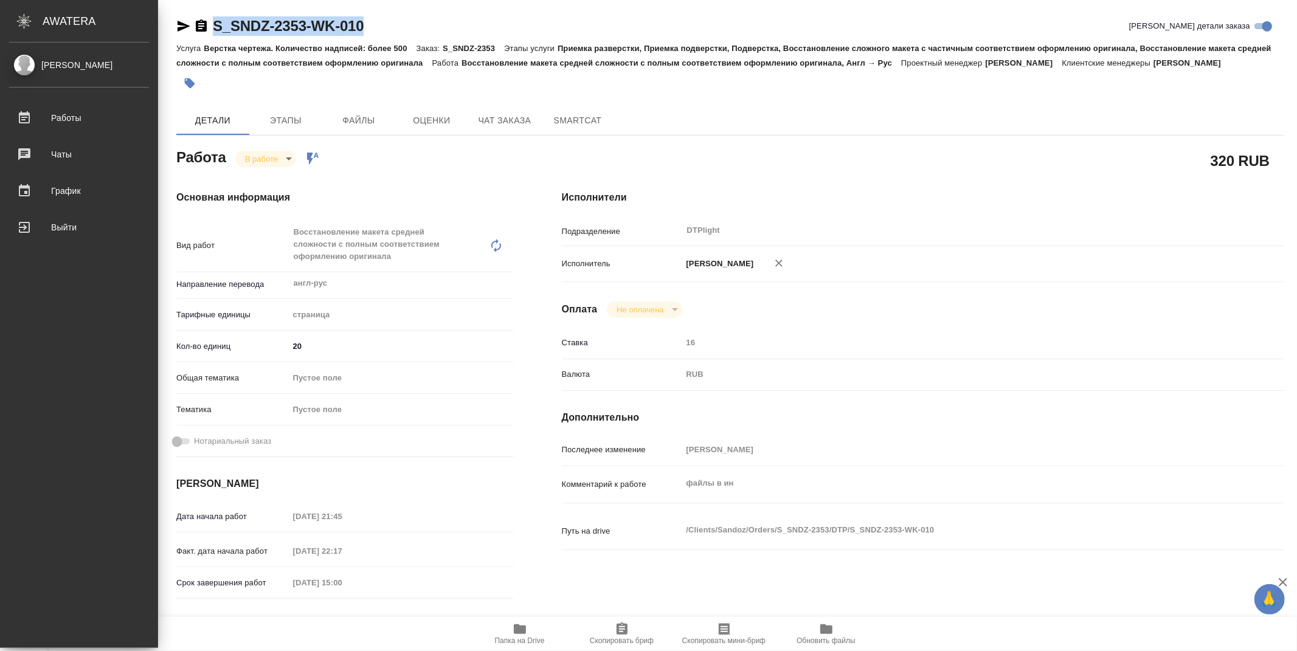
type textarea "x"
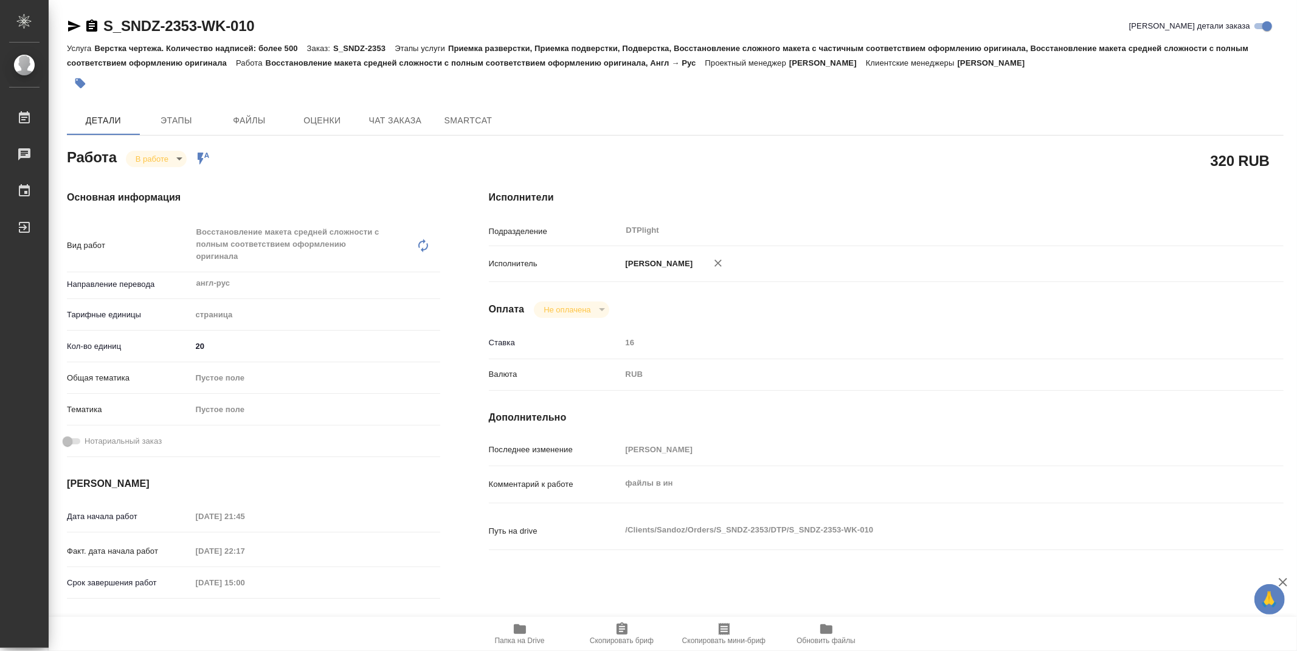
click at [861, 146] on div "320 RUB" at bounding box center [886, 160] width 794 height 30
